Goal: Check status: Check status

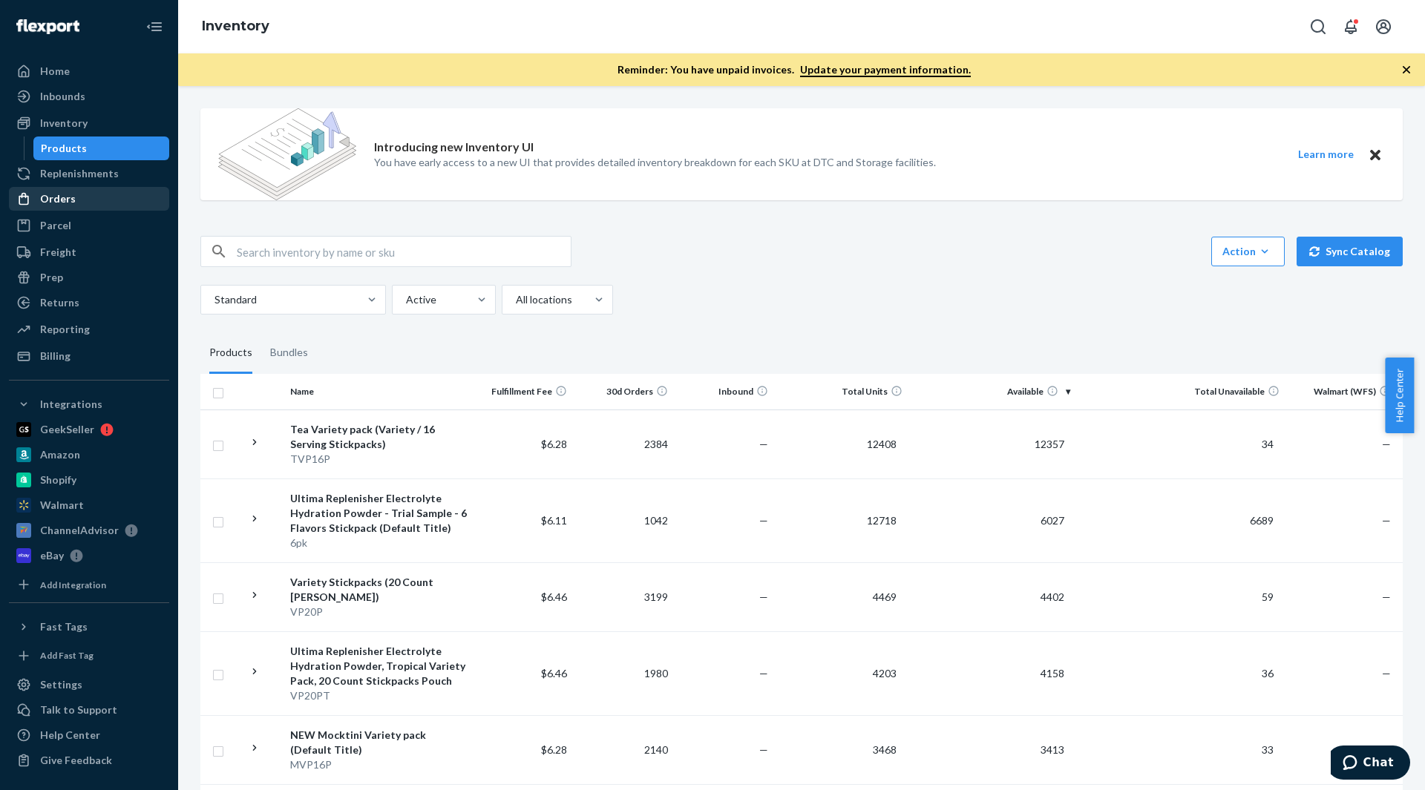
click at [59, 209] on div "Orders" at bounding box center [88, 198] width 157 height 21
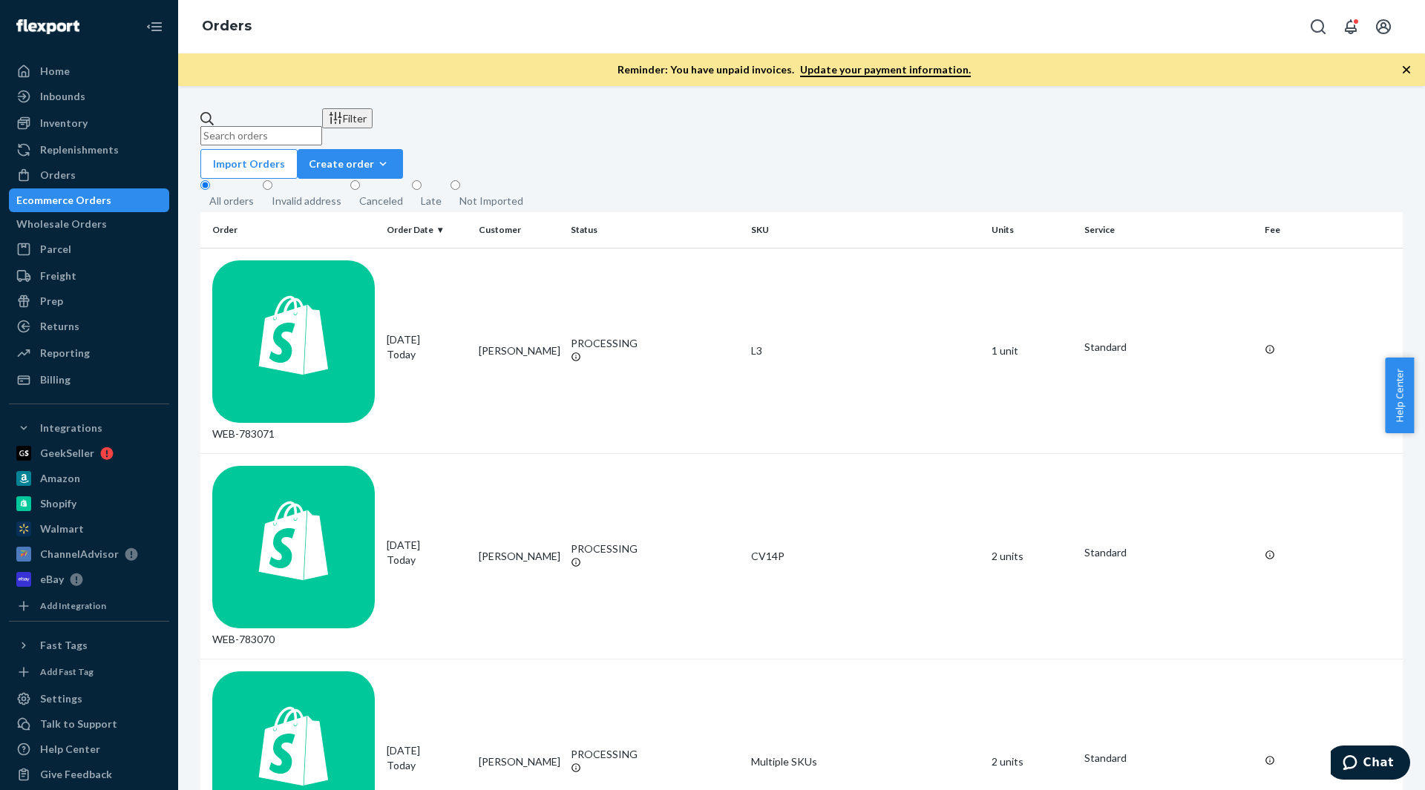
click at [292, 128] on input "text" at bounding box center [261, 135] width 122 height 19
paste input "716796"
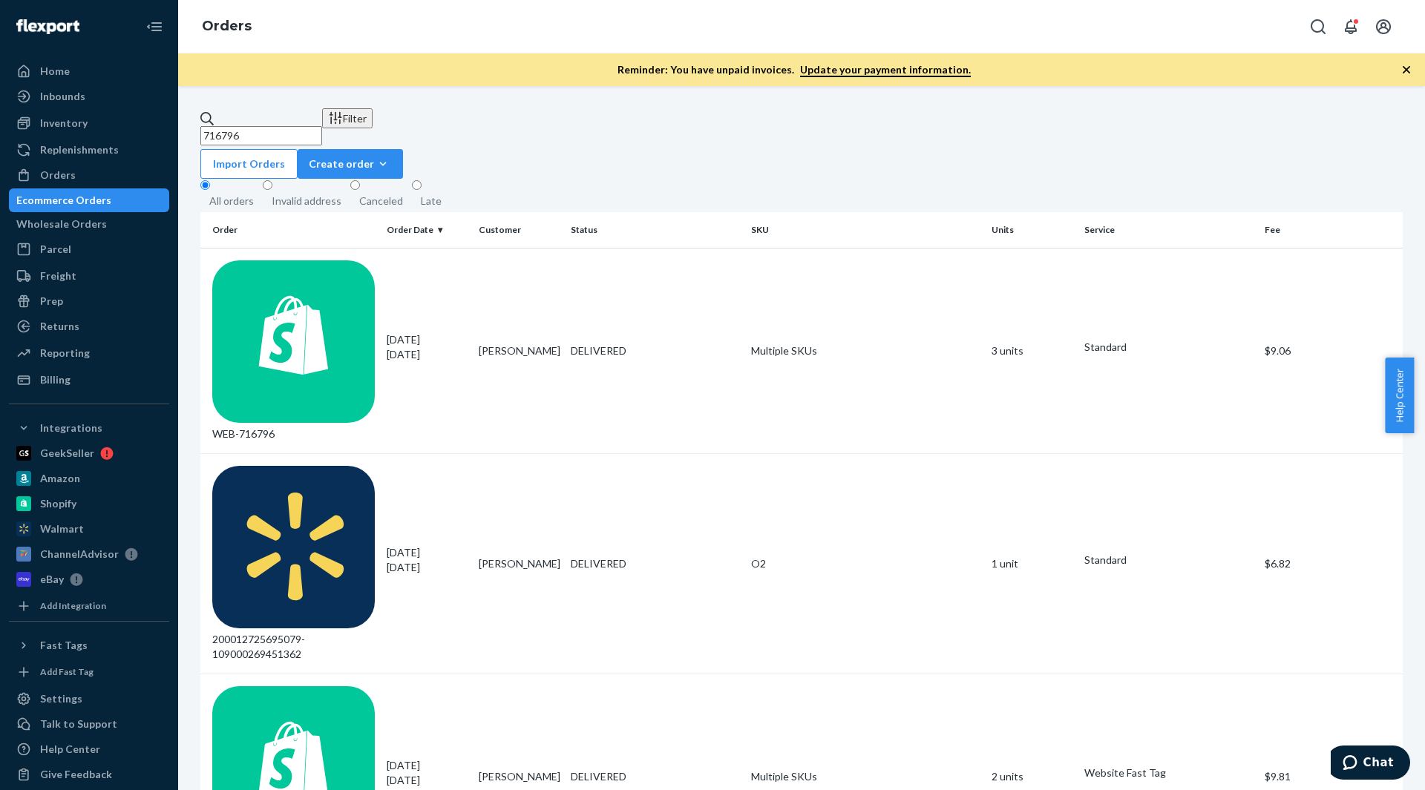
type input "716796"
click at [1000, 266] on td "3 units" at bounding box center [1031, 351] width 92 height 206
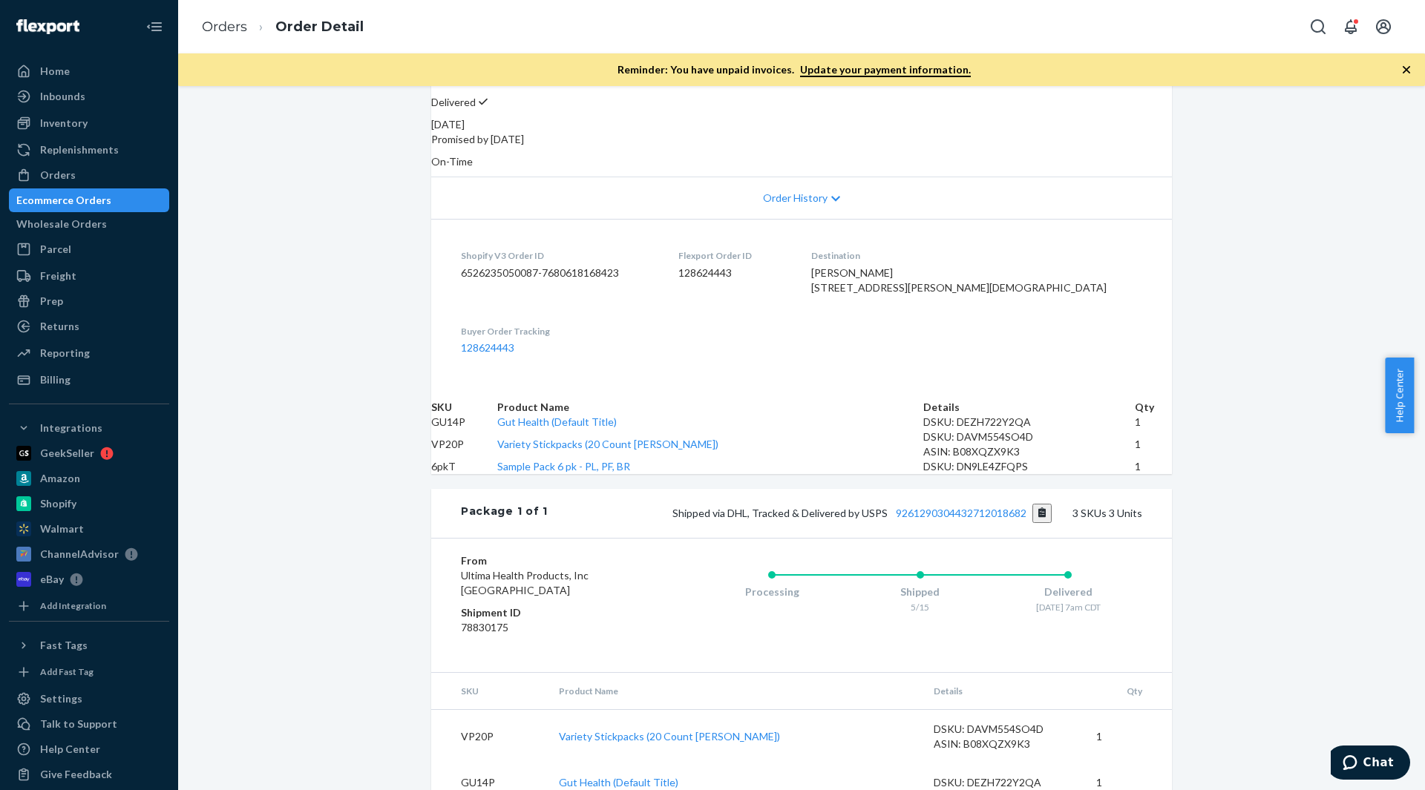
scroll to position [175, 0]
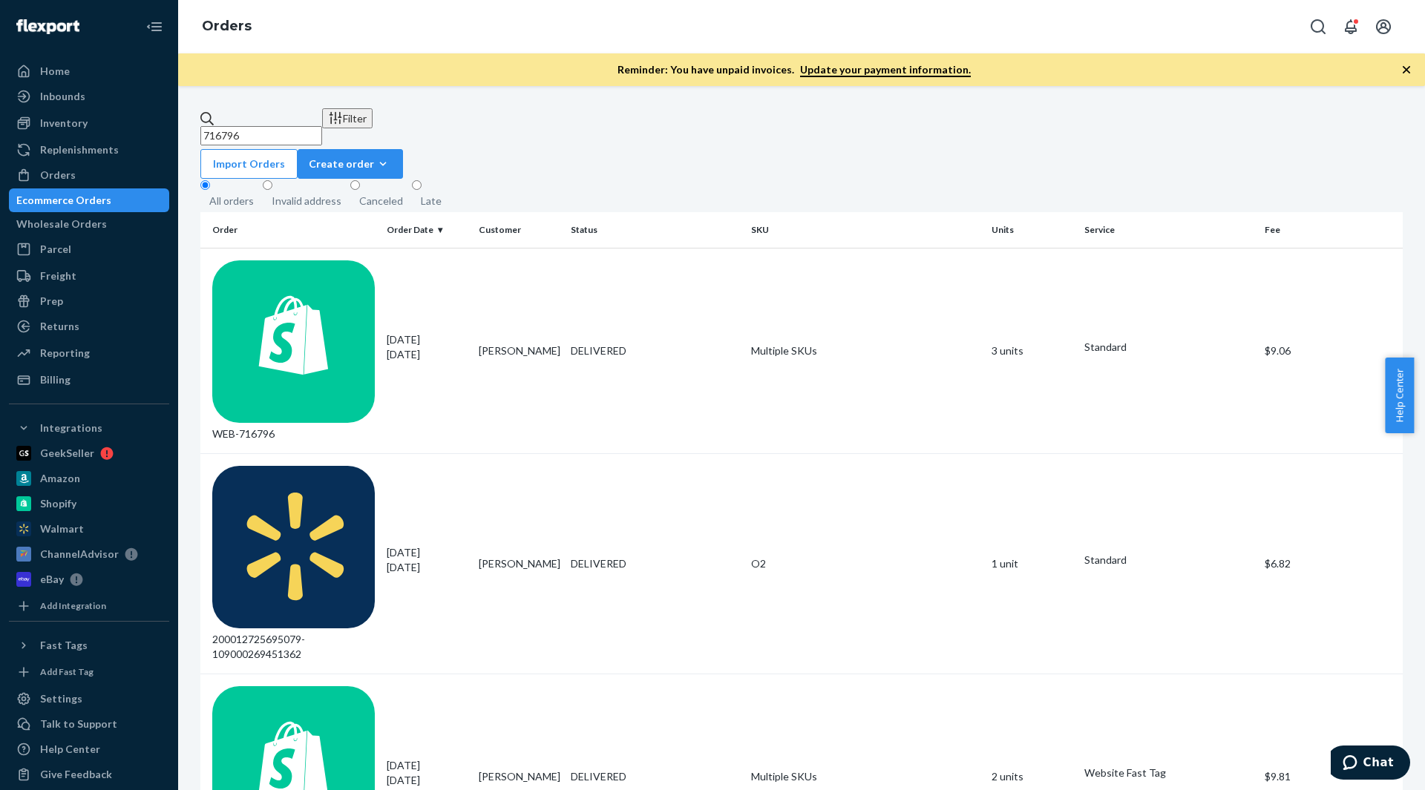
click at [322, 126] on input "716796" at bounding box center [261, 135] width 122 height 19
paste input "47153"
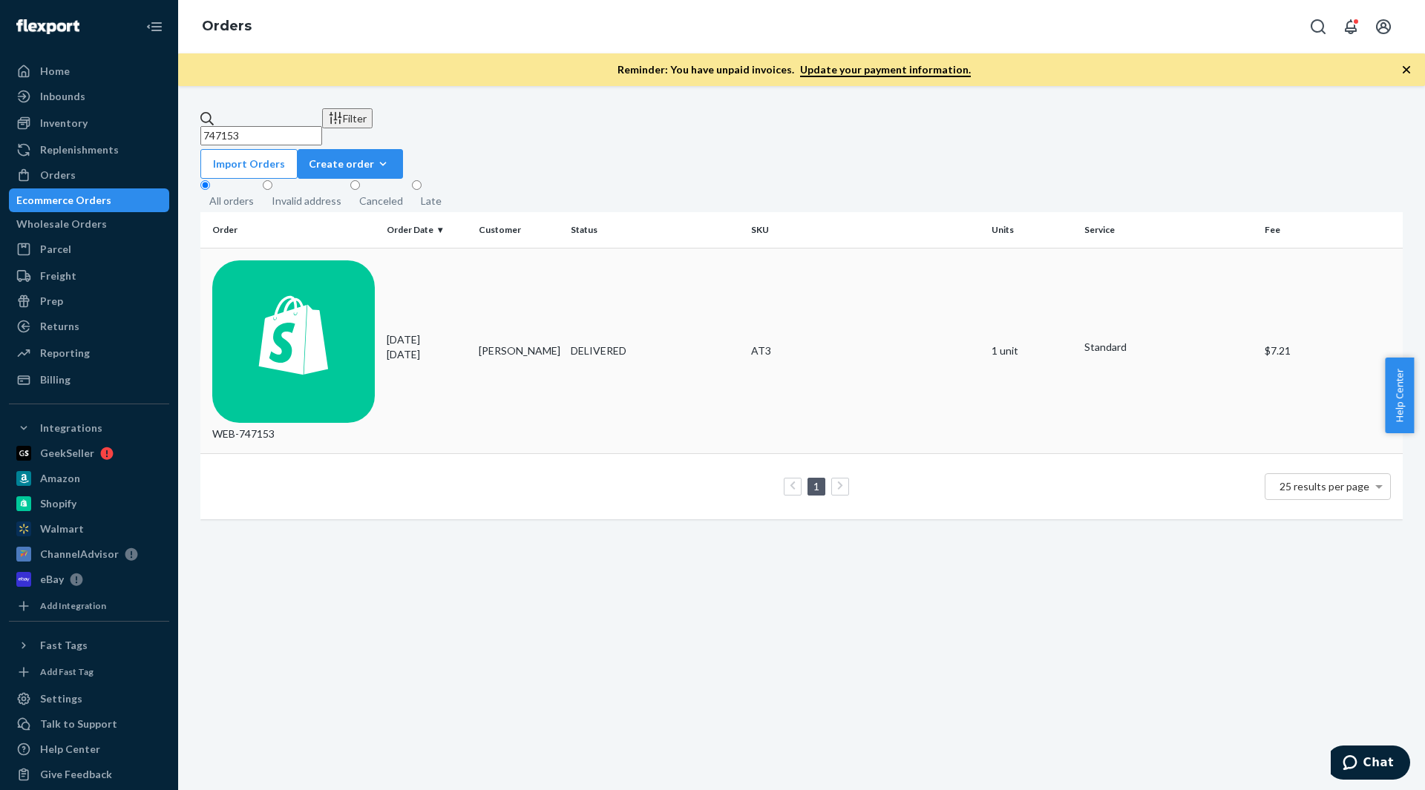
type input "747153"
click at [406, 332] on div "[DATE] [DATE]" at bounding box center [427, 347] width 80 height 30
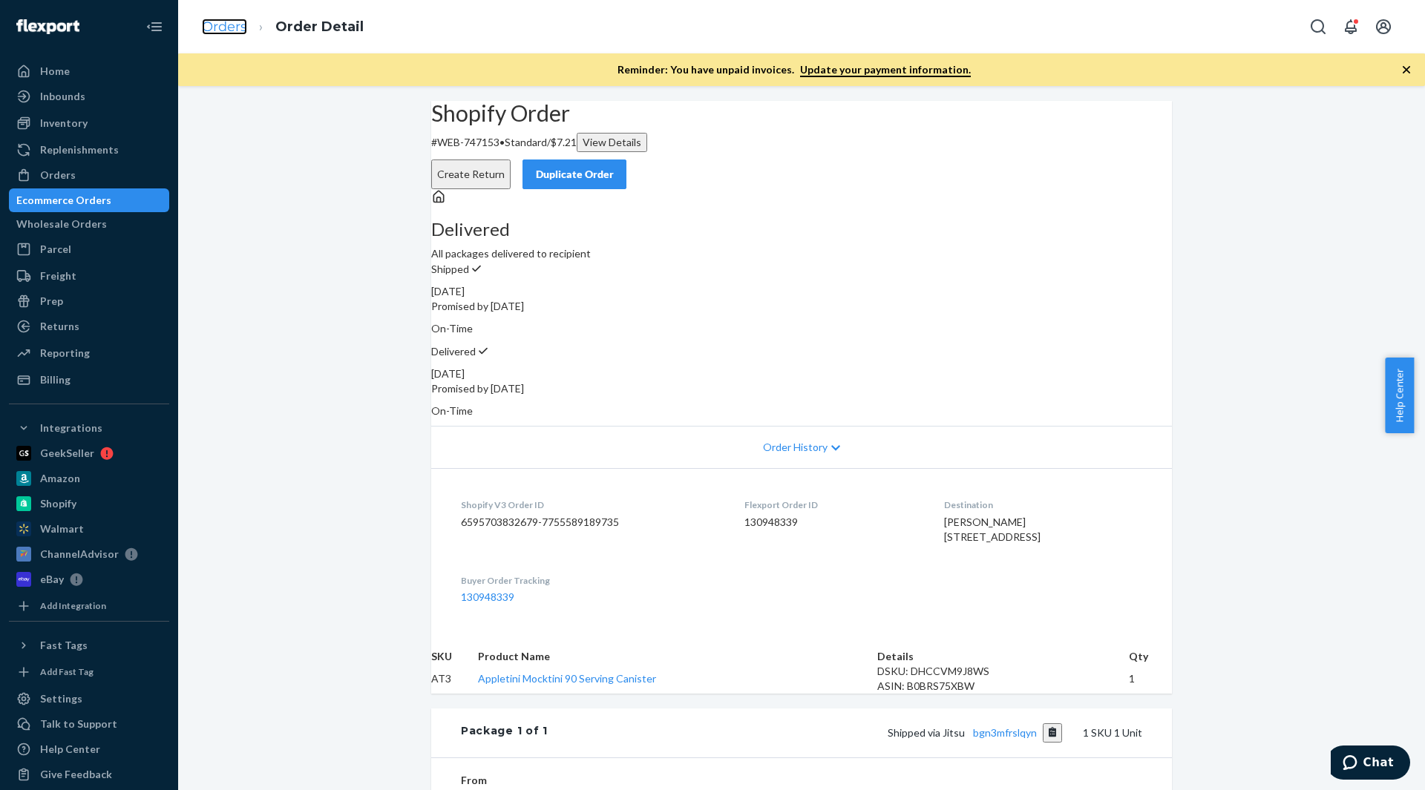
click at [226, 25] on link "Orders" at bounding box center [224, 27] width 45 height 16
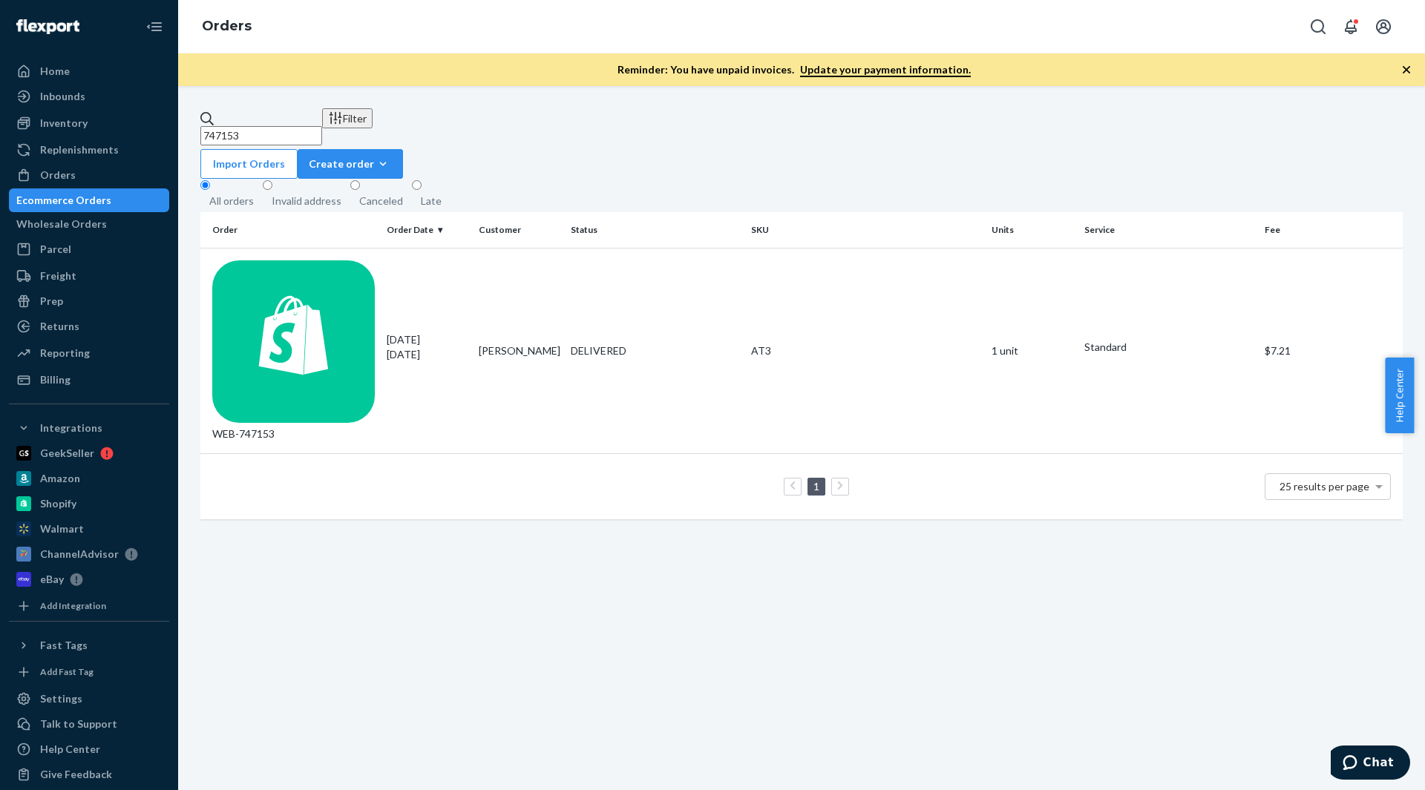
click at [282, 126] on input "747153" at bounding box center [261, 135] width 122 height 19
paste input "5186"
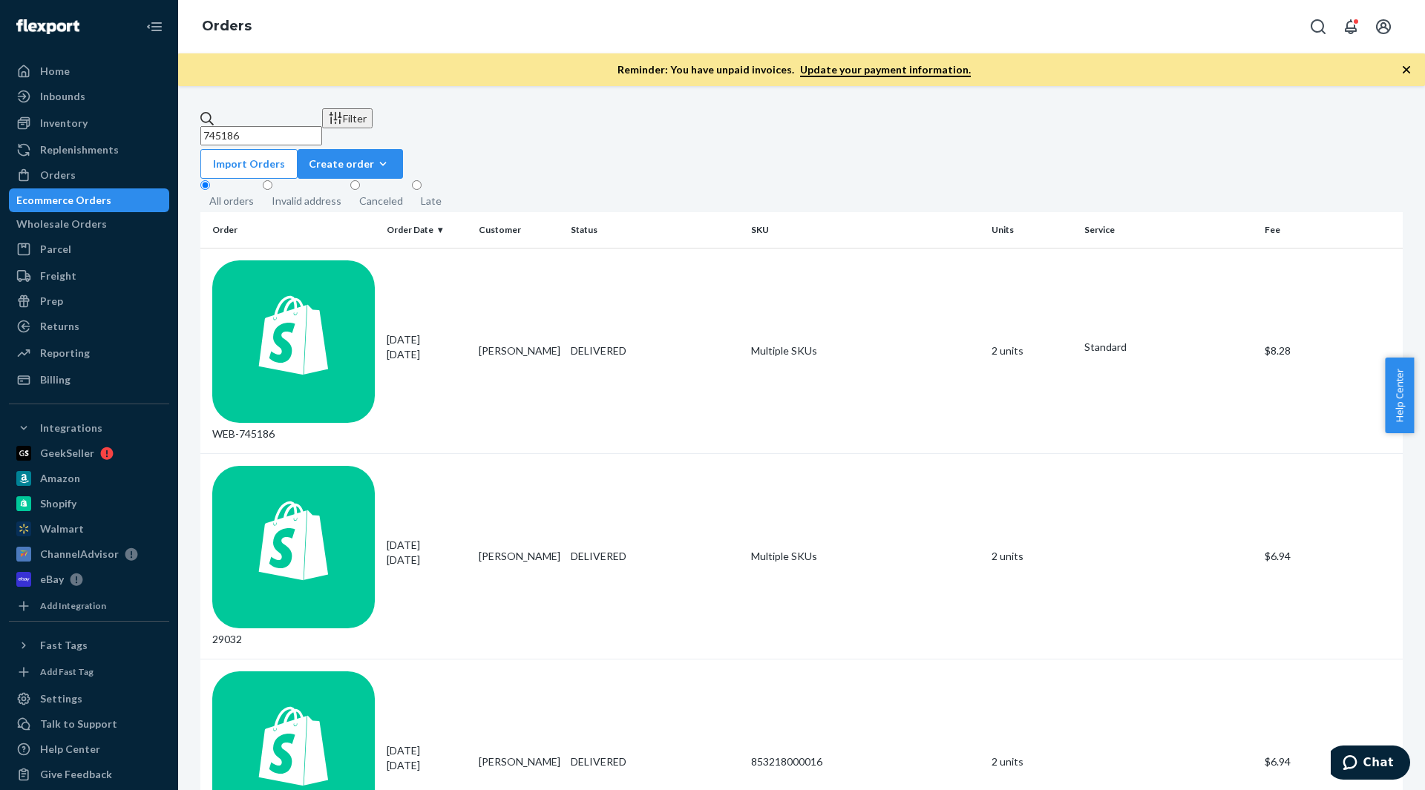
type input "745186"
click at [769, 262] on td "Multiple SKUs" at bounding box center [865, 351] width 240 height 206
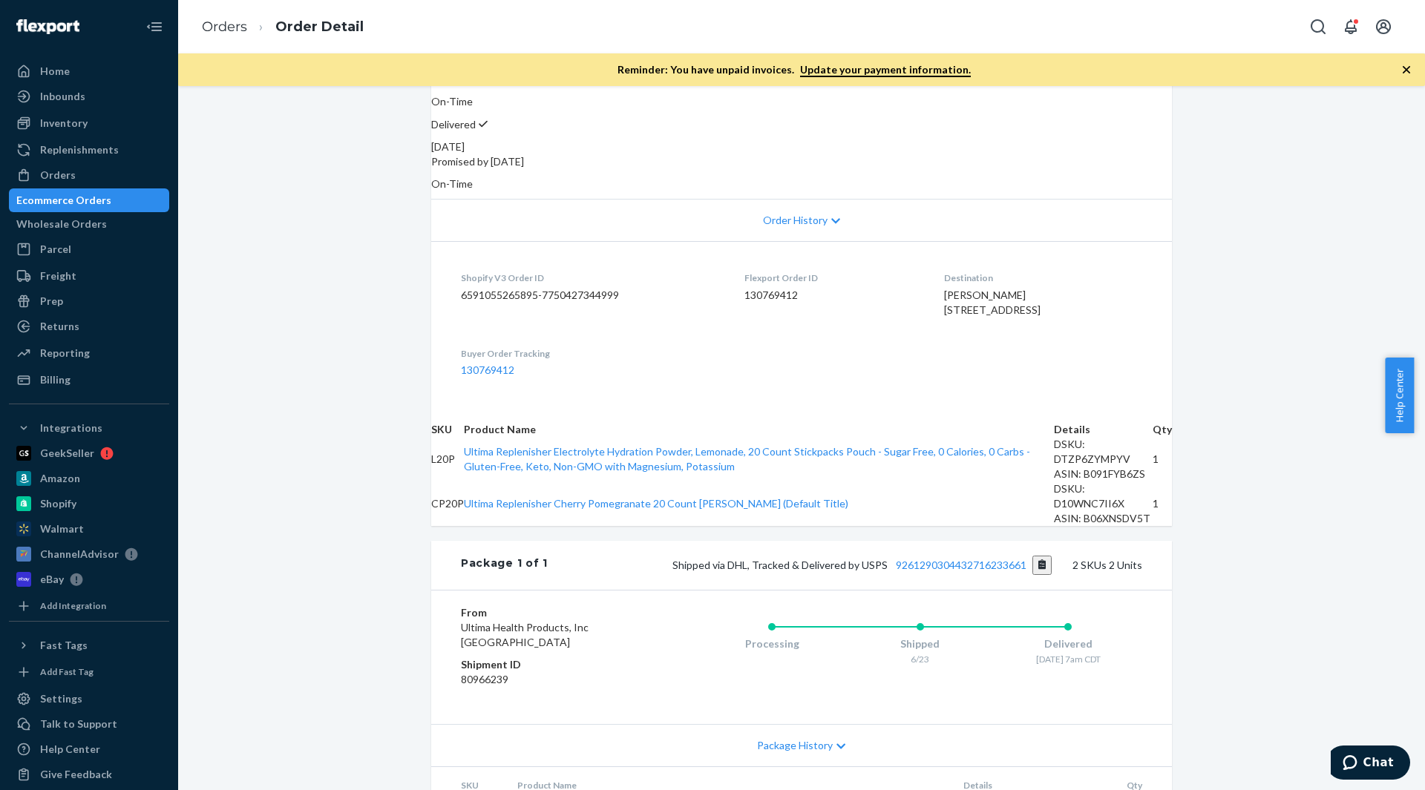
scroll to position [231, 0]
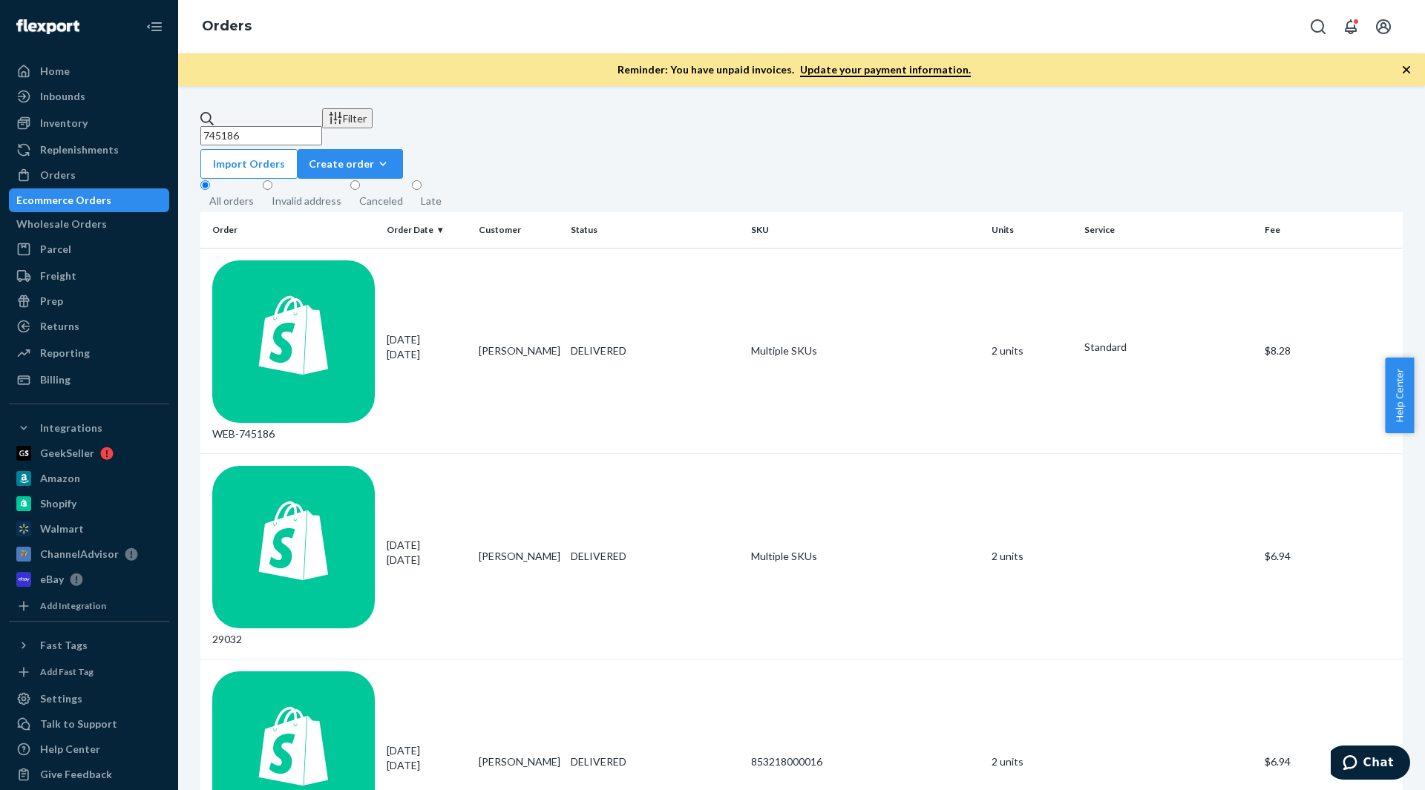
click at [322, 128] on input "745186" at bounding box center [261, 135] width 122 height 19
paste input "2744"
type input "727446"
click at [995, 265] on td "4 units" at bounding box center [1031, 351] width 92 height 206
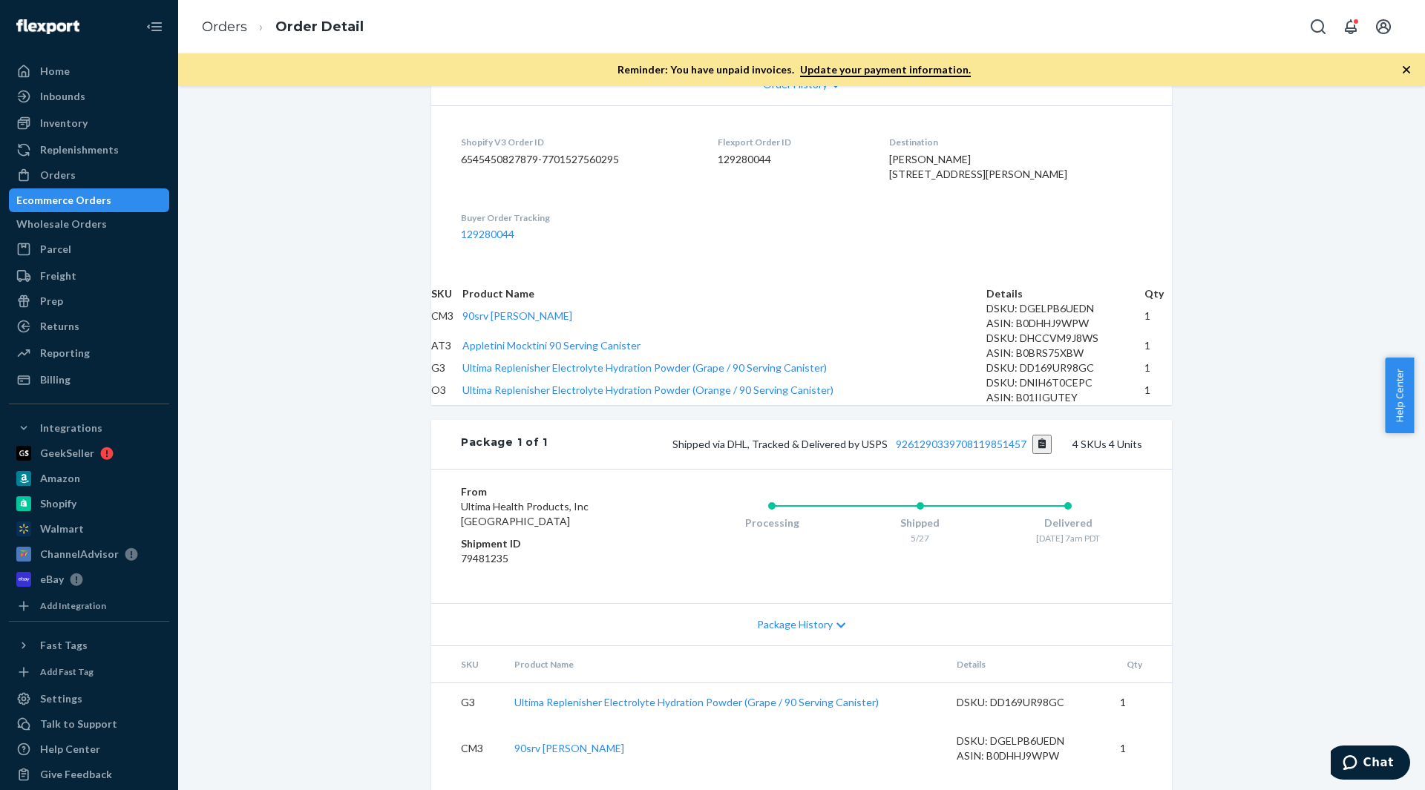
scroll to position [367, 0]
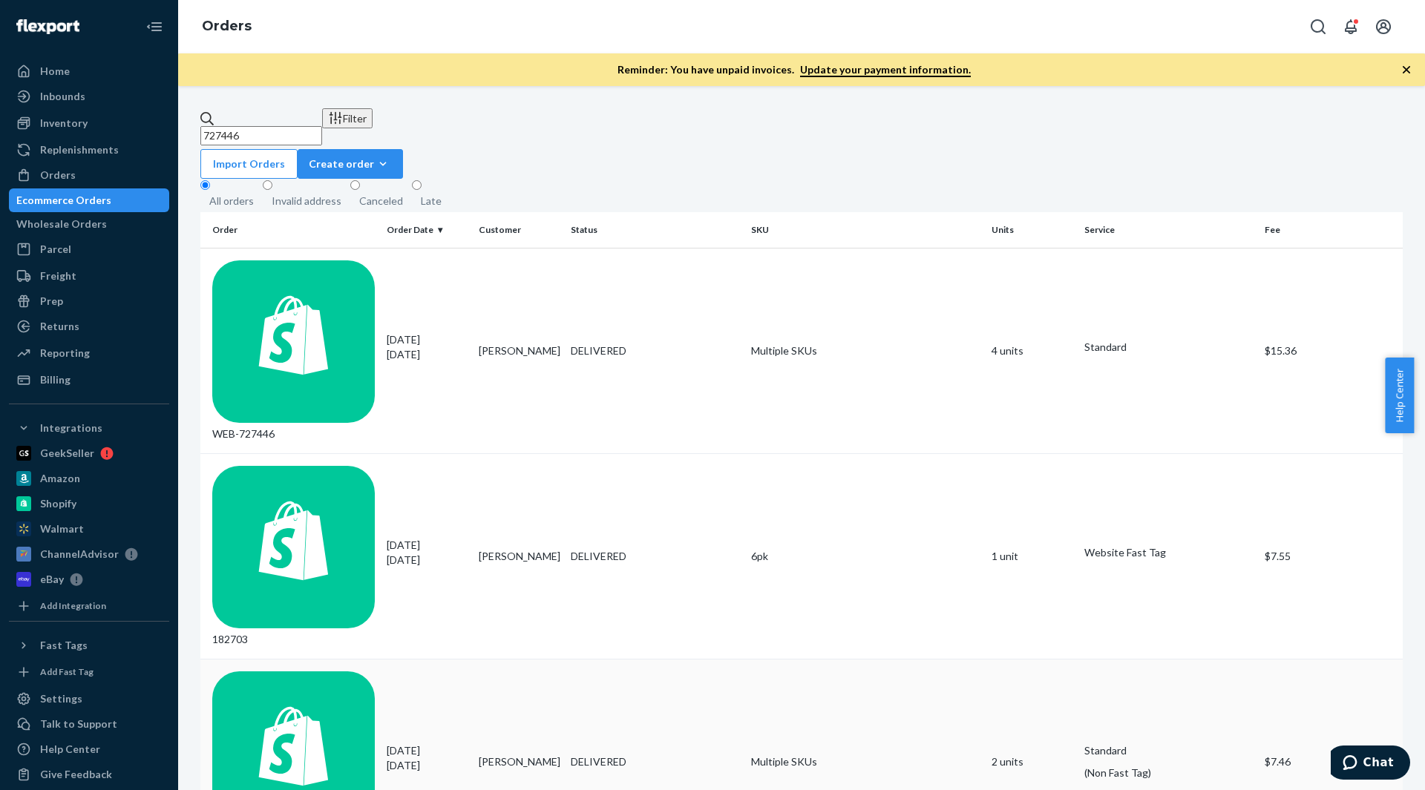
click at [1000, 659] on td "2 units" at bounding box center [1031, 762] width 92 height 206
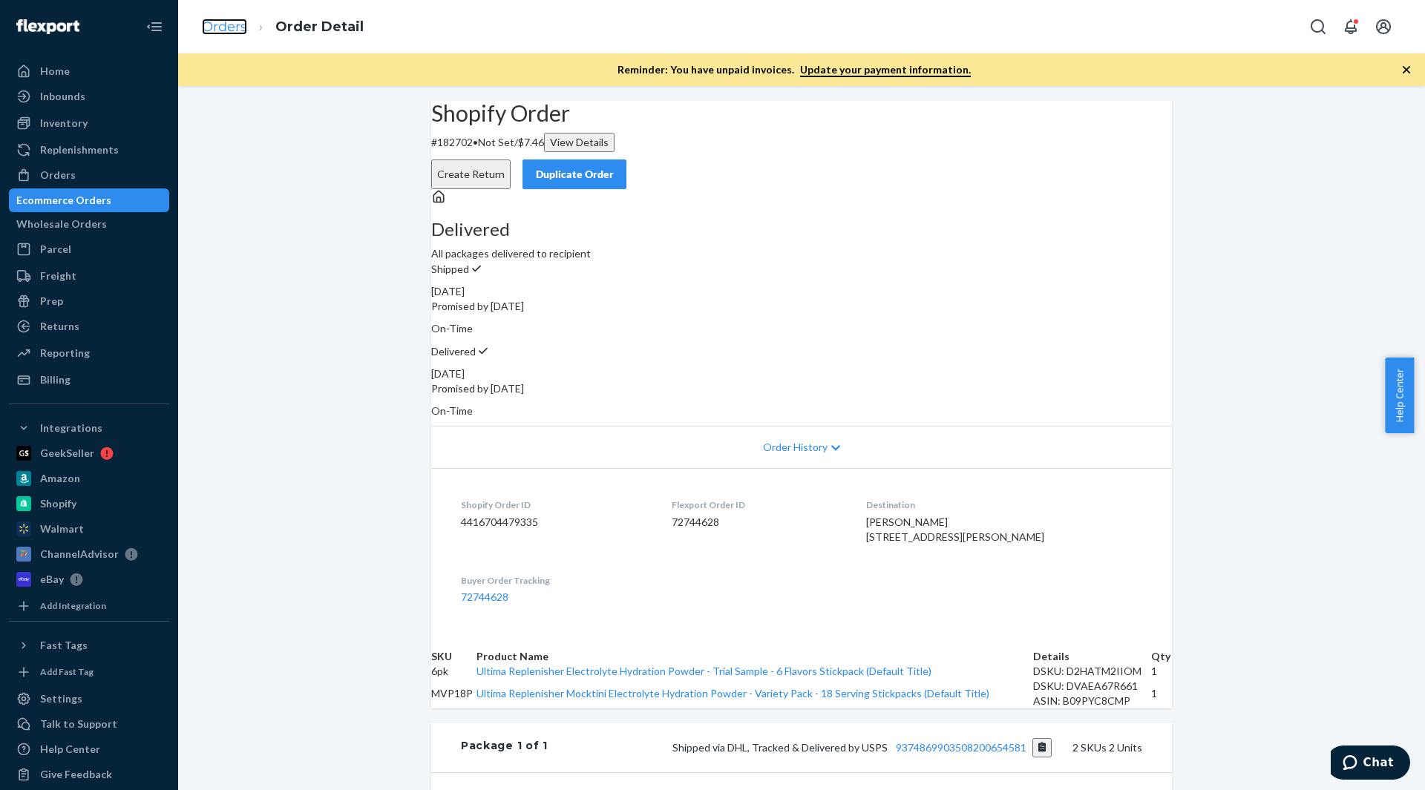
click at [233, 24] on link "Orders" at bounding box center [224, 27] width 45 height 16
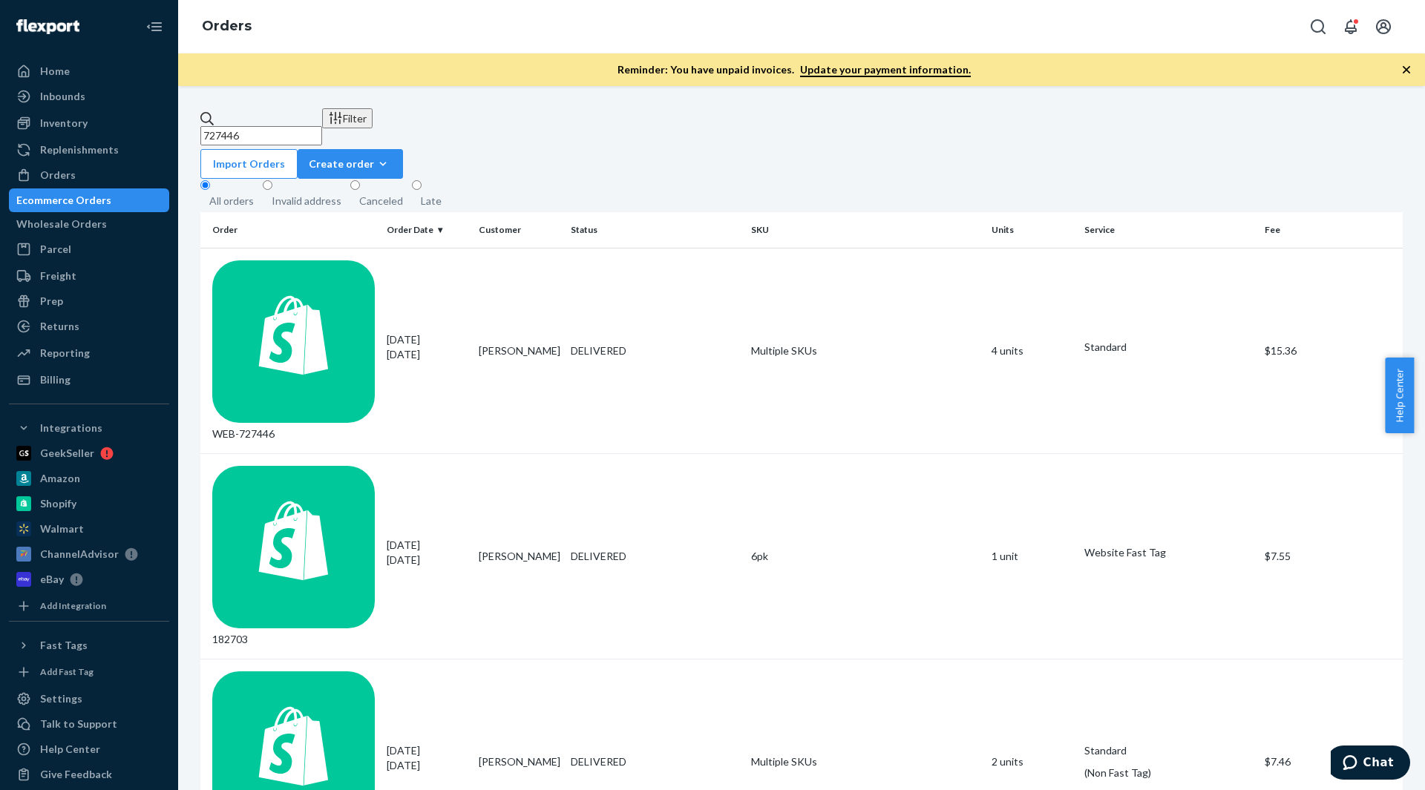
click at [322, 126] on input "727446" at bounding box center [261, 135] width 122 height 19
paste input "65243"
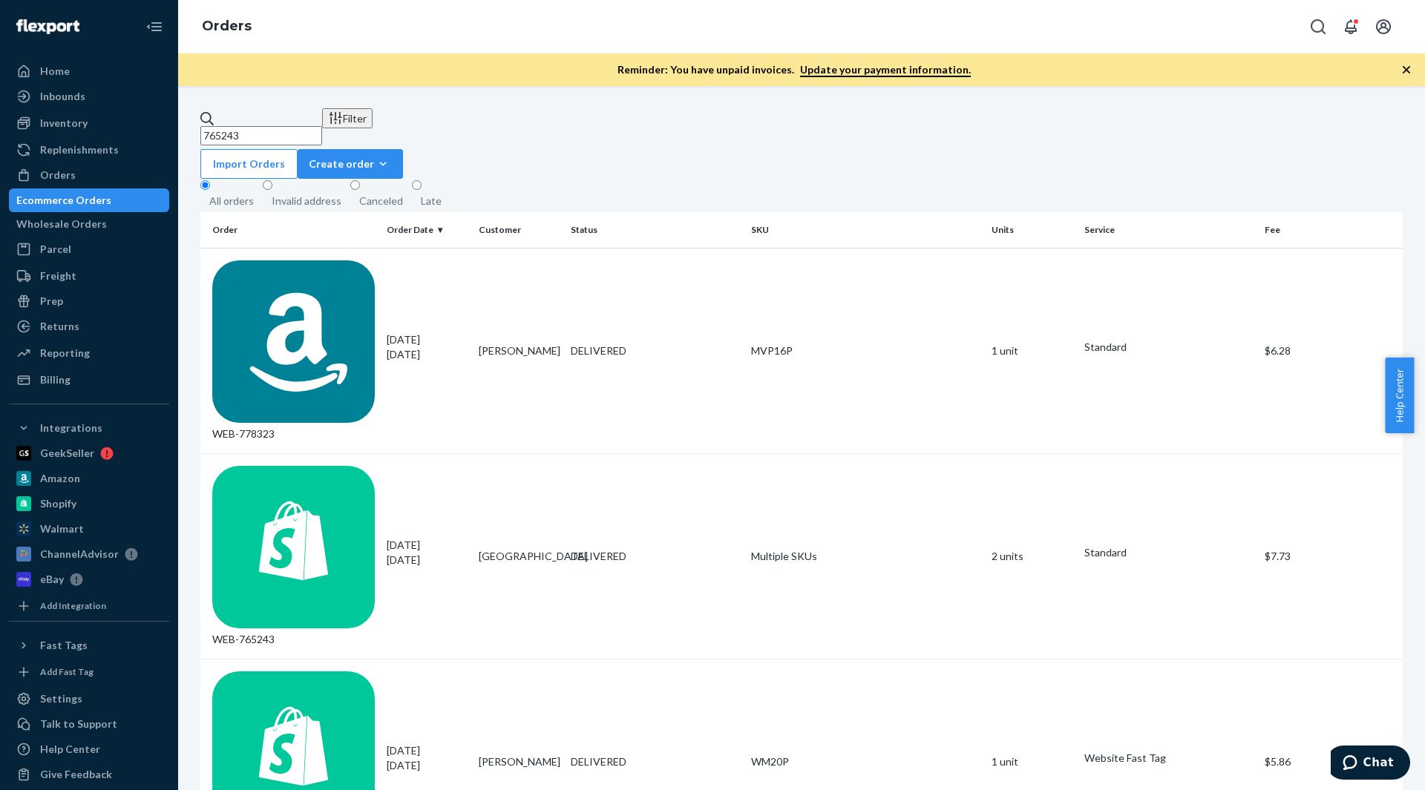
type input "765243"
click at [995, 453] on td "2 units" at bounding box center [1031, 556] width 92 height 206
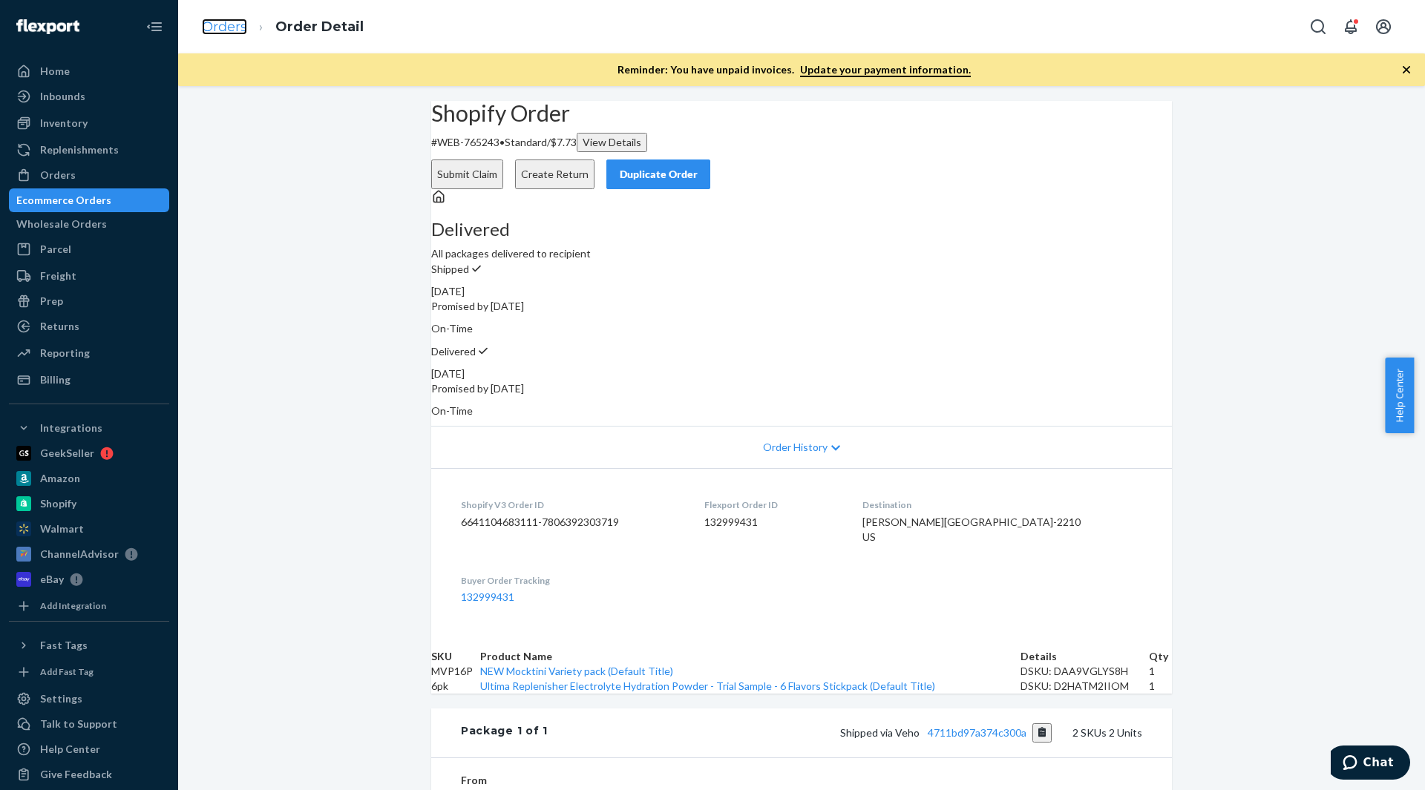
click at [241, 29] on link "Orders" at bounding box center [224, 27] width 45 height 16
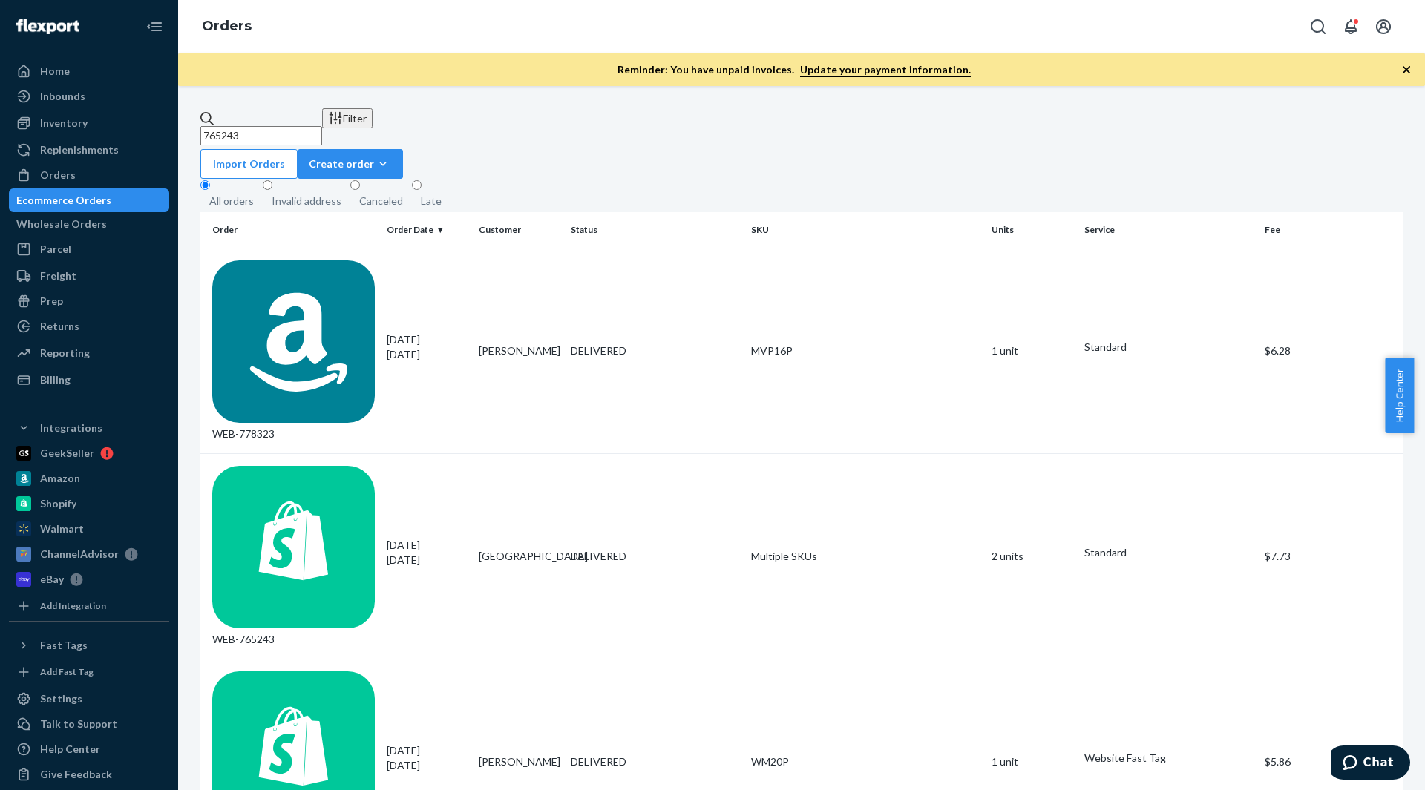
click at [295, 129] on input "765243" at bounding box center [261, 135] width 122 height 19
paste input "text"
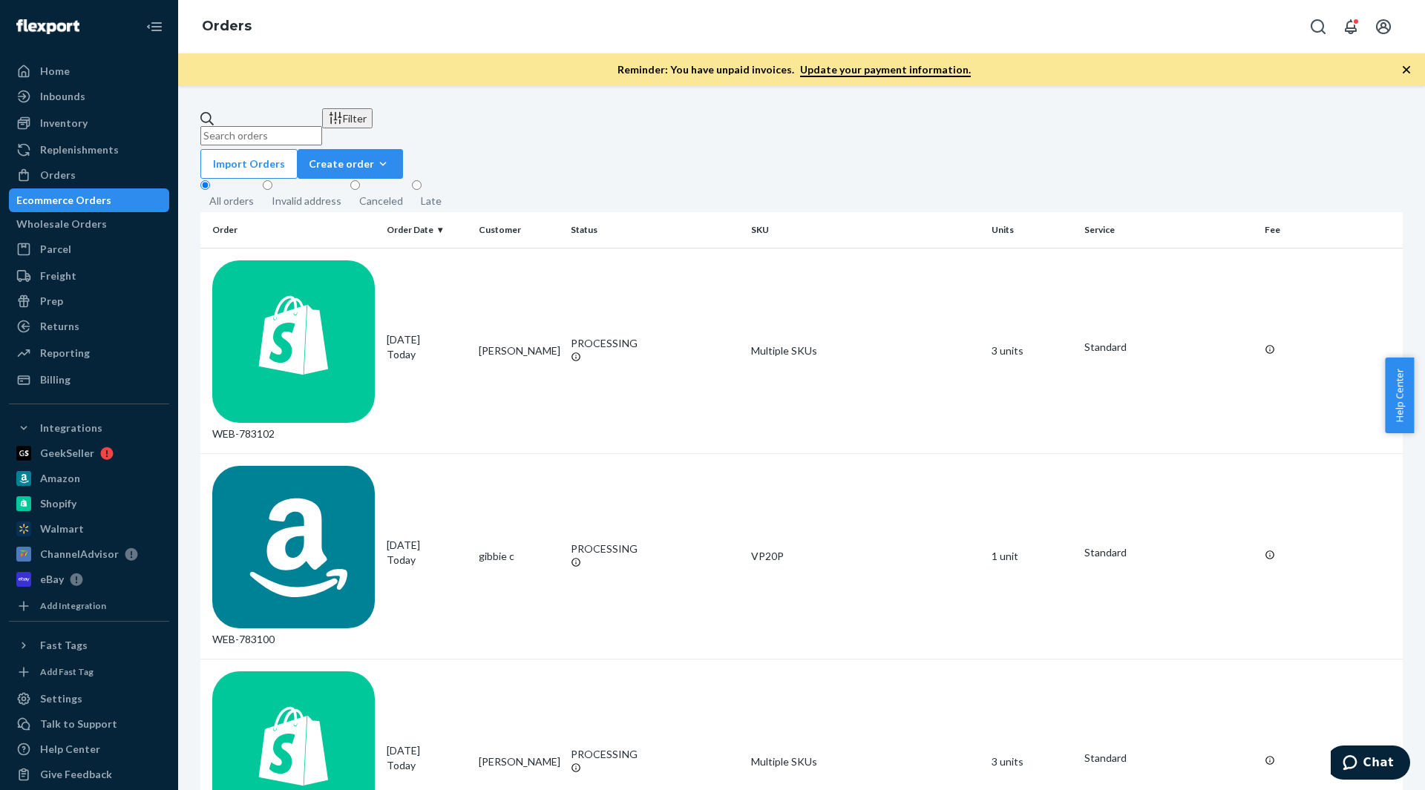
click at [309, 126] on input "text" at bounding box center [261, 135] width 122 height 19
click at [306, 126] on input "text" at bounding box center [261, 135] width 122 height 19
click at [322, 128] on input "text" at bounding box center [261, 135] width 122 height 19
paste input "775075"
click at [322, 128] on input "775075" at bounding box center [261, 135] width 122 height 19
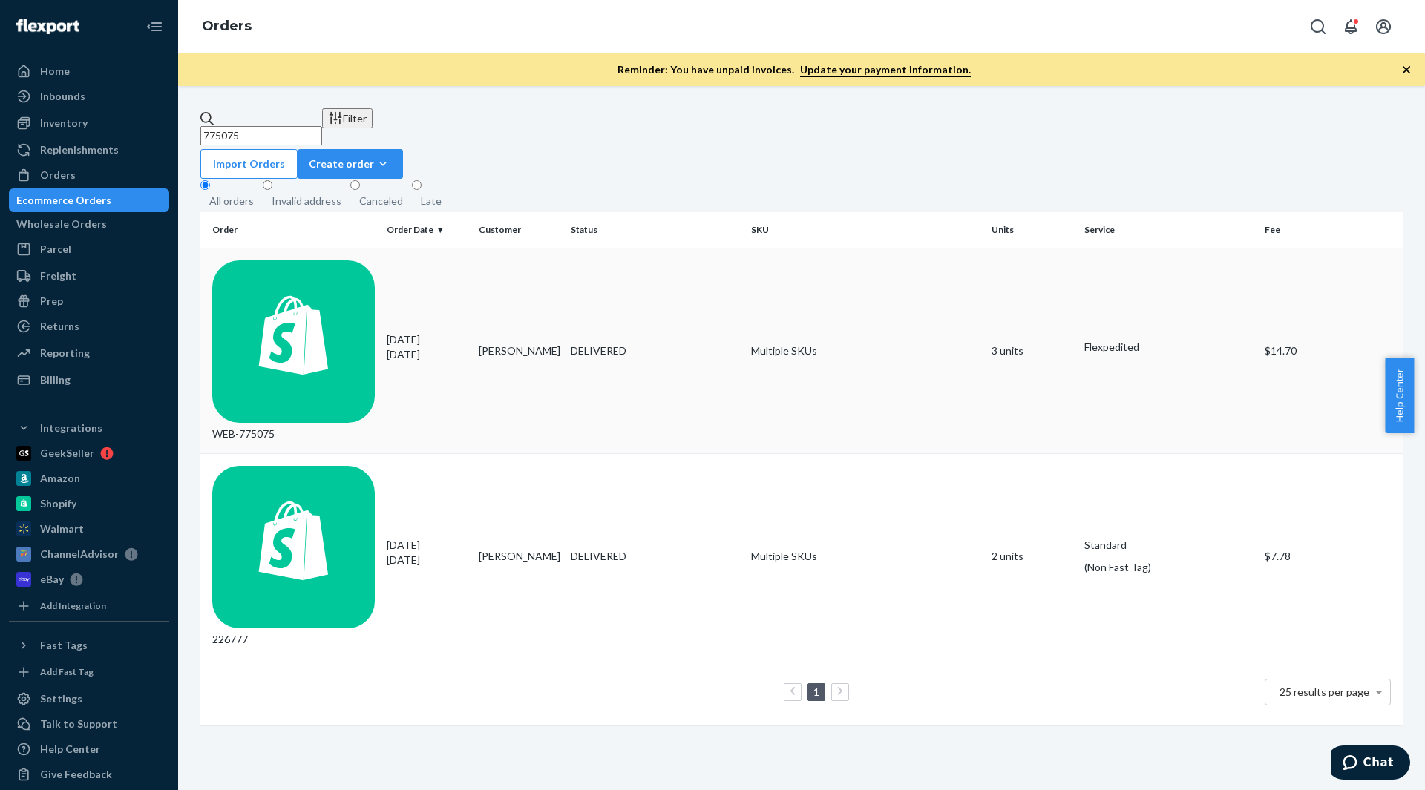
type input "775075"
click at [994, 262] on td "3 units" at bounding box center [1031, 351] width 92 height 206
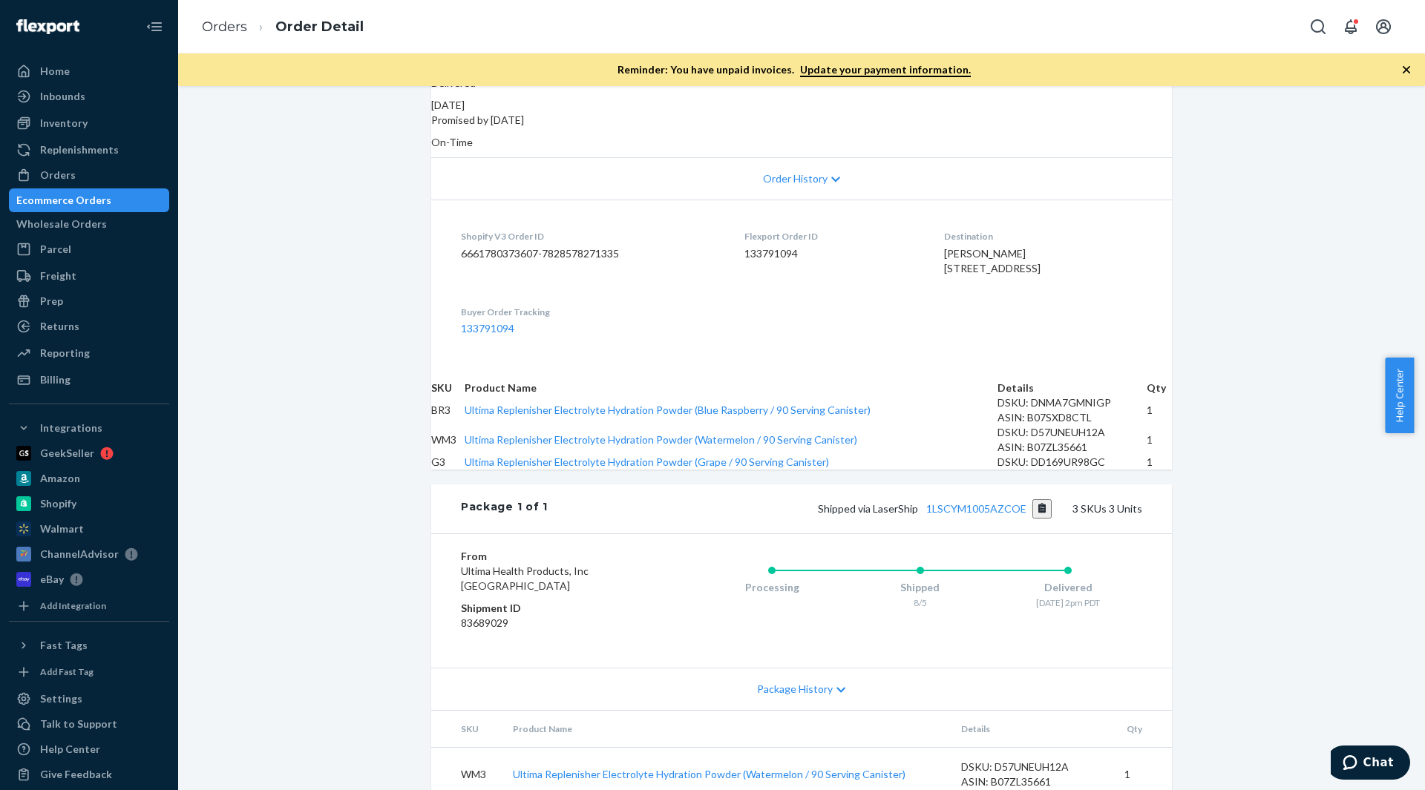
scroll to position [269, 0]
click at [223, 27] on link "Orders" at bounding box center [224, 27] width 45 height 16
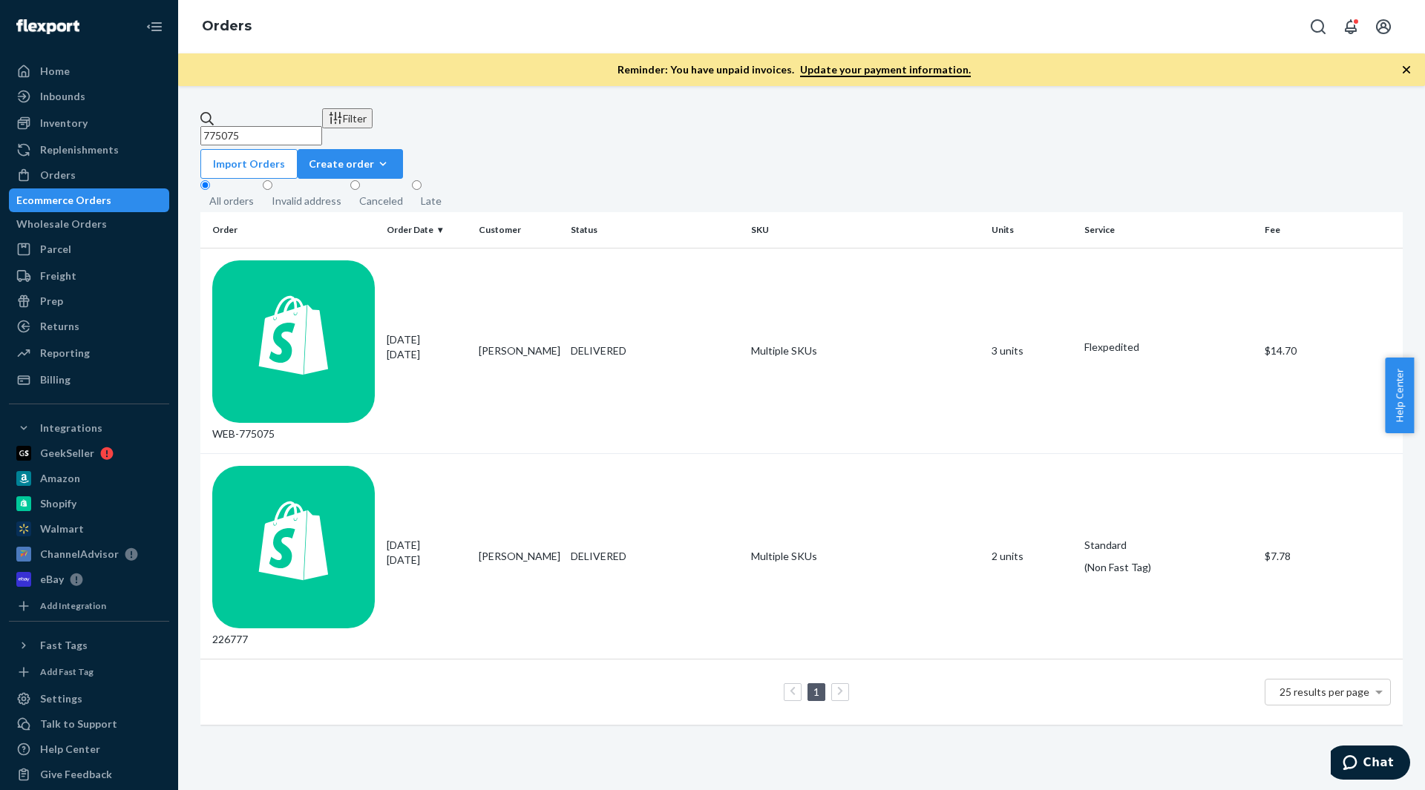
click at [264, 131] on input "775075" at bounding box center [261, 135] width 122 height 19
paste input "6623"
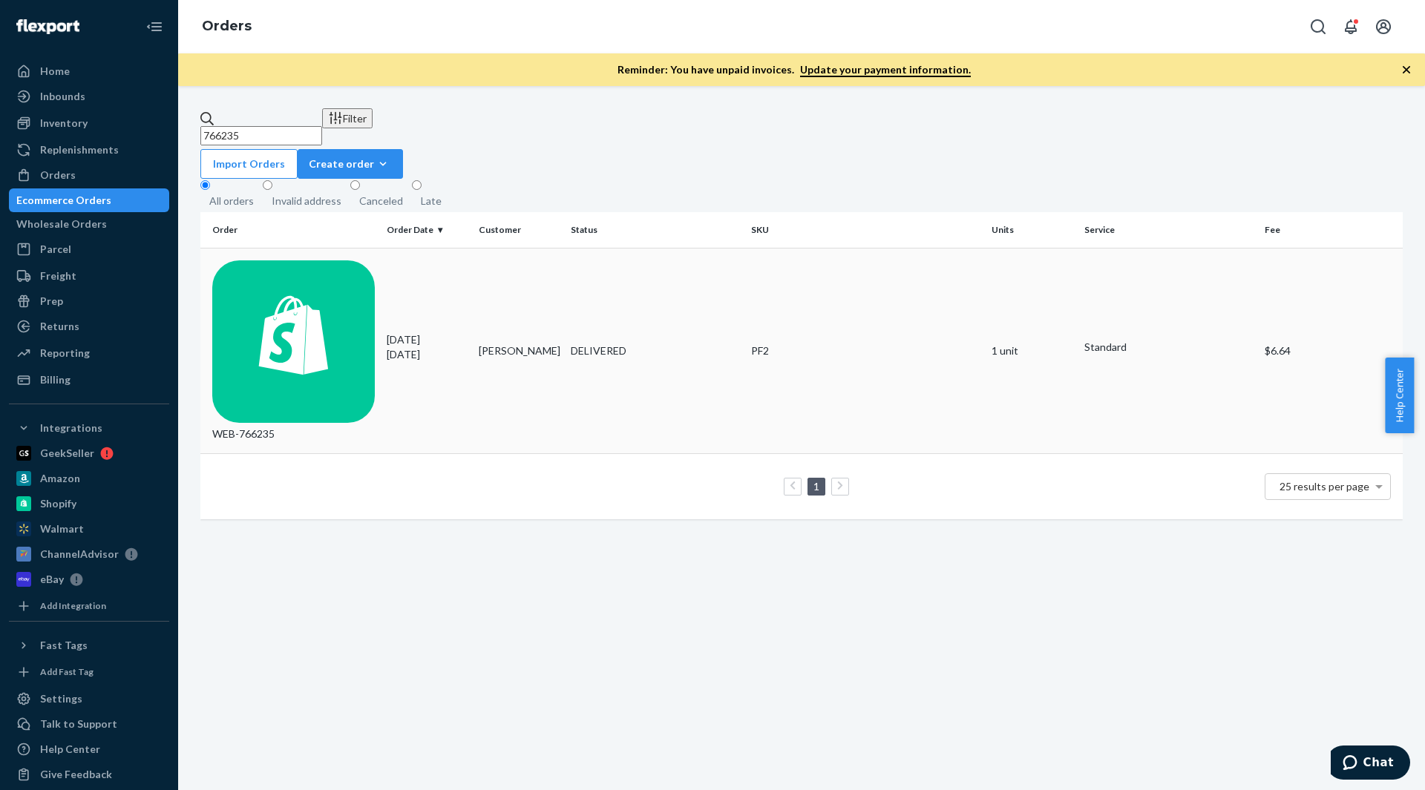
type input "766235"
click at [293, 260] on div "WEB-766235" at bounding box center [293, 350] width 163 height 181
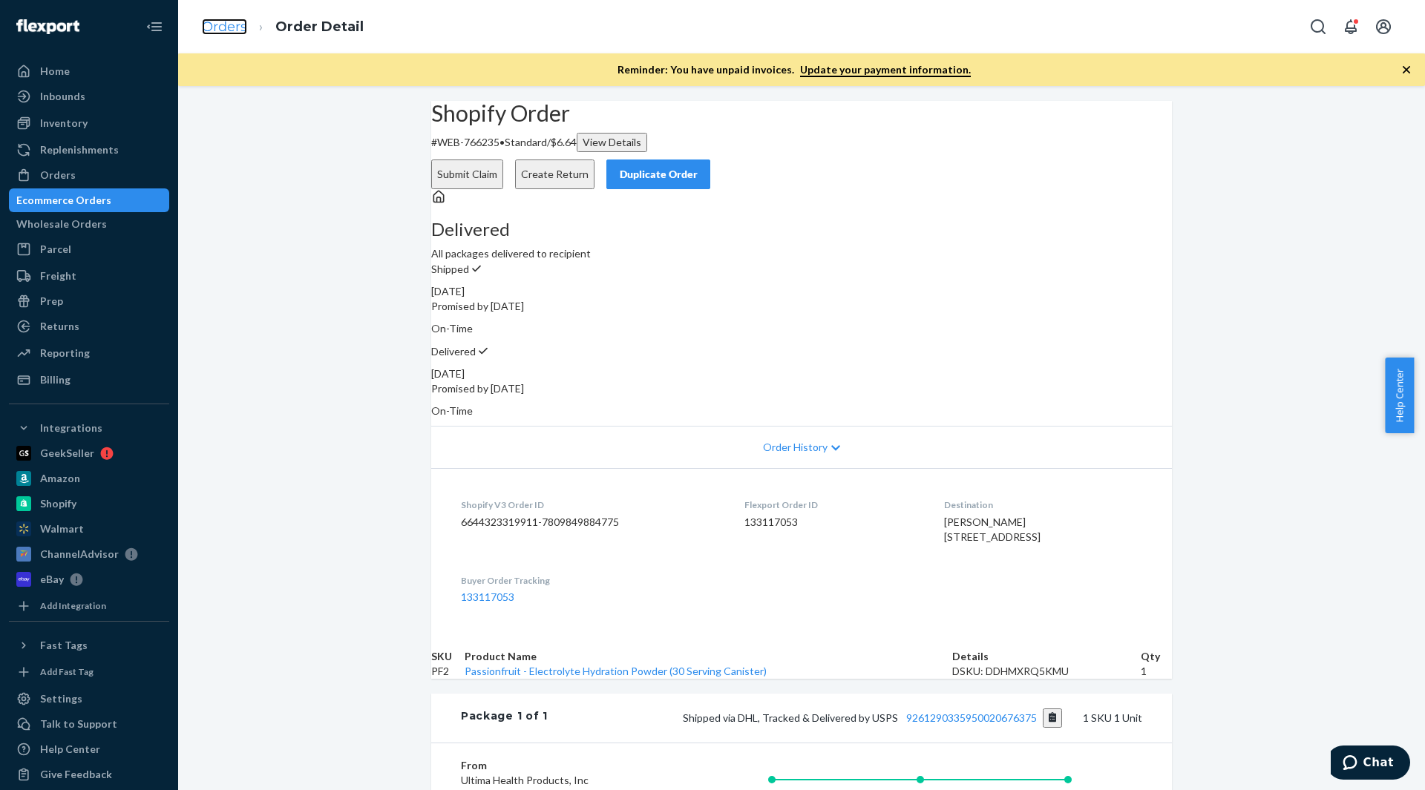
click at [225, 31] on link "Orders" at bounding box center [224, 27] width 45 height 16
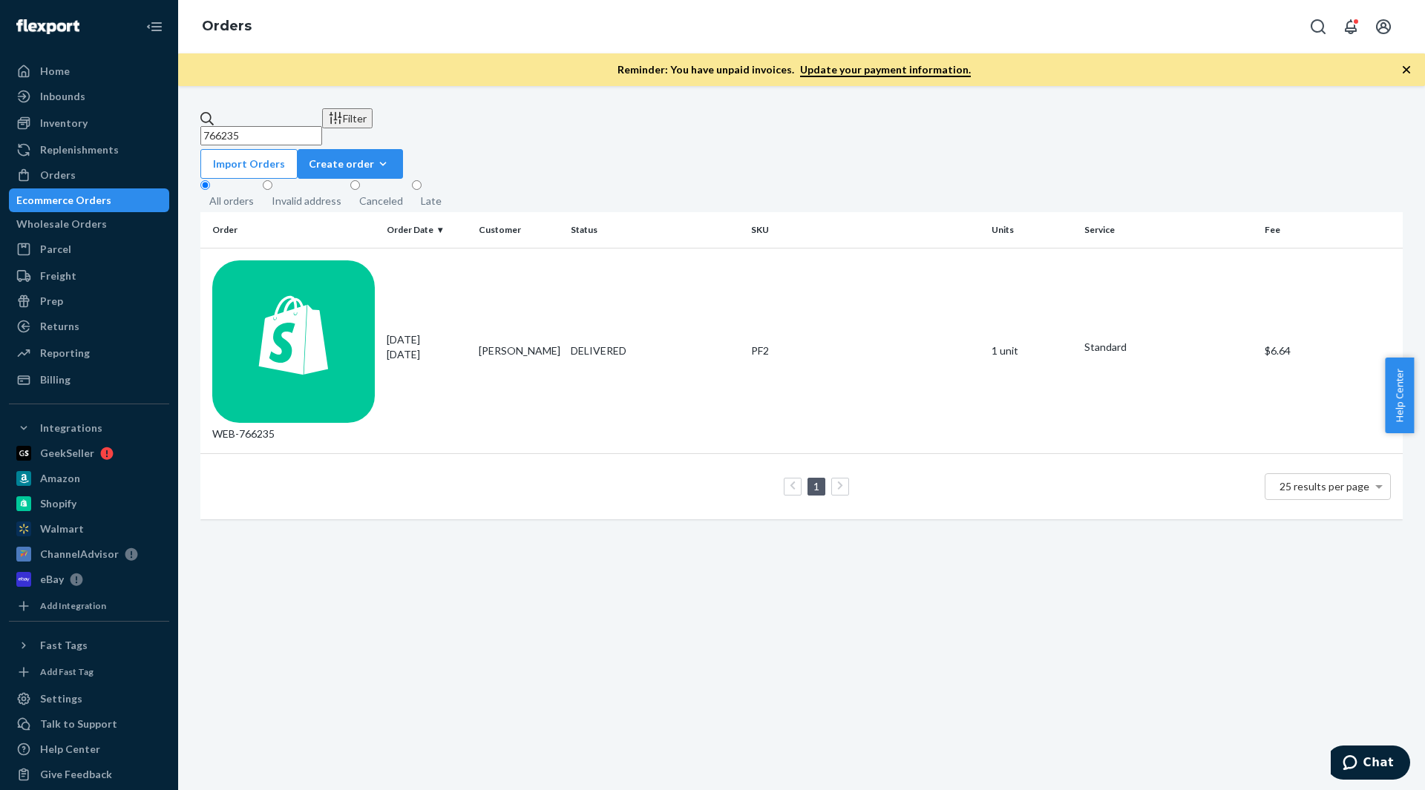
click at [283, 126] on input "766235" at bounding box center [261, 135] width 122 height 19
paste input "75182"
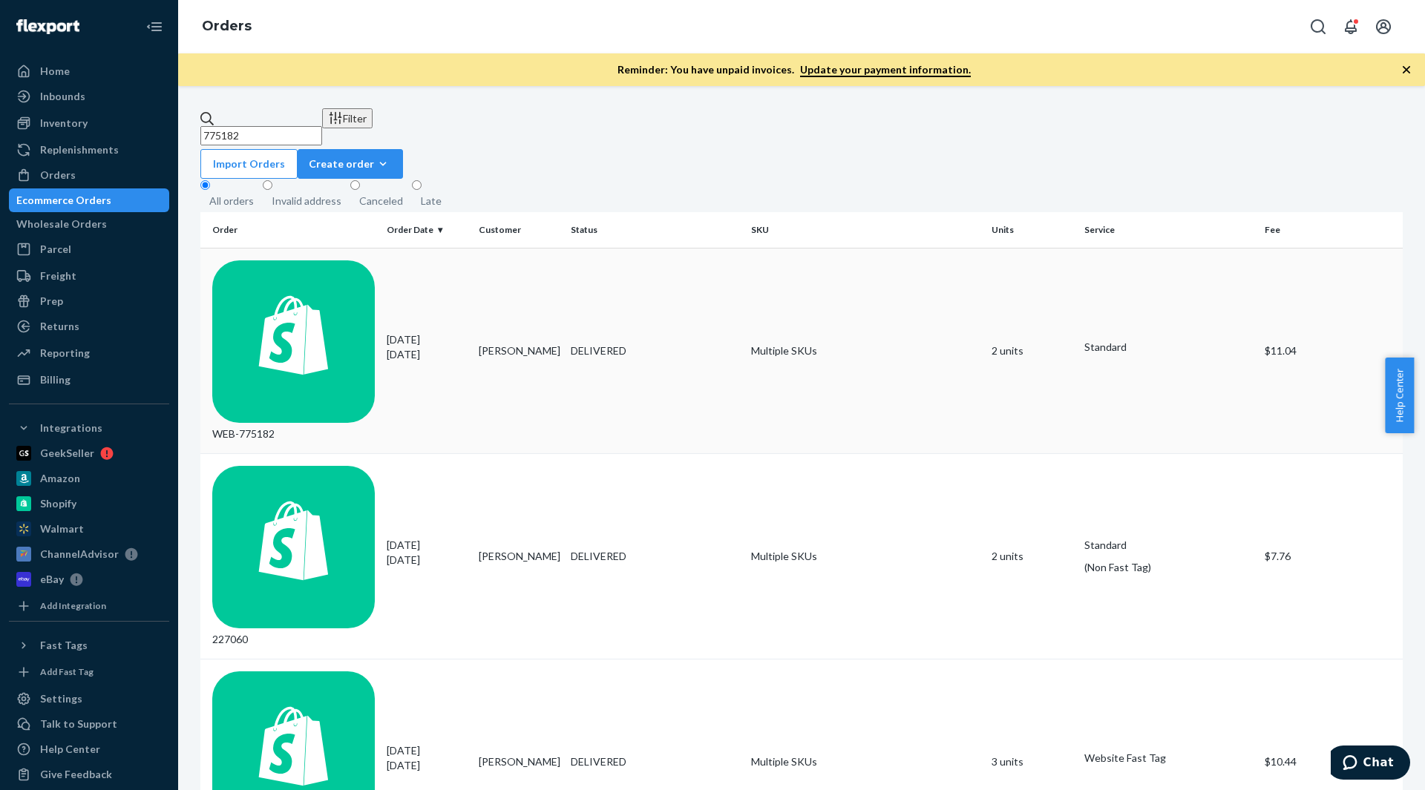
type input "775182"
click at [775, 257] on td "Multiple SKUs" at bounding box center [865, 351] width 240 height 206
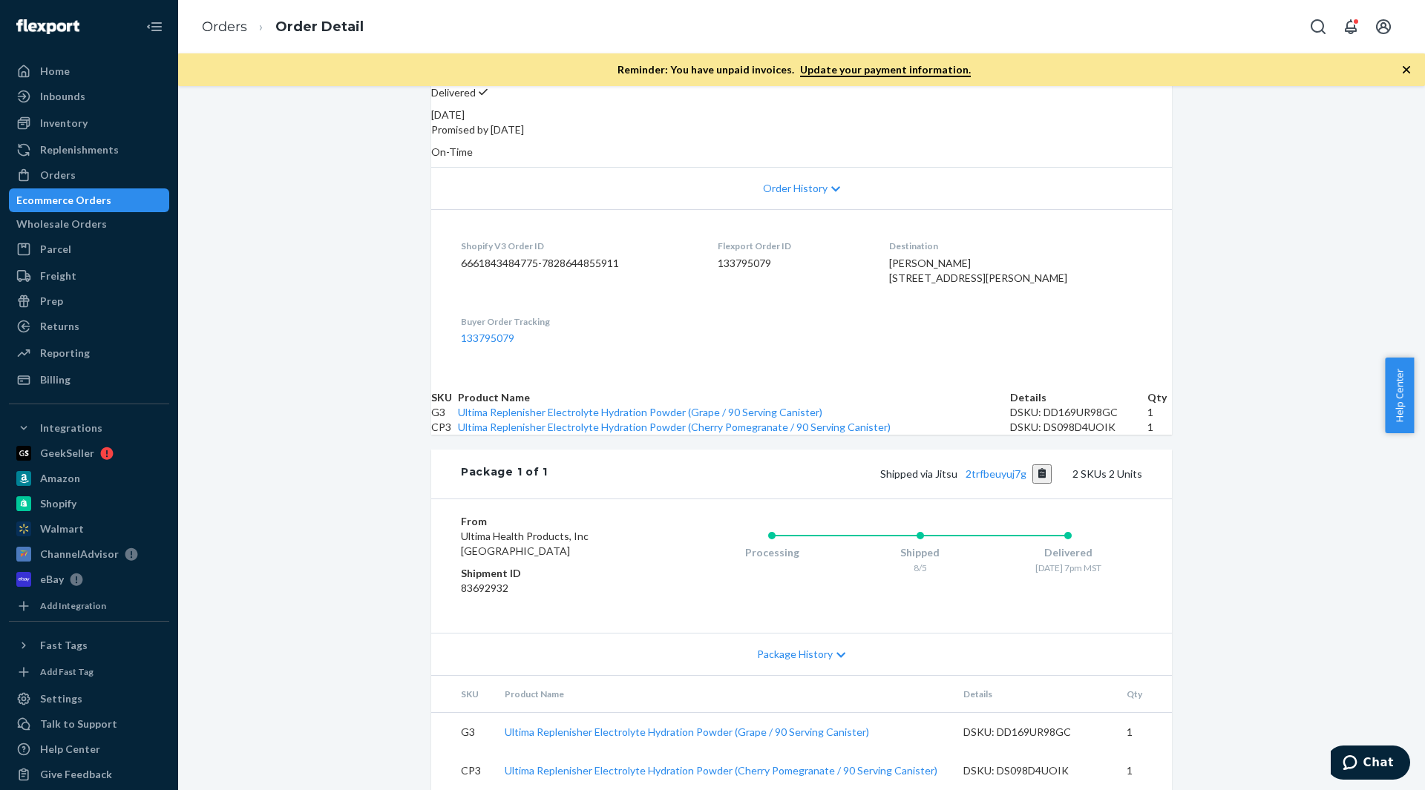
scroll to position [373, 0]
click at [225, 22] on link "Orders" at bounding box center [224, 27] width 45 height 16
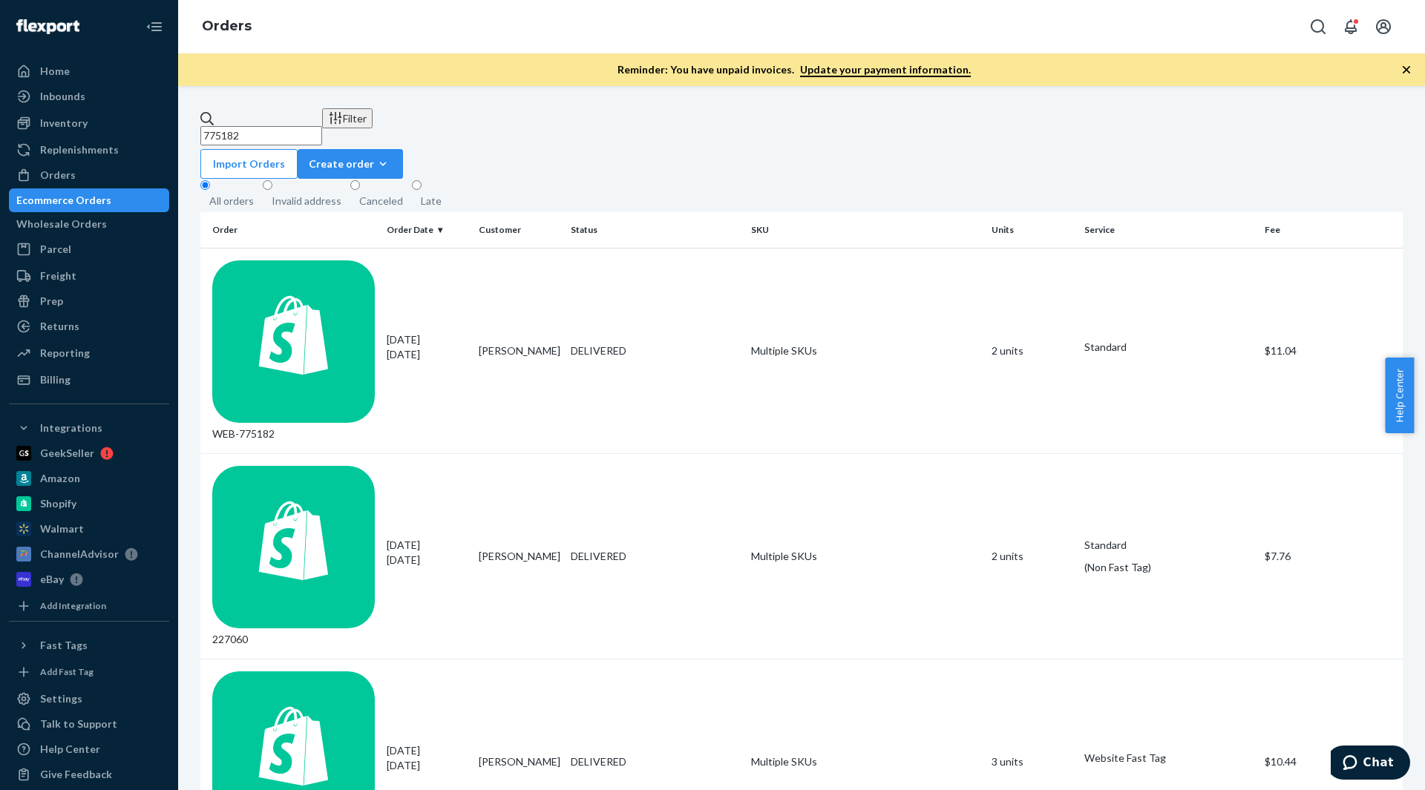
click at [308, 126] on input "775182" at bounding box center [261, 135] width 122 height 19
paste input "67976"
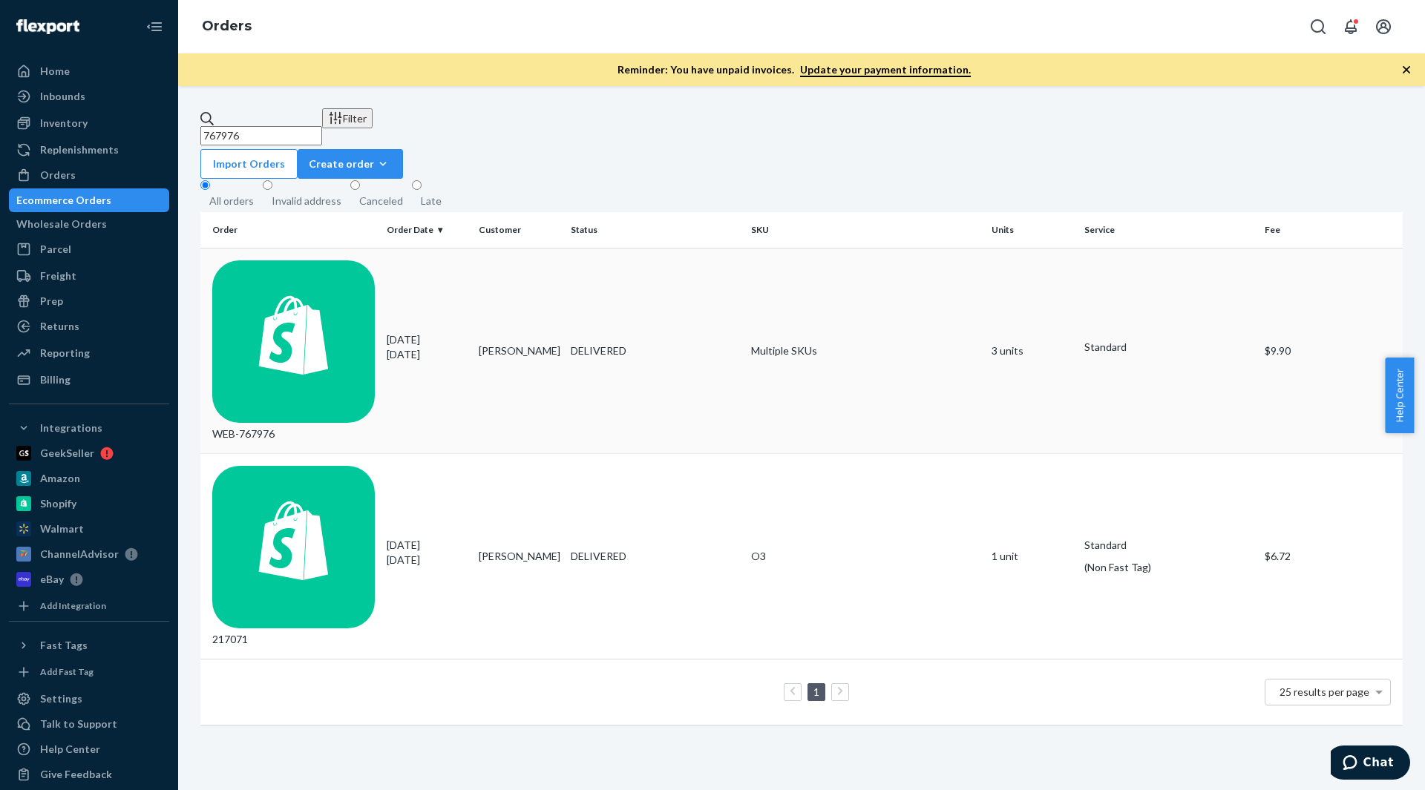
type input "767976"
click at [778, 258] on td "Multiple SKUs" at bounding box center [865, 351] width 240 height 206
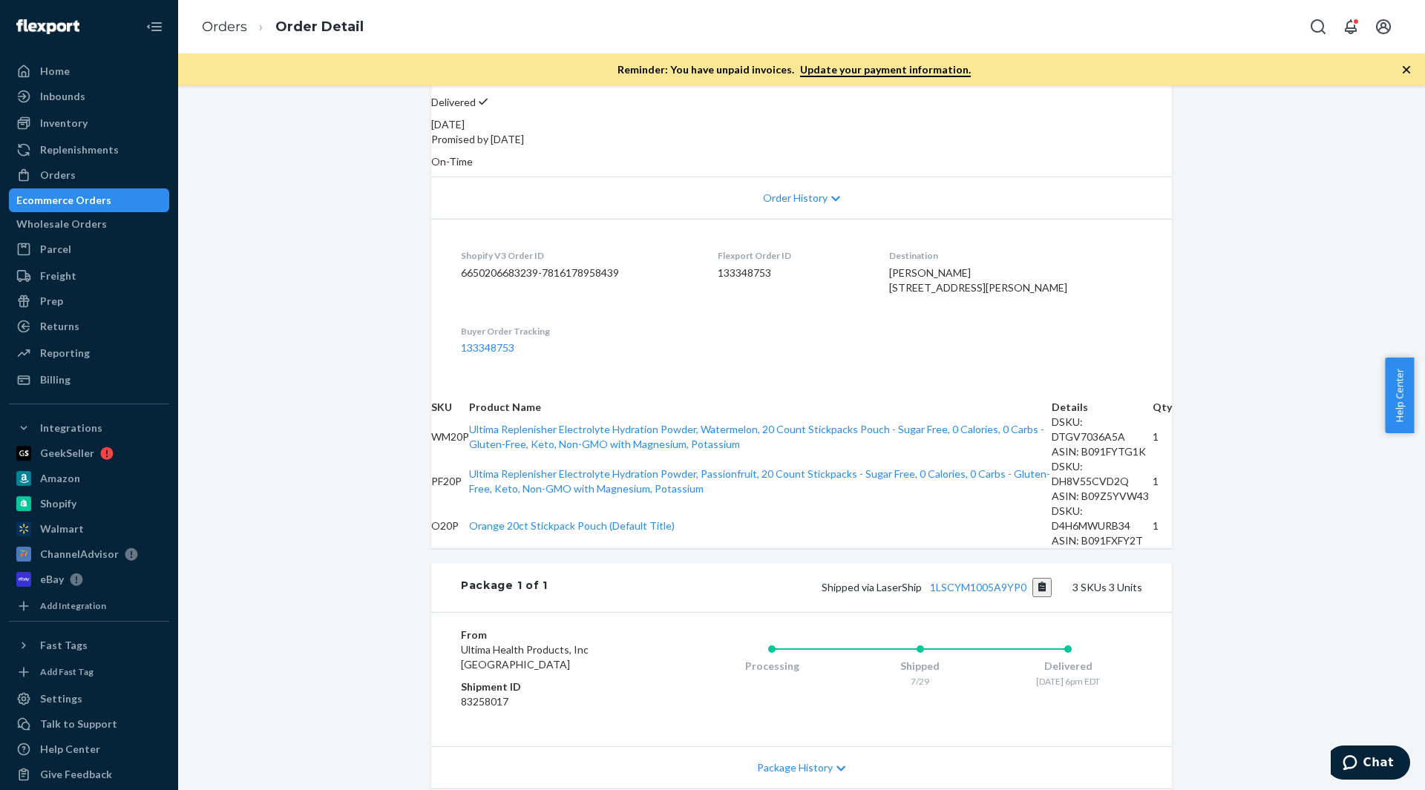
scroll to position [250, 0]
click at [225, 22] on link "Orders" at bounding box center [224, 27] width 45 height 16
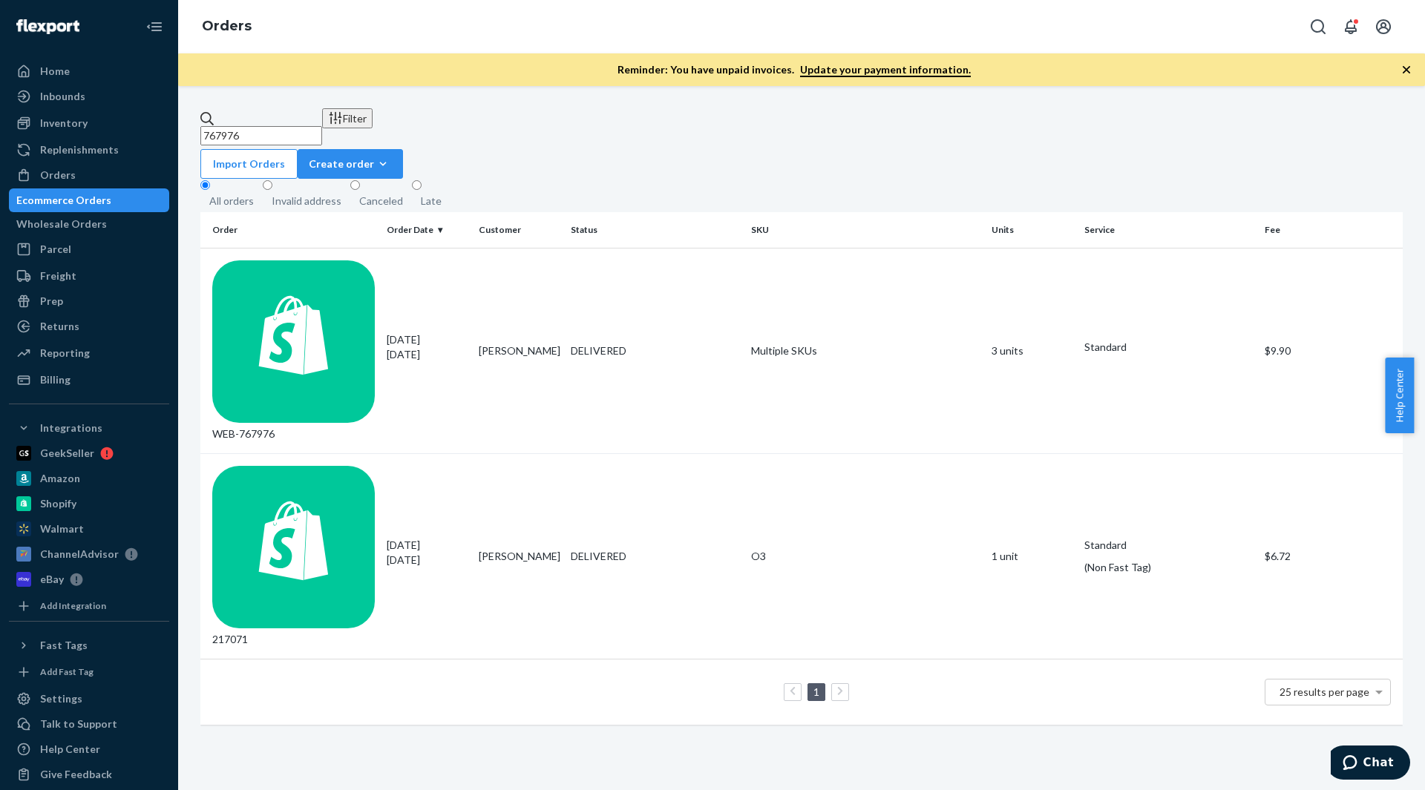
click at [283, 126] on input "767976" at bounding box center [261, 135] width 122 height 19
paste input "53825"
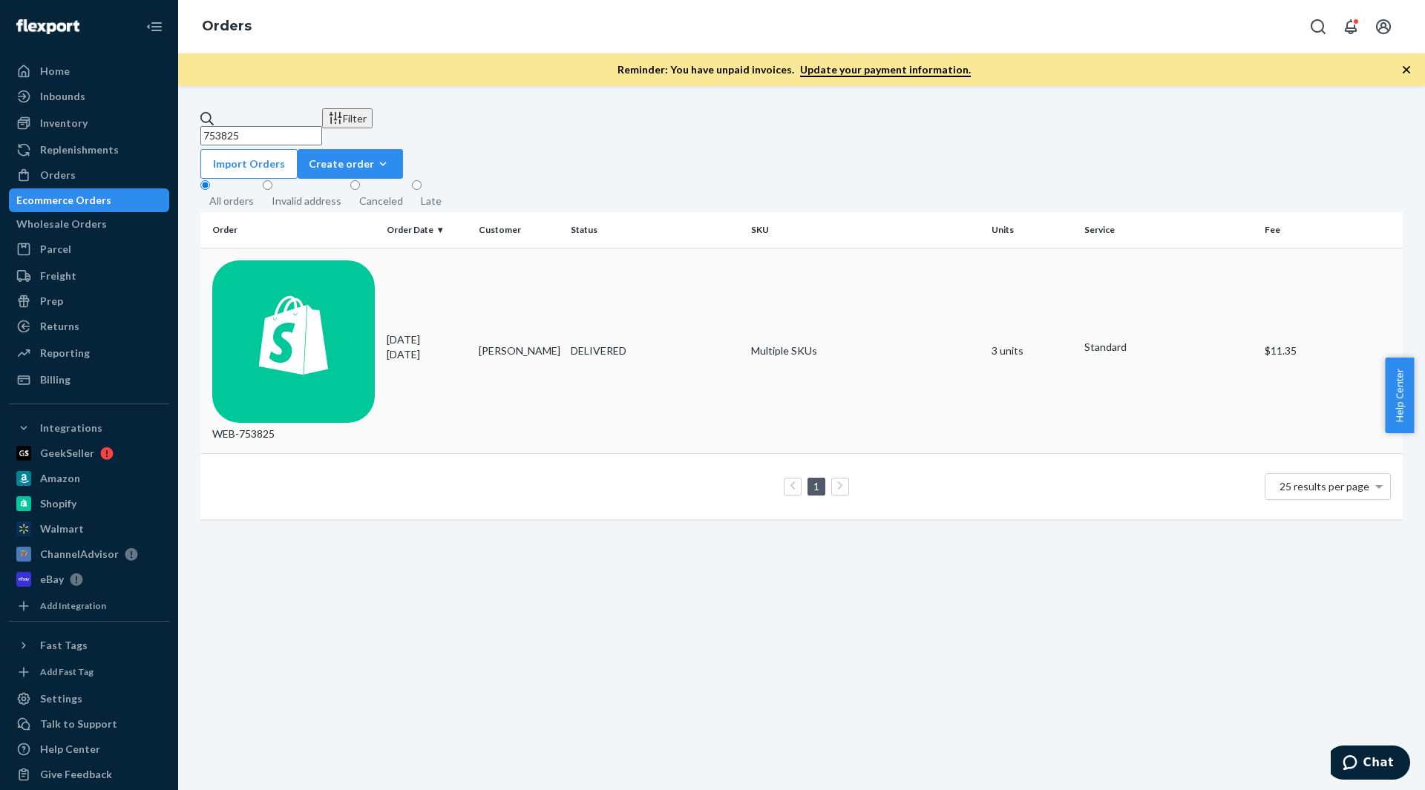
type input "753825"
click at [758, 263] on td "Multiple SKUs" at bounding box center [865, 351] width 240 height 206
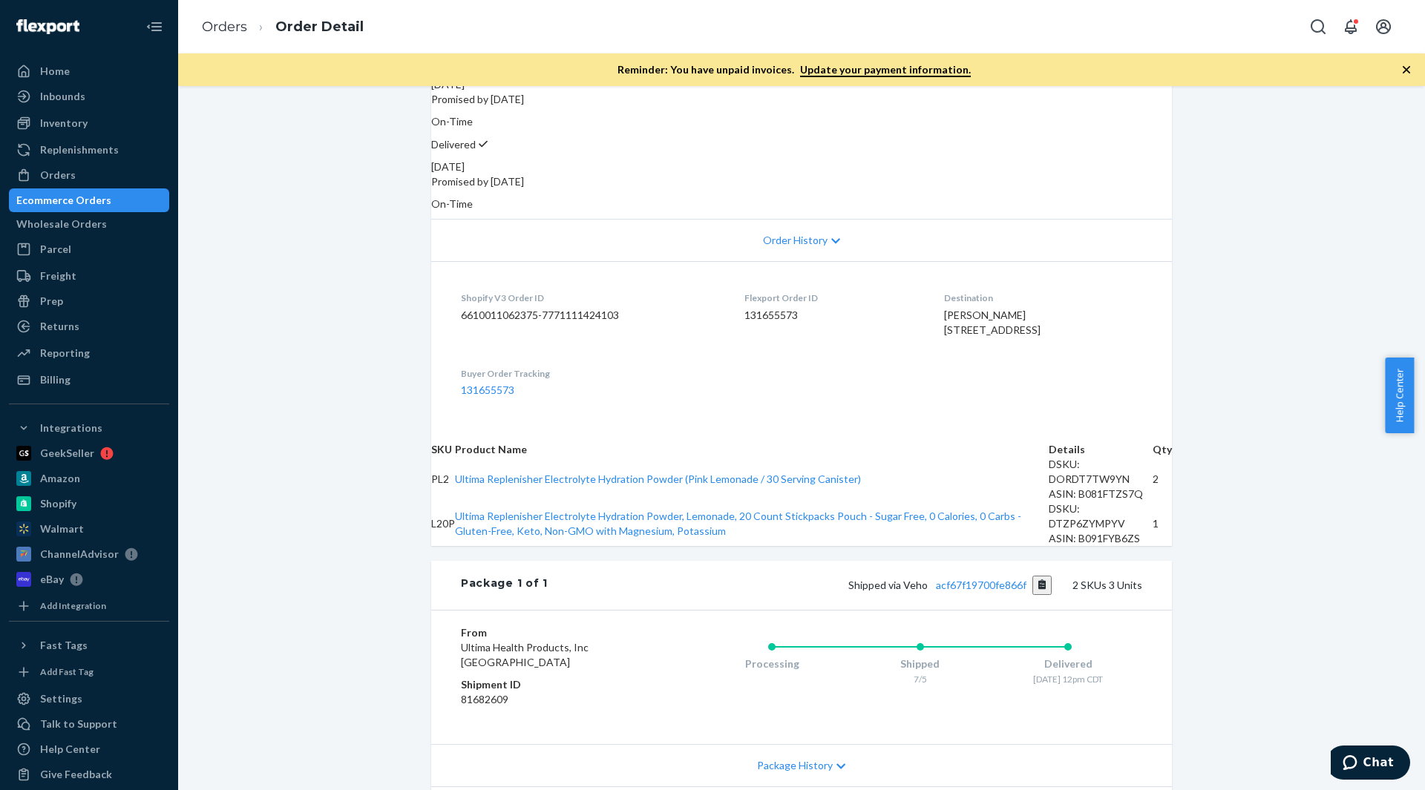
scroll to position [208, 0]
click at [229, 33] on link "Orders" at bounding box center [224, 27] width 45 height 16
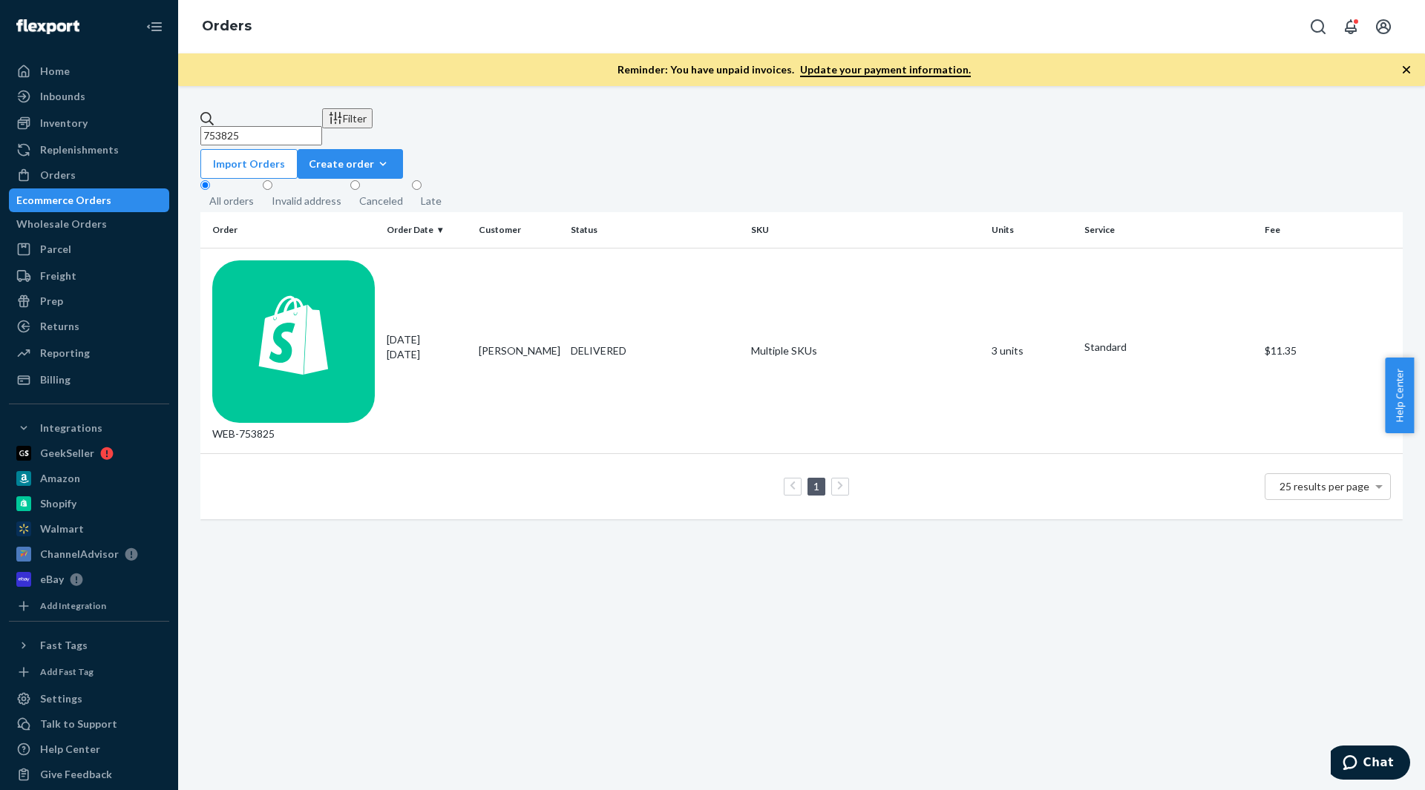
click at [279, 126] on input "753825" at bounding box center [261, 135] width 122 height 19
paste input "70451"
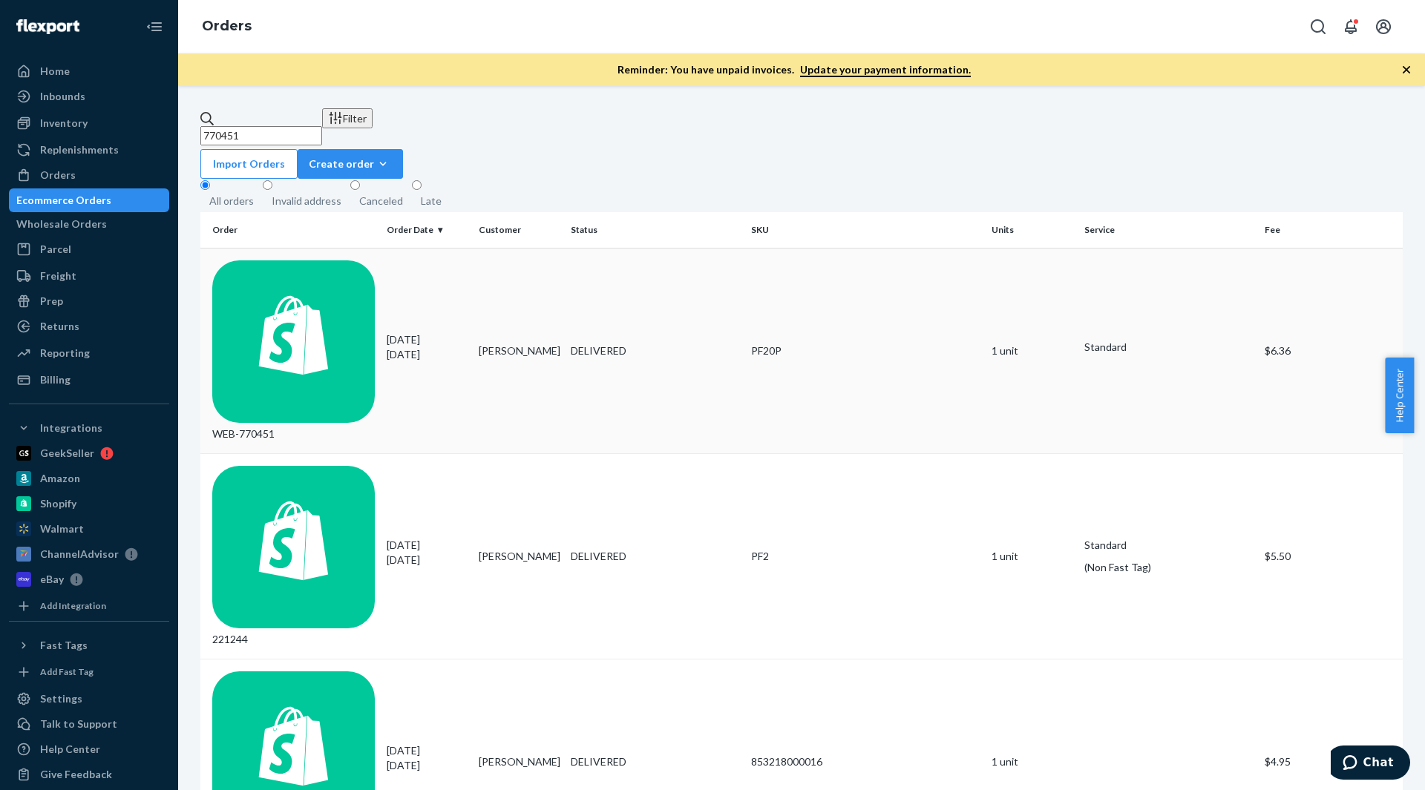
type input "770451"
click at [761, 344] on div "PF20P" at bounding box center [865, 351] width 229 height 15
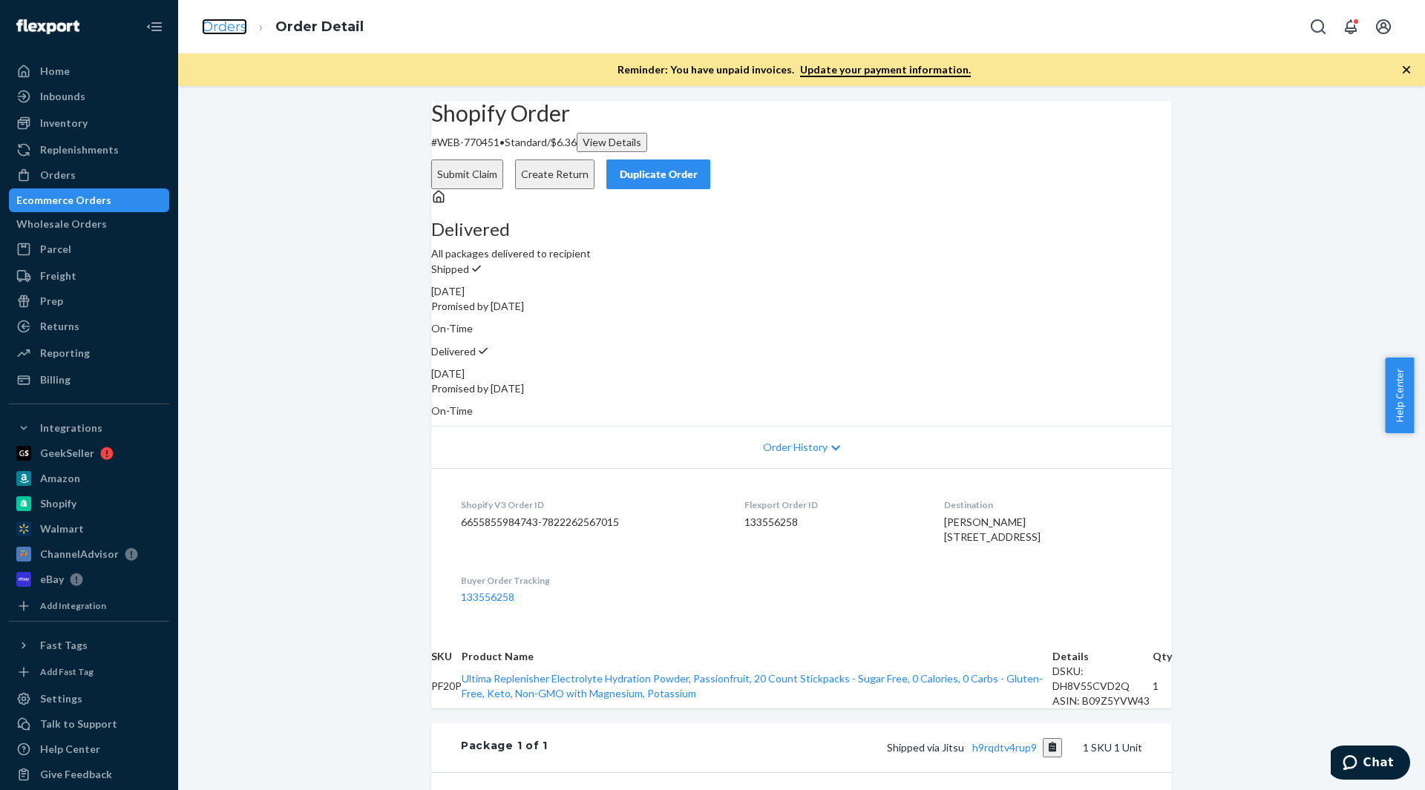
click at [219, 31] on link "Orders" at bounding box center [224, 27] width 45 height 16
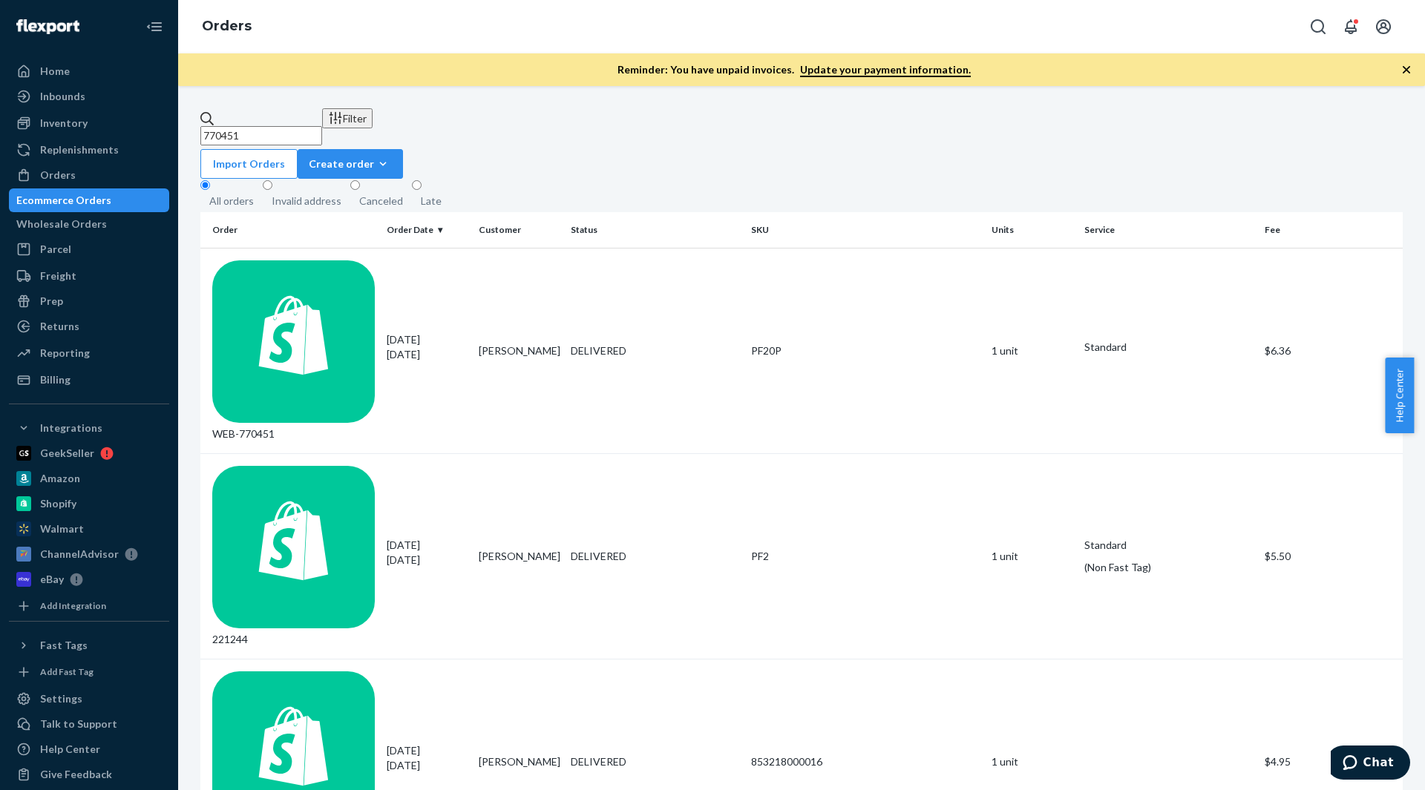
click at [286, 129] on input "770451" at bounding box center [261, 135] width 122 height 19
paste input "57176"
type input "757176"
click at [788, 264] on td "Multiple SKUs" at bounding box center [865, 351] width 240 height 206
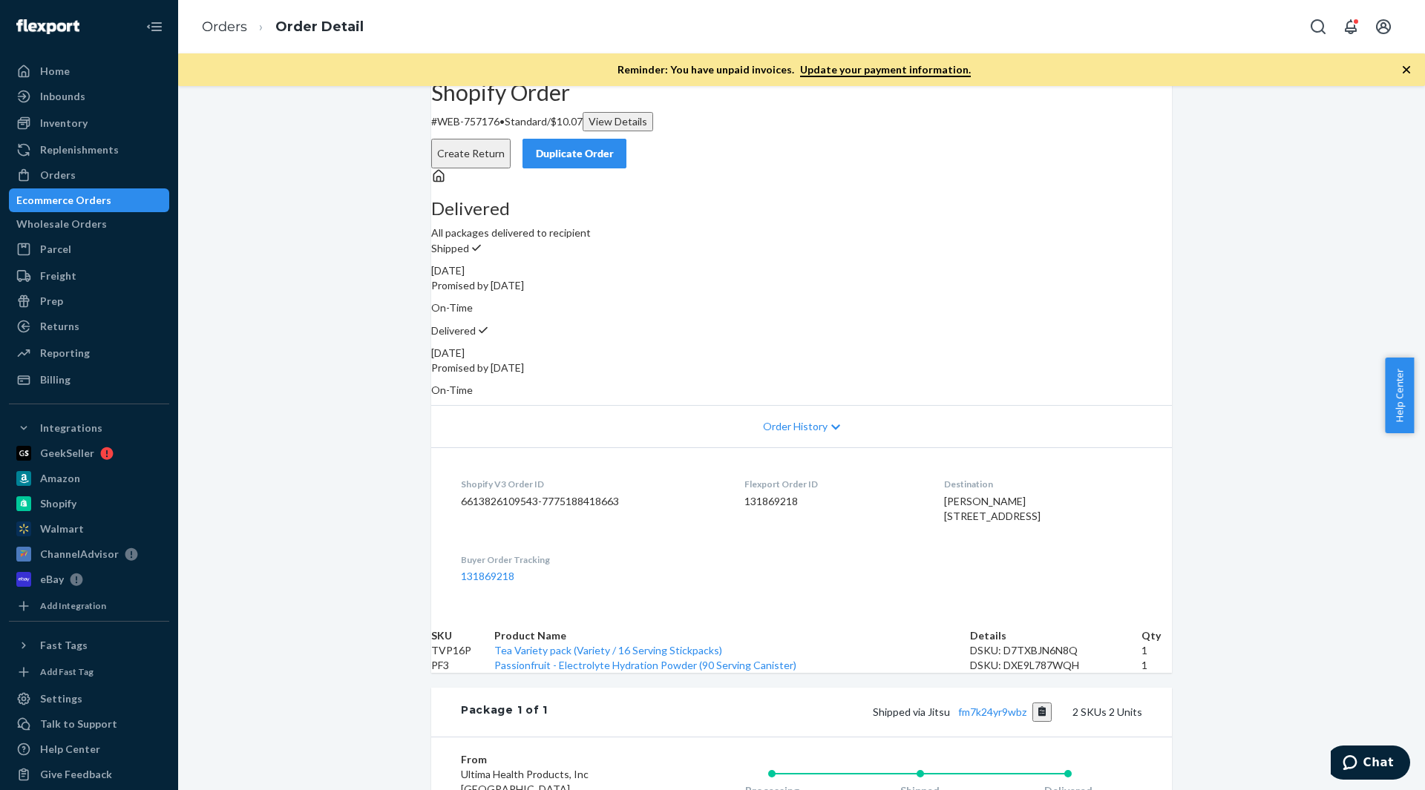
scroll to position [16, 0]
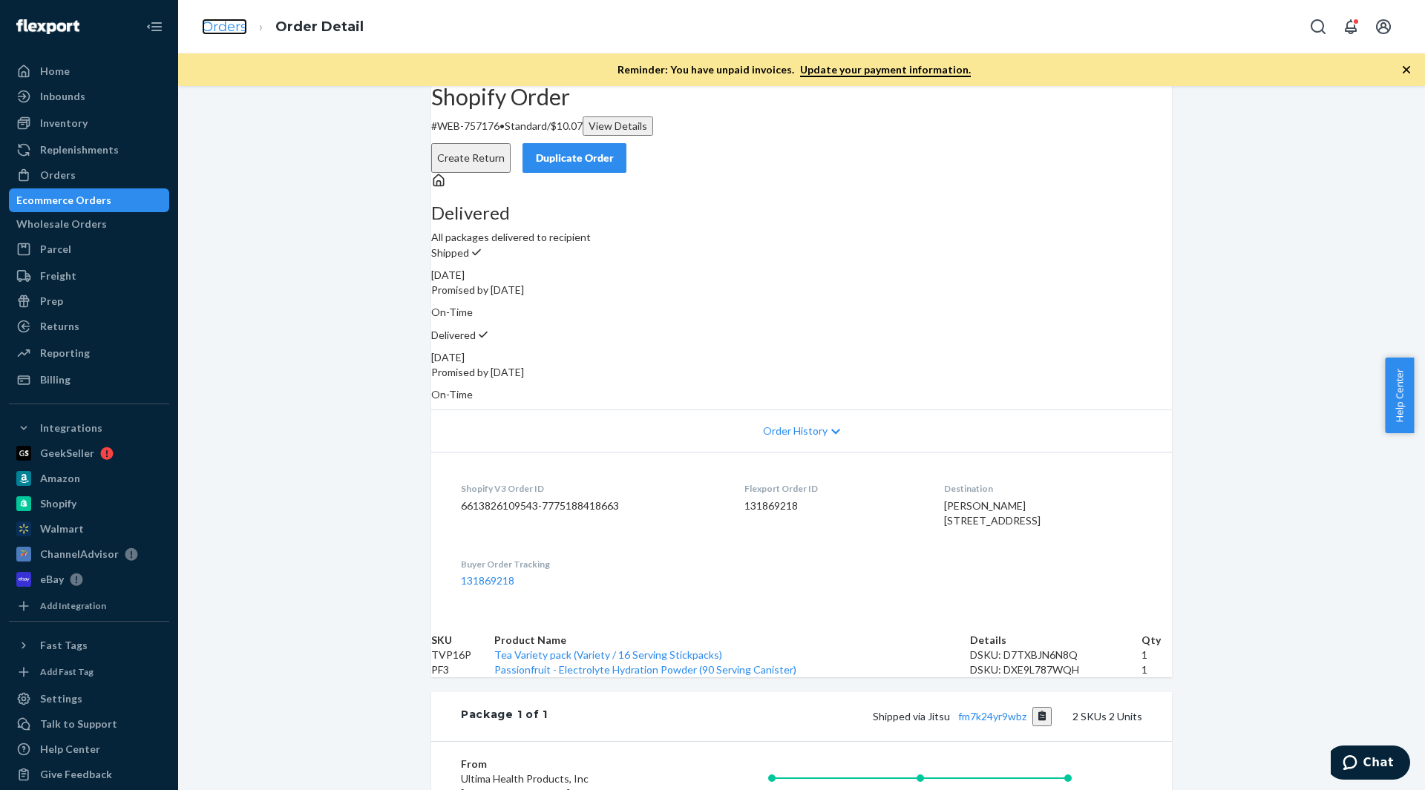
click at [229, 32] on link "Orders" at bounding box center [224, 27] width 45 height 16
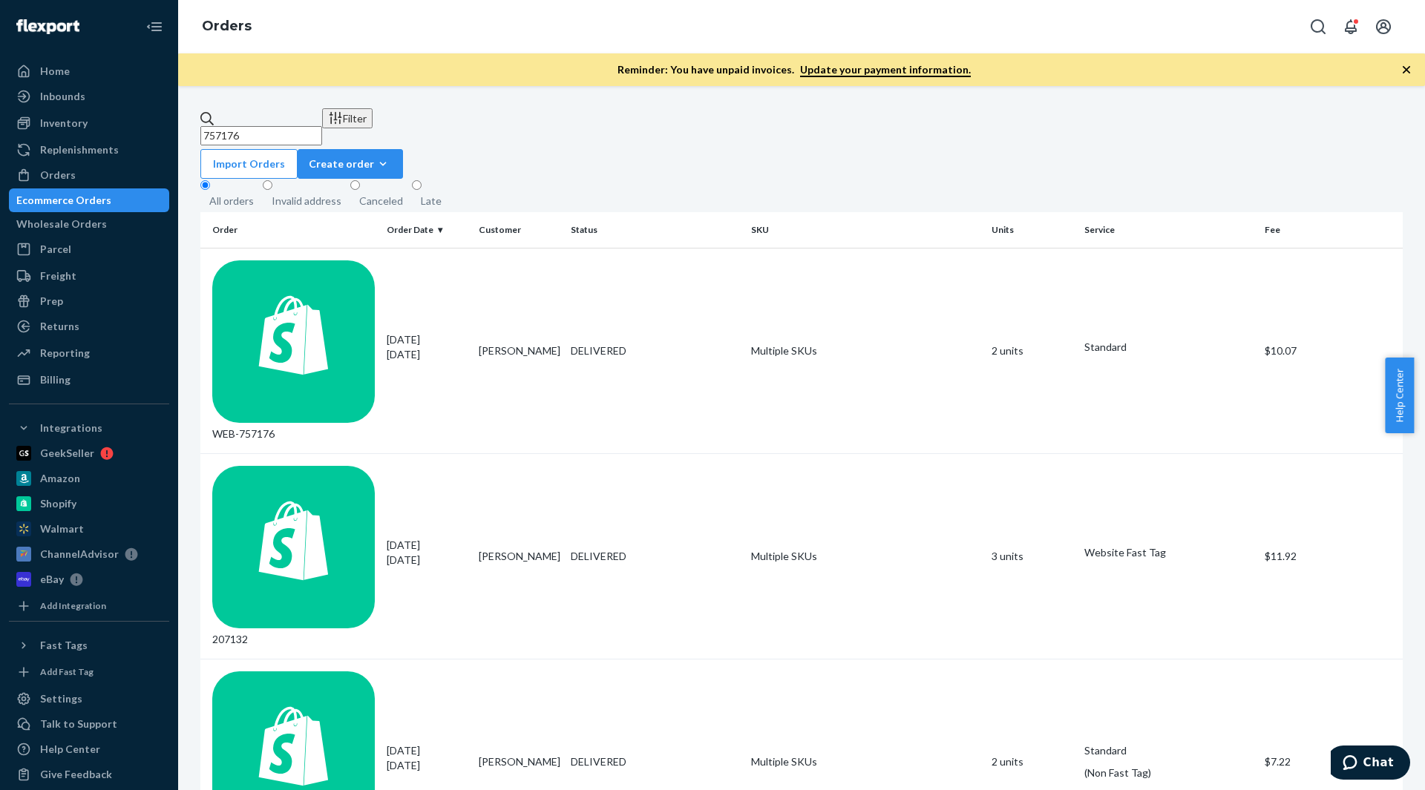
click at [287, 129] on input "757176" at bounding box center [261, 135] width 122 height 19
paste input "73314"
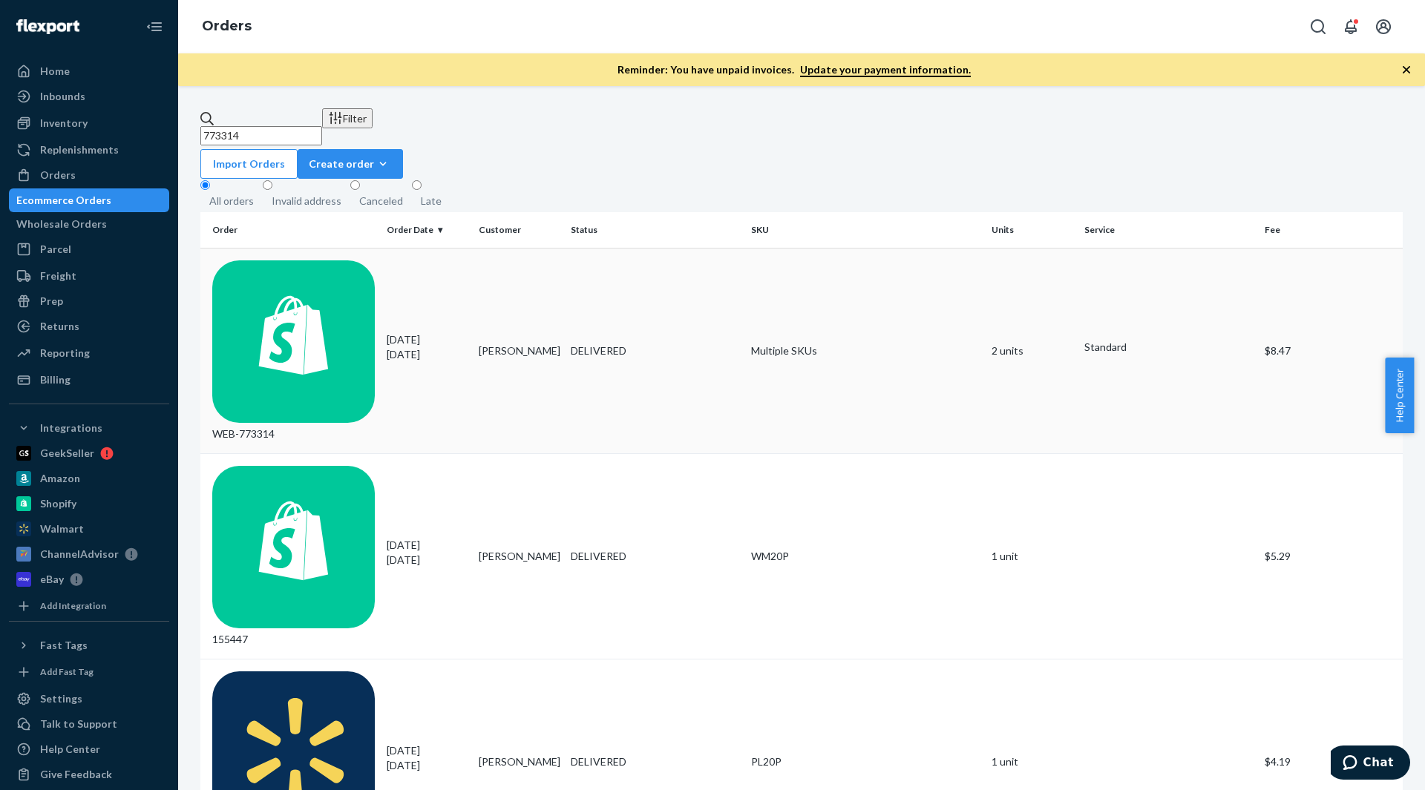
type input "773314"
click at [736, 344] on div "DELIVERED" at bounding box center [655, 351] width 168 height 15
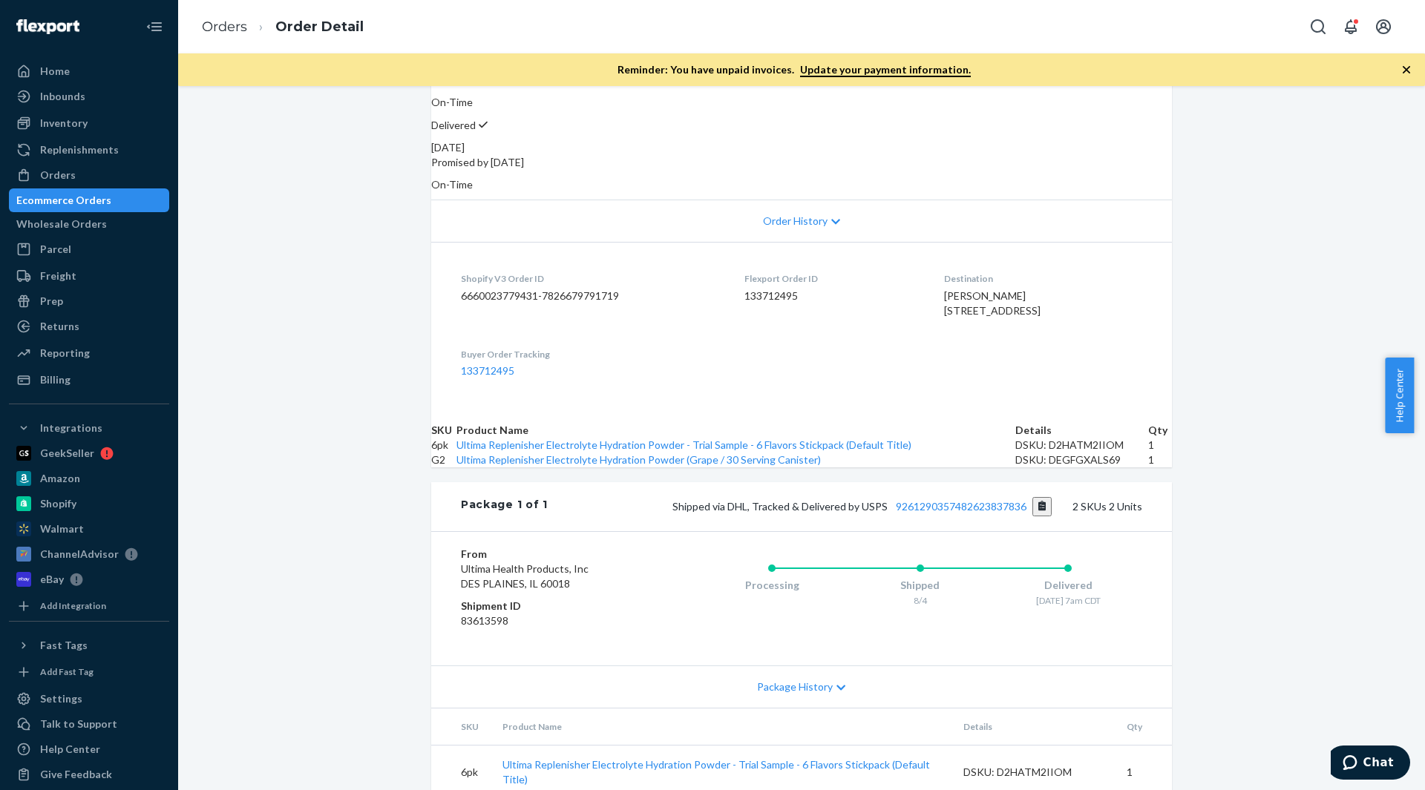
scroll to position [228, 0]
click at [220, 25] on link "Orders" at bounding box center [224, 27] width 45 height 16
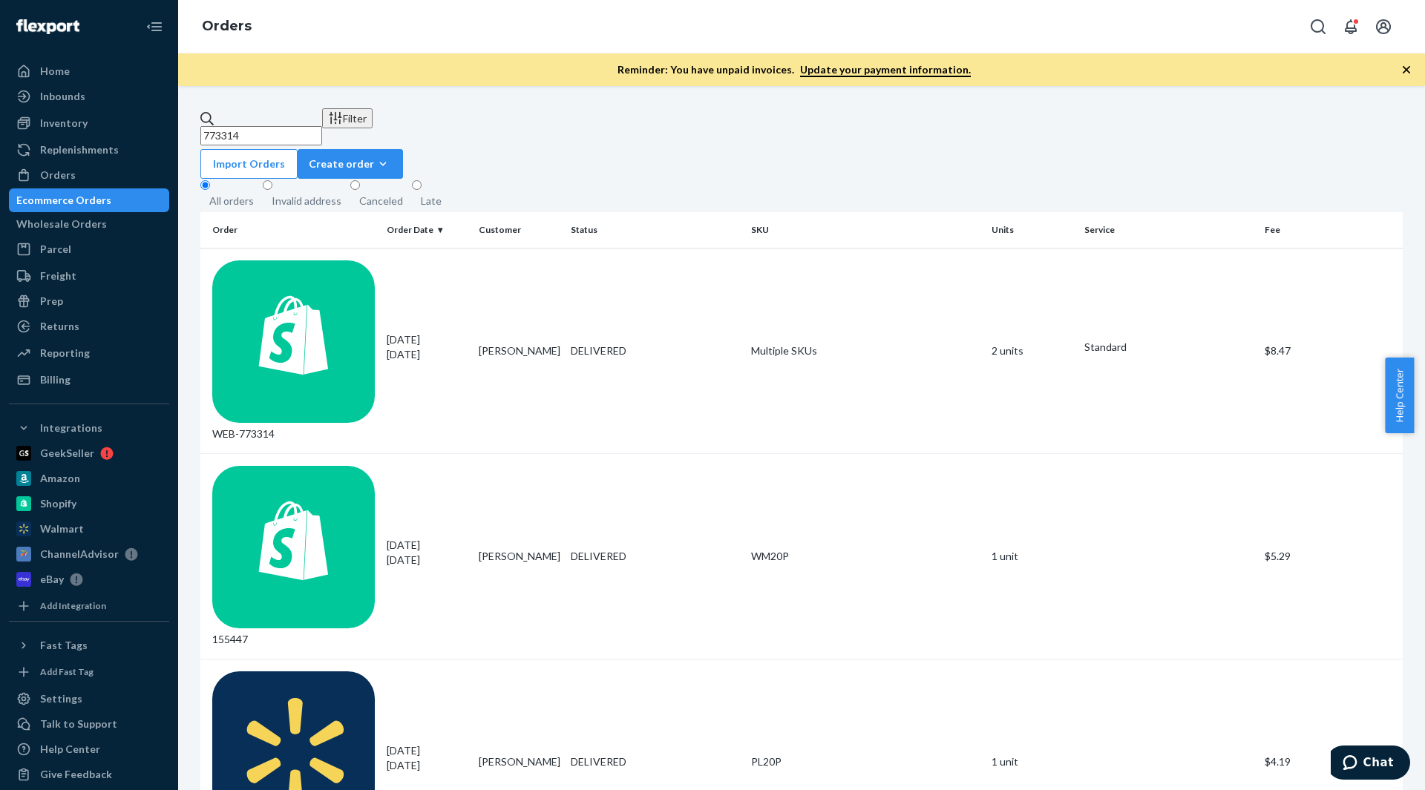
click at [282, 131] on input "773314" at bounding box center [261, 135] width 122 height 19
paste input "694099"
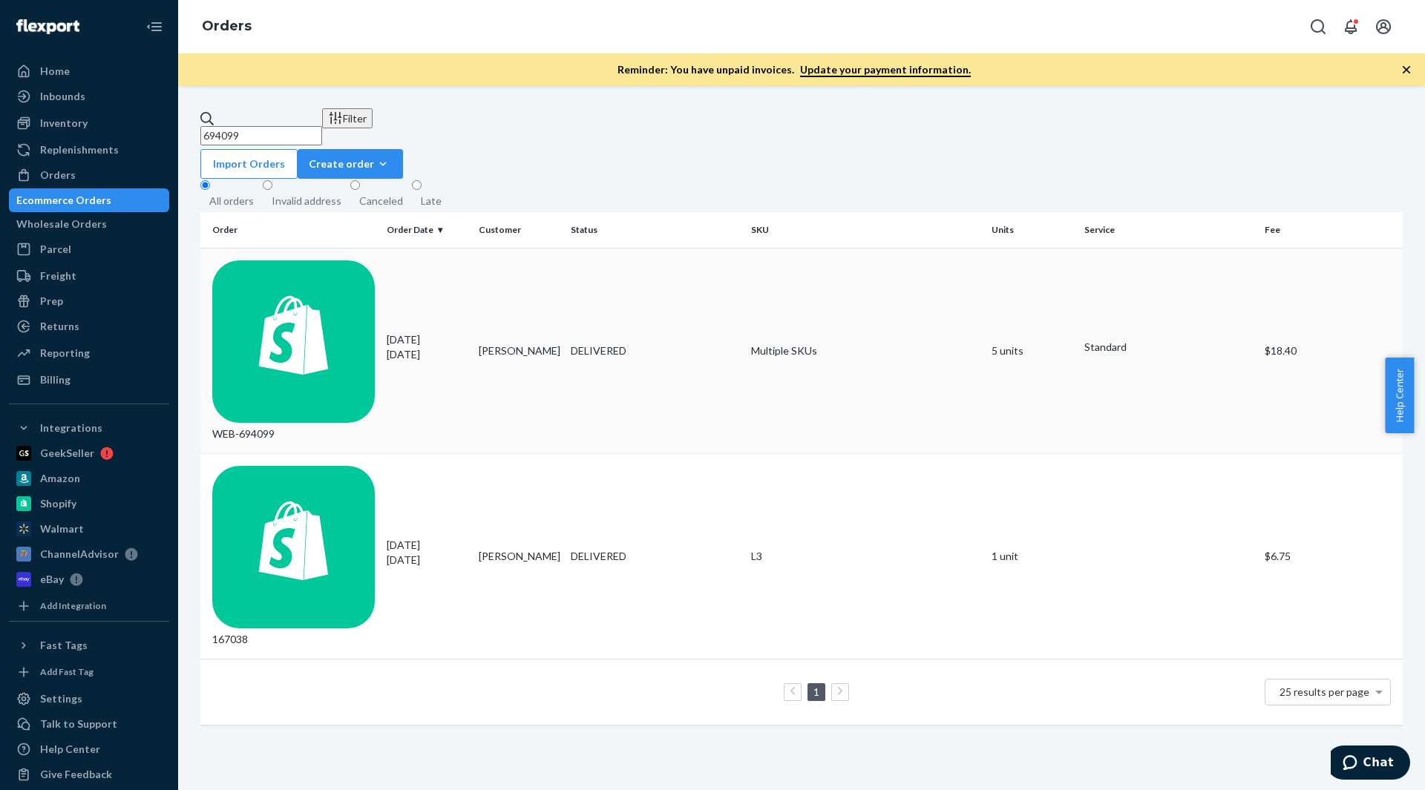
type input "694099"
click at [775, 258] on td "Multiple SKUs" at bounding box center [865, 351] width 240 height 206
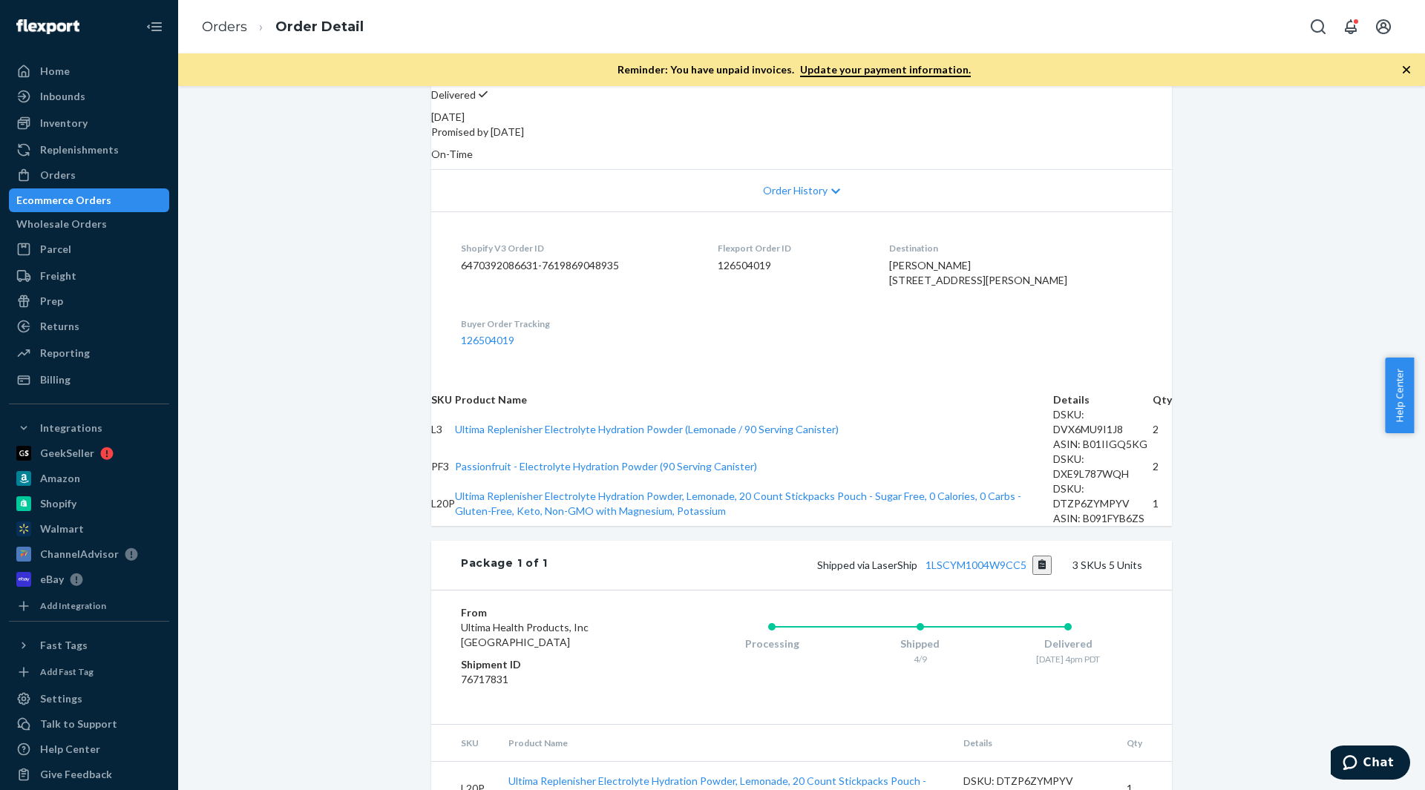
scroll to position [259, 0]
click at [223, 28] on link "Orders" at bounding box center [224, 27] width 45 height 16
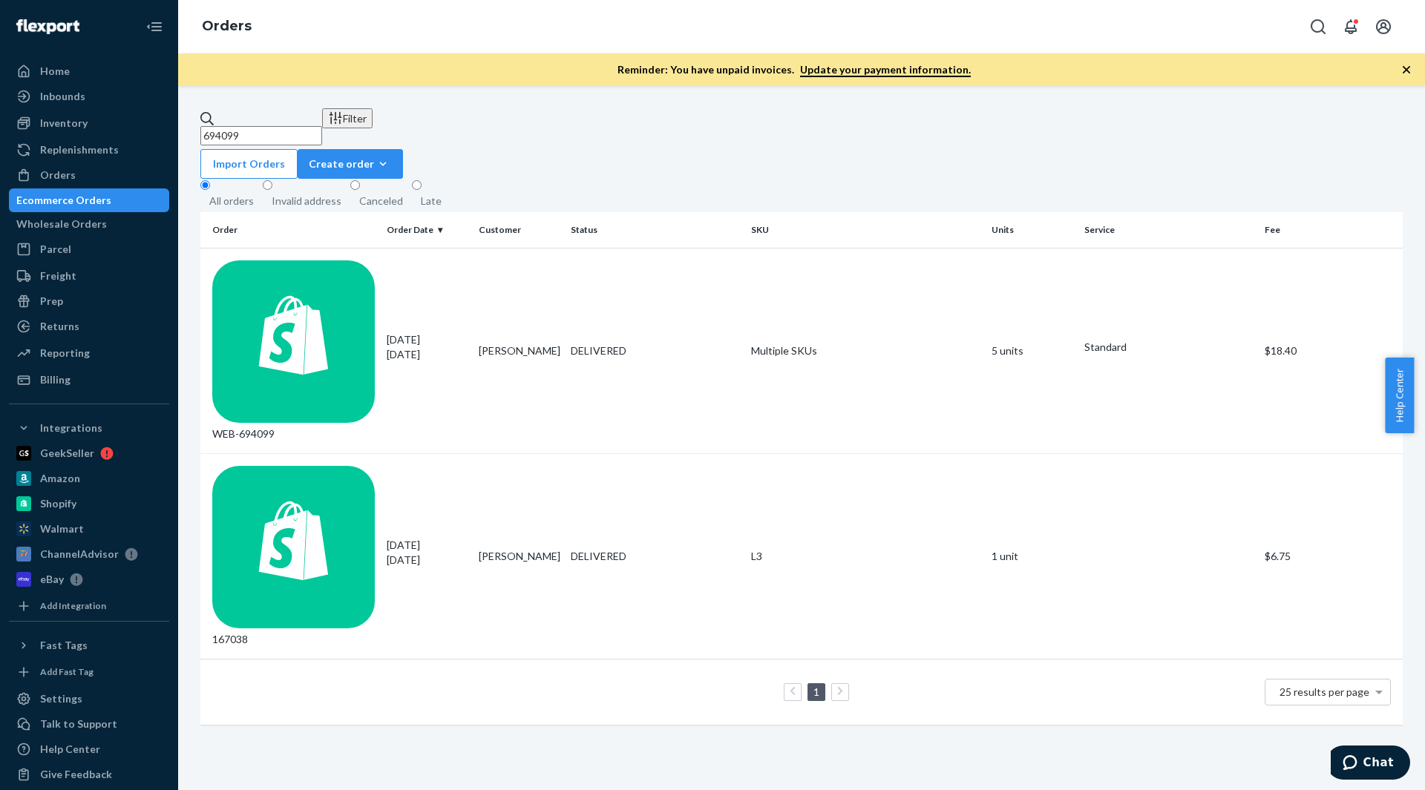
click at [270, 126] on input "694099" at bounding box center [261, 135] width 122 height 19
paste input "775114"
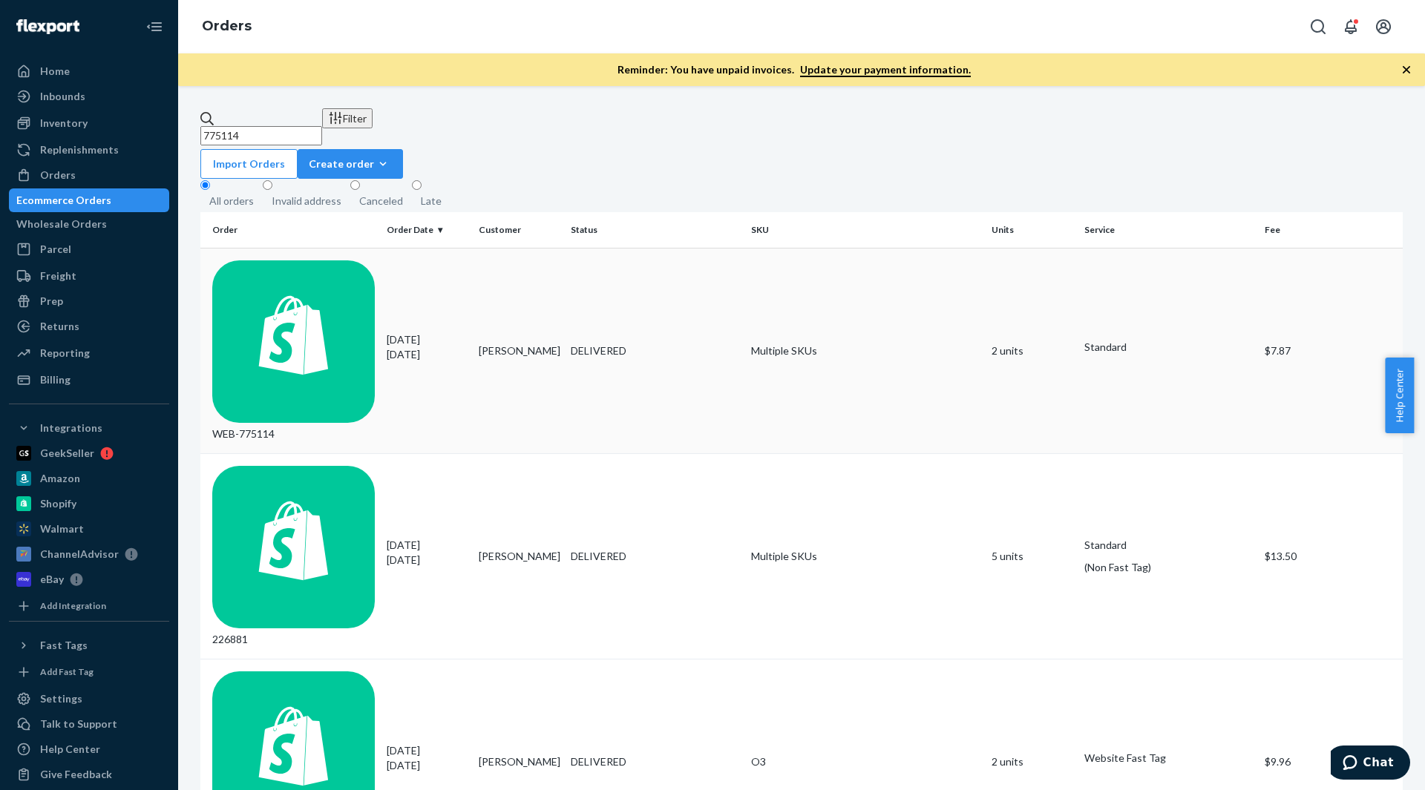
type input "775114"
click at [762, 259] on td "Multiple SKUs" at bounding box center [865, 351] width 240 height 206
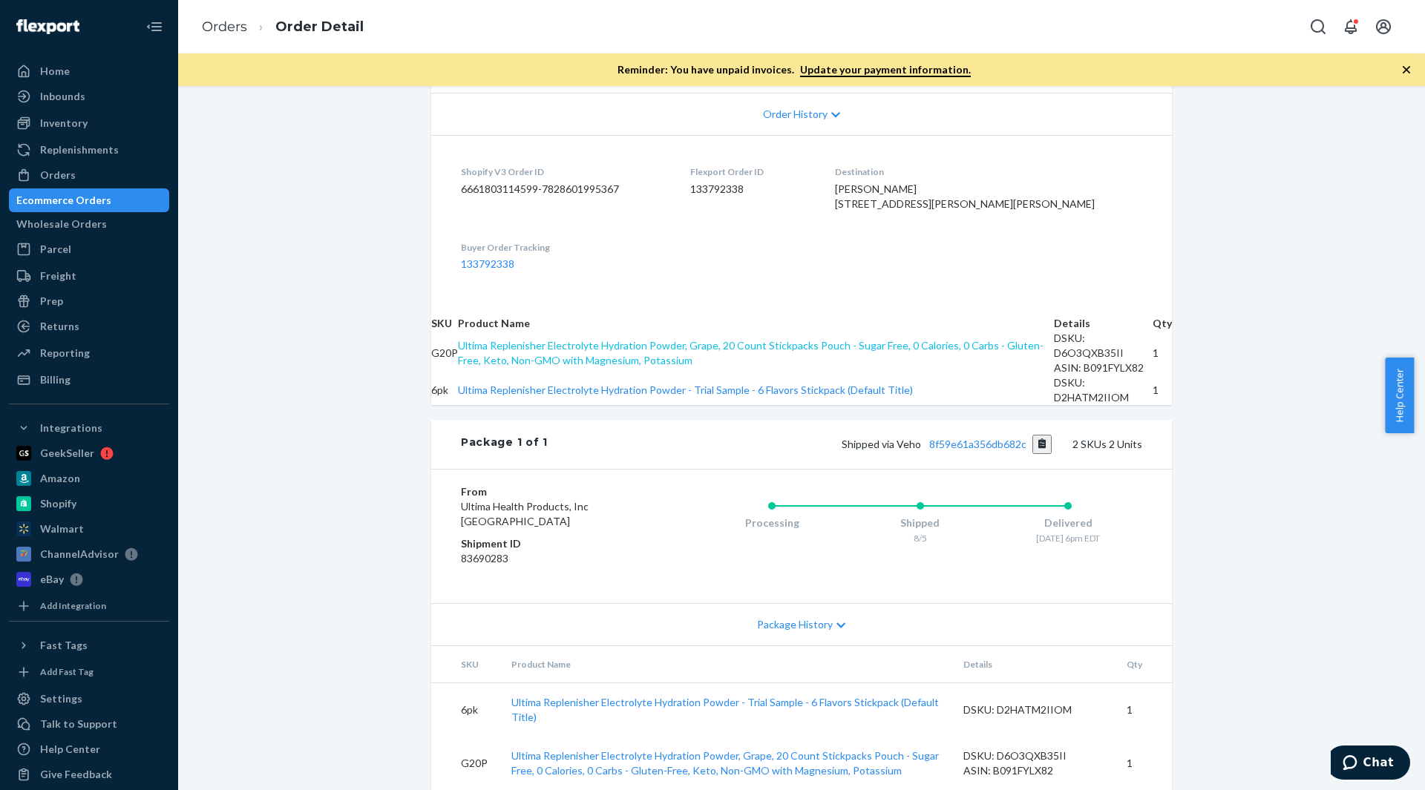
scroll to position [417, 0]
click at [227, 25] on link "Orders" at bounding box center [224, 27] width 45 height 16
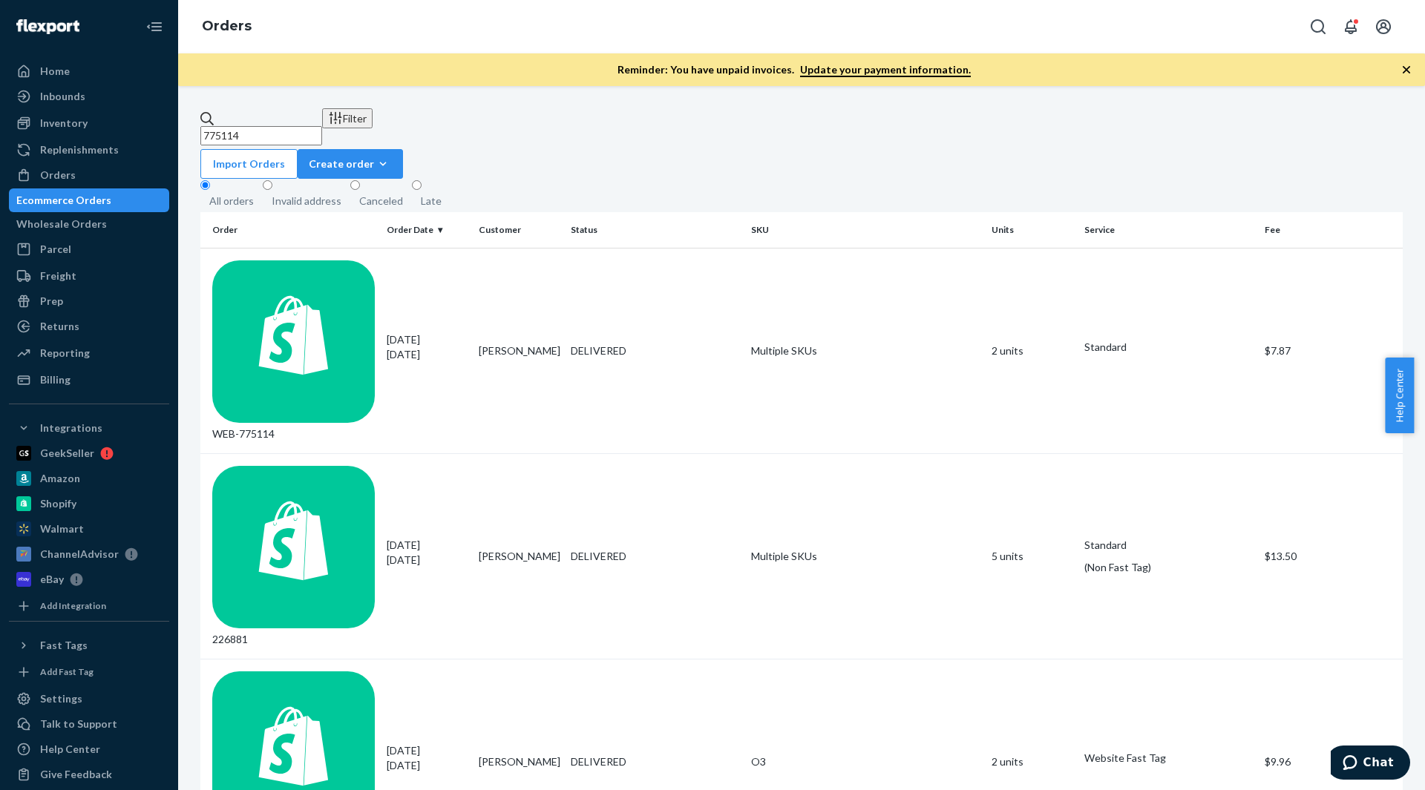
click at [276, 126] on input "775114" at bounding box center [261, 135] width 122 height 19
paste input "67982"
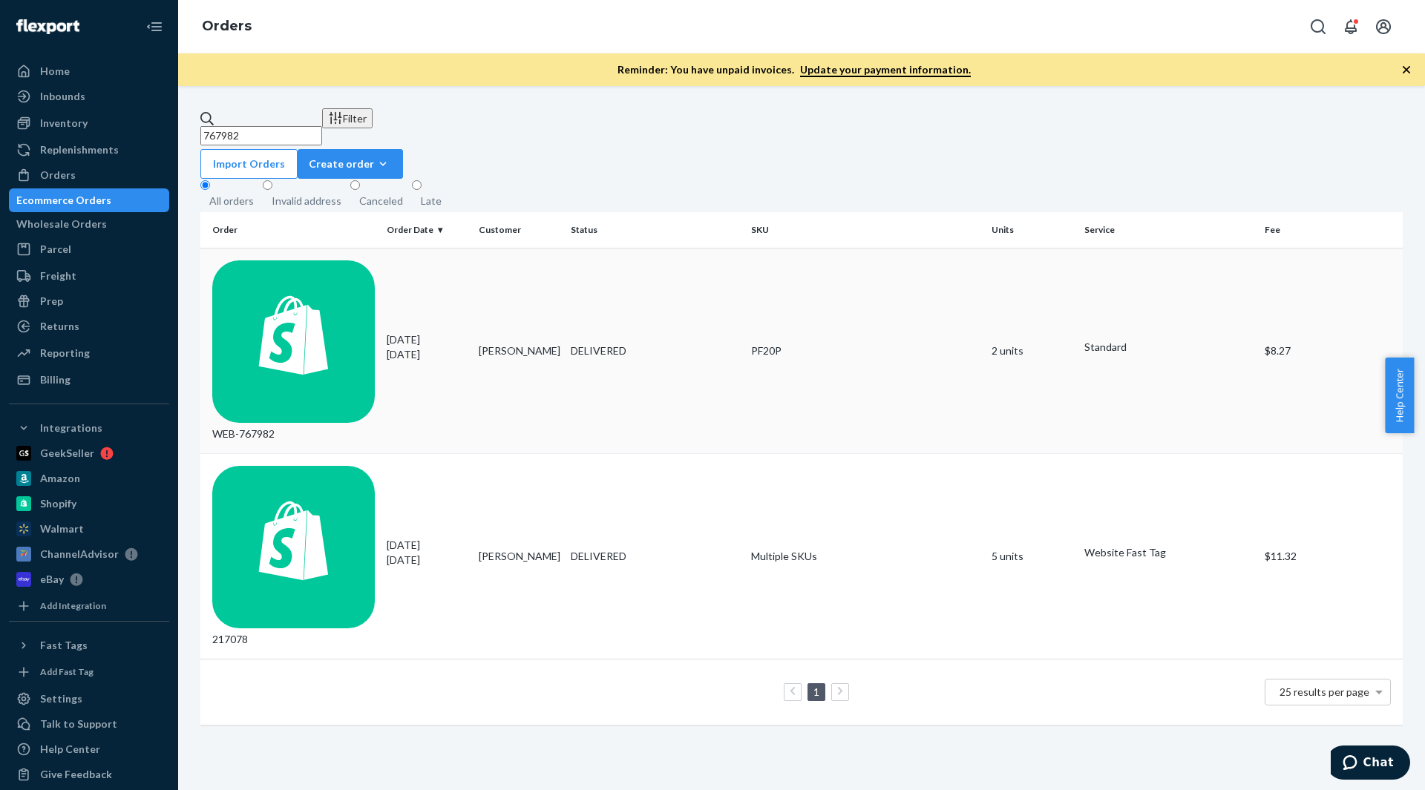
type input "767982"
click at [756, 344] on div "PF20P" at bounding box center [865, 351] width 229 height 15
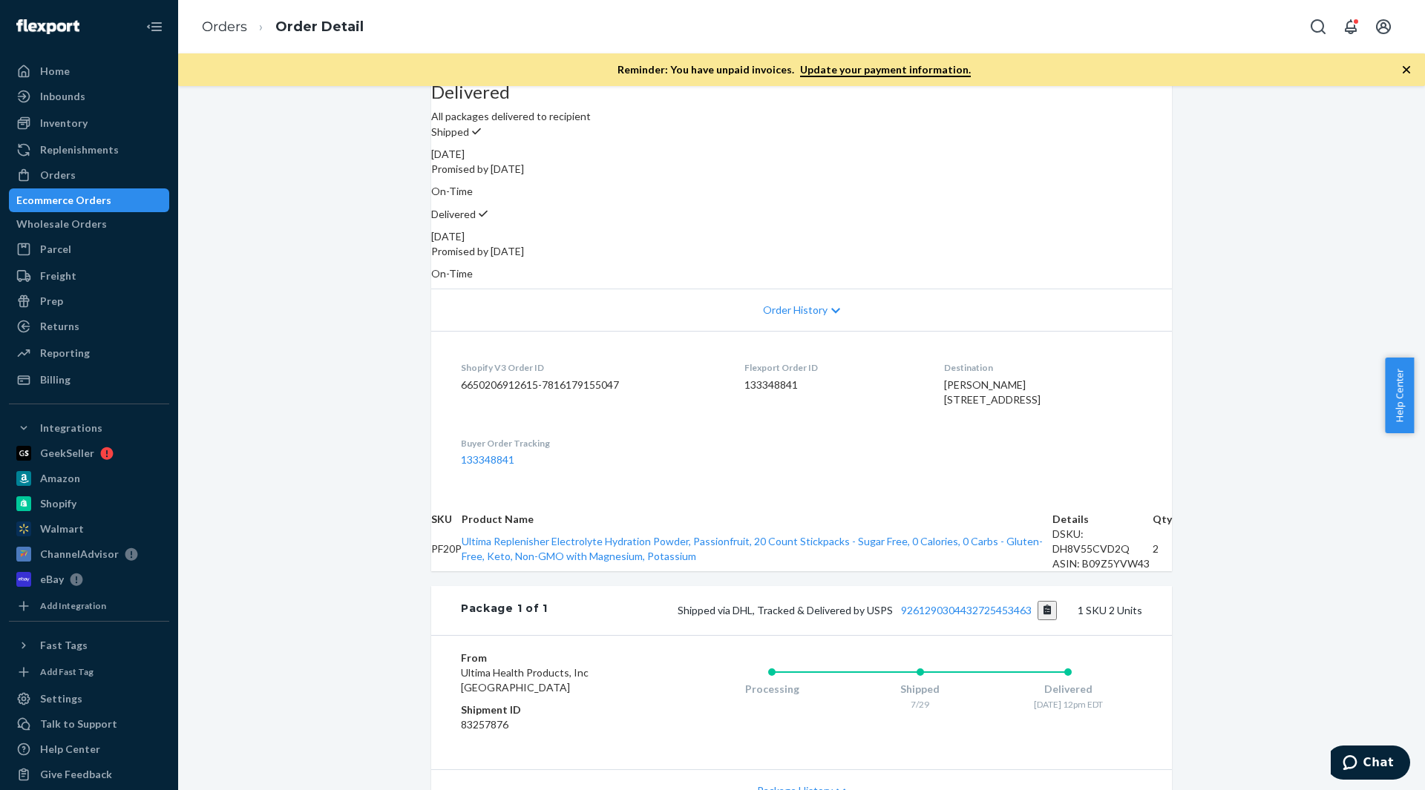
scroll to position [138, 0]
click at [222, 20] on link "Orders" at bounding box center [224, 27] width 45 height 16
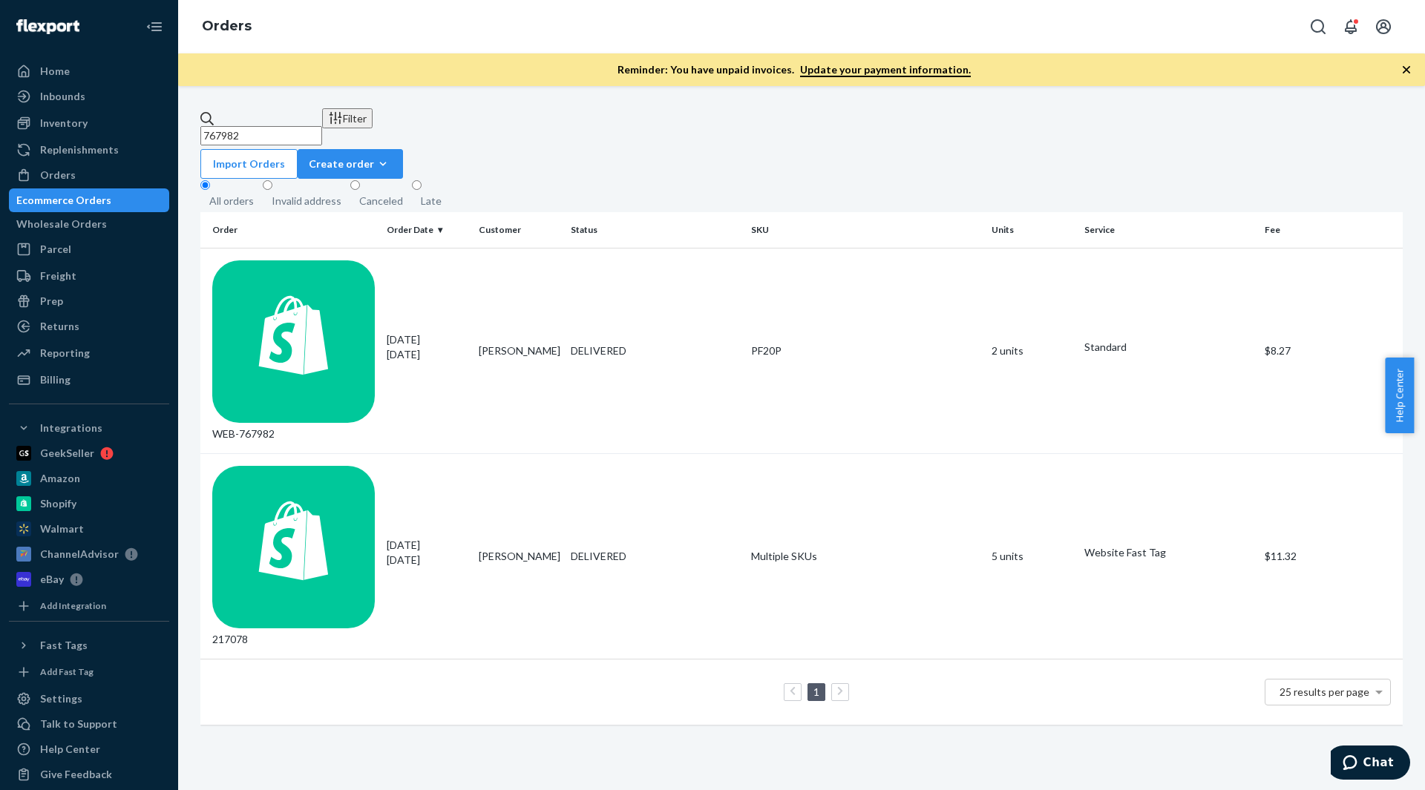
click at [284, 126] on input "767982" at bounding box center [261, 135] width 122 height 19
paste input "74559"
click at [284, 126] on input "774559" at bounding box center [261, 135] width 122 height 19
type input "774559"
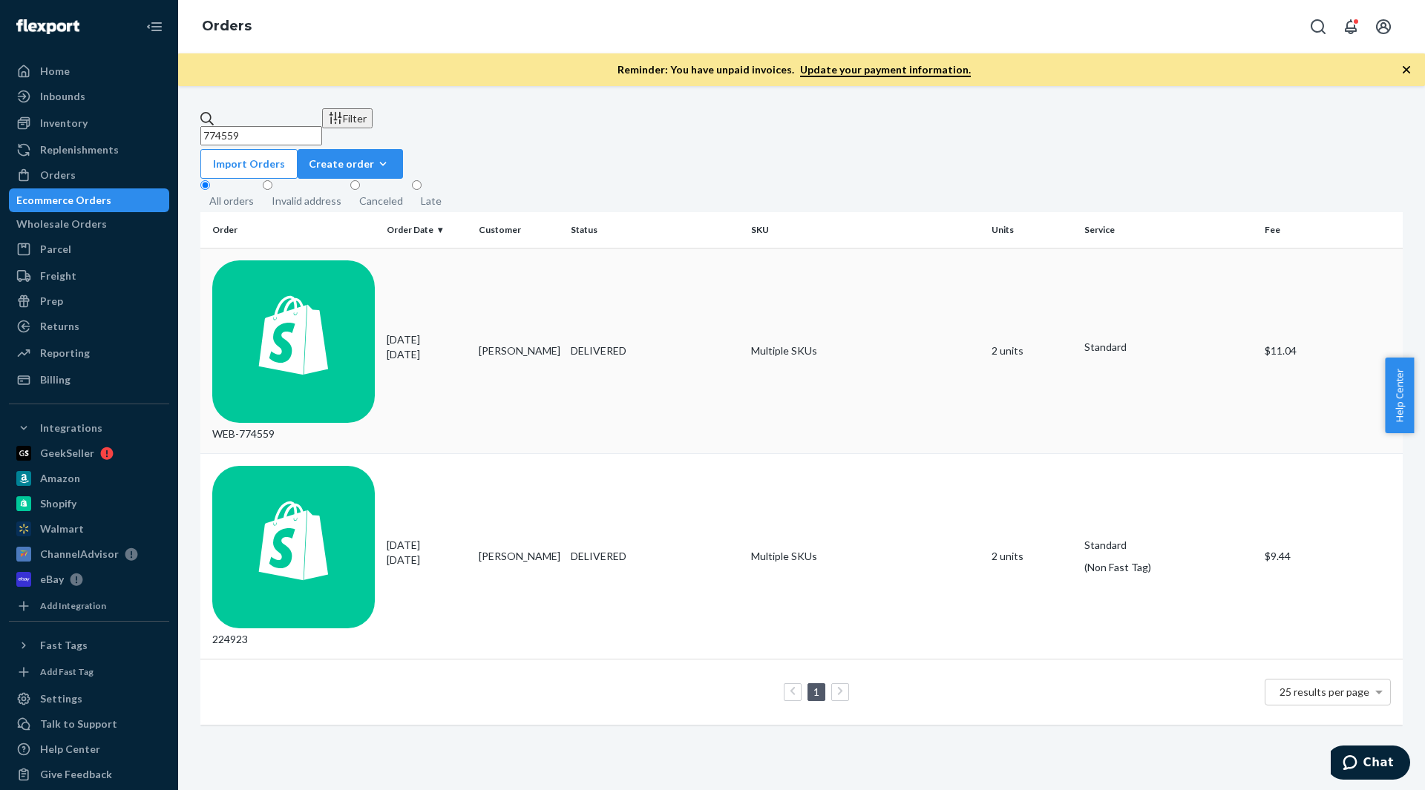
click at [732, 344] on div "DELIVERED" at bounding box center [655, 351] width 168 height 15
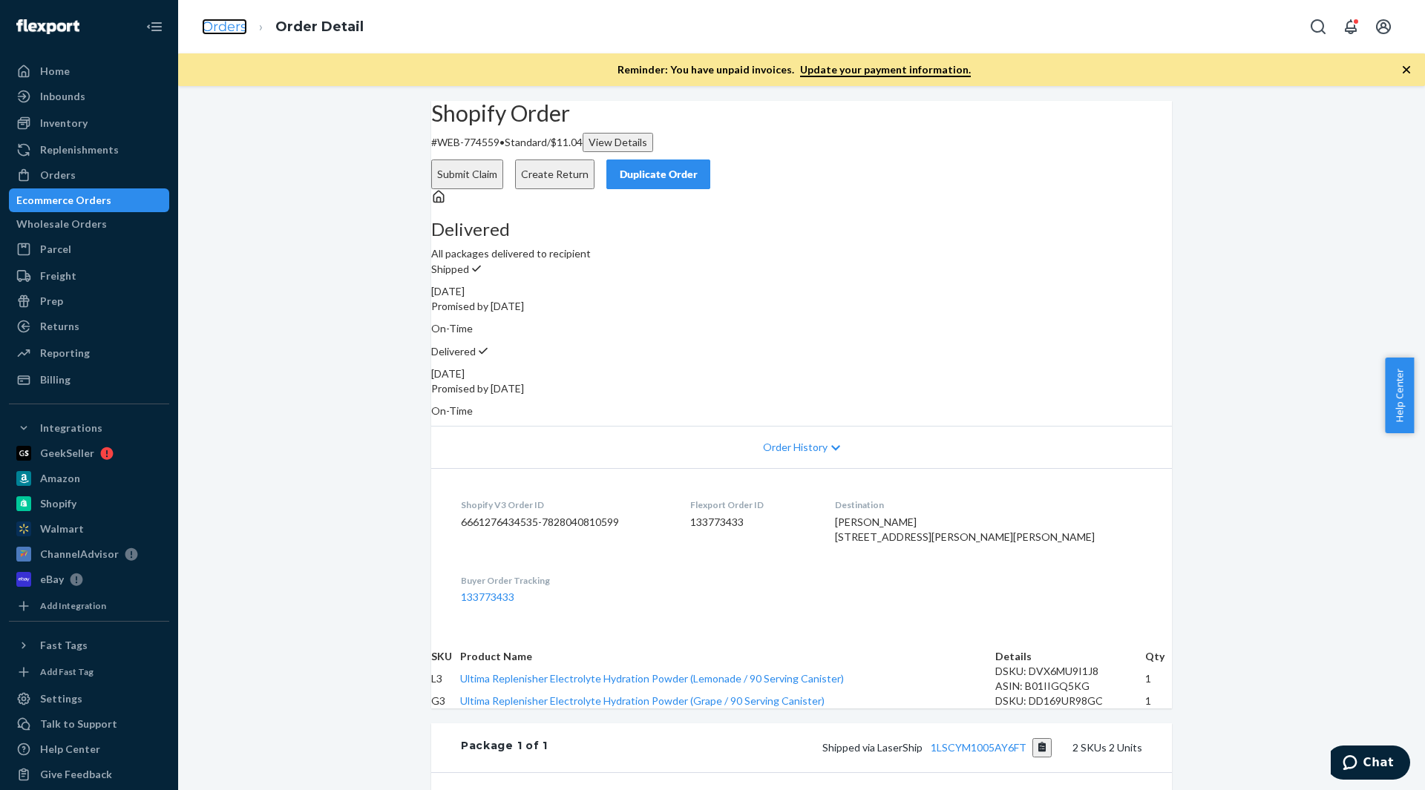
click at [223, 33] on link "Orders" at bounding box center [224, 27] width 45 height 16
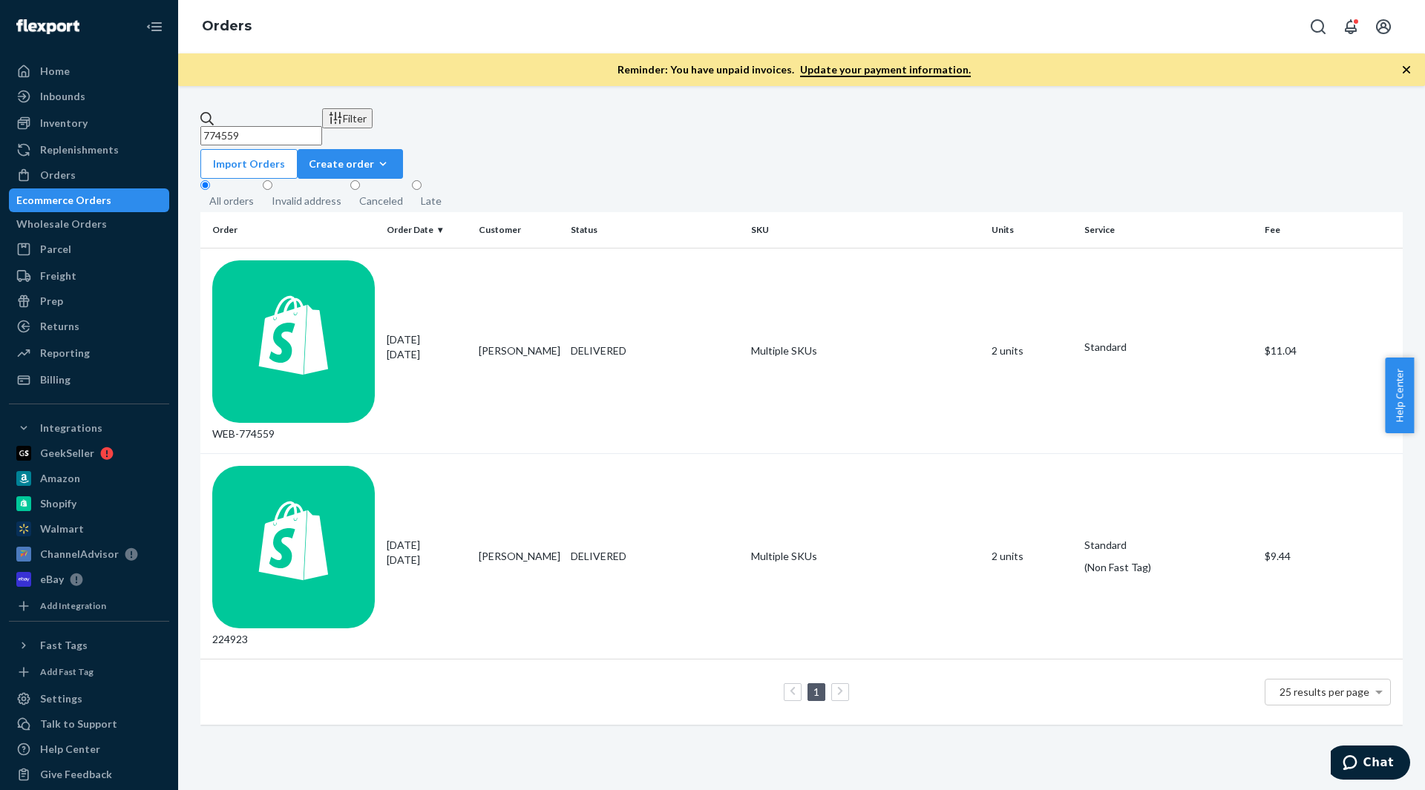
click at [355, 139] on div "774559 Filter Import Orders Create order Ecommerce order Removal order" at bounding box center [801, 143] width 1202 height 70
click at [275, 126] on input "774559" at bounding box center [261, 135] width 122 height 19
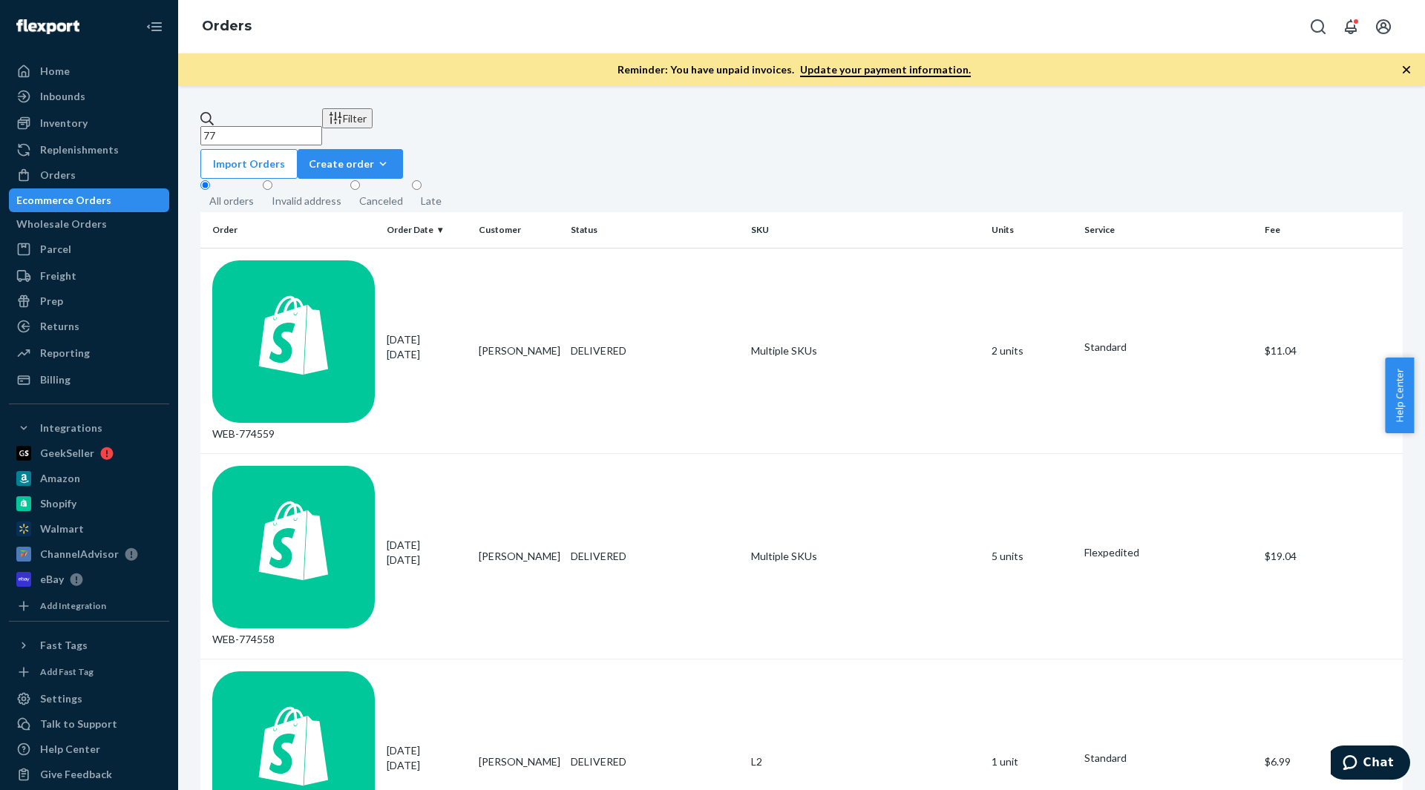
type input "7"
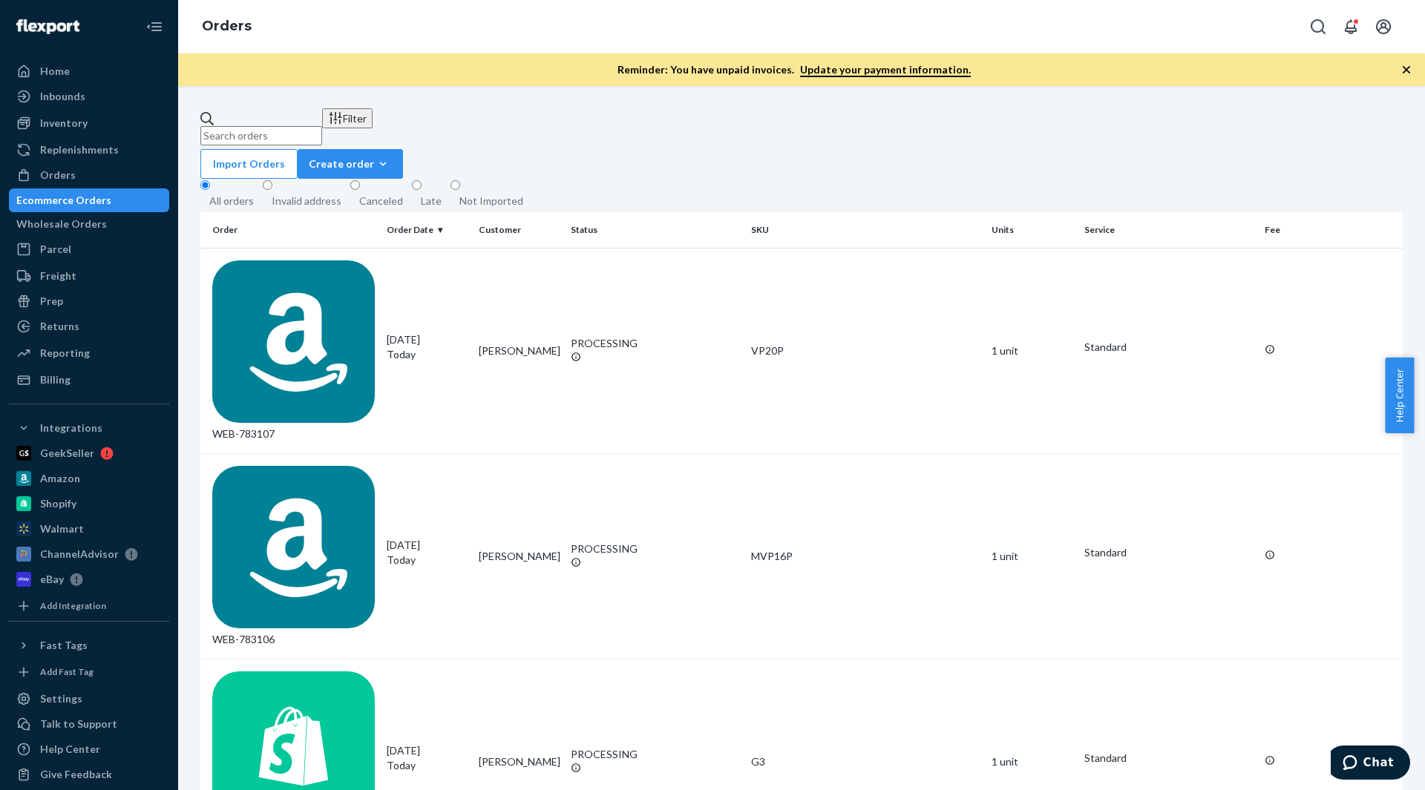
paste input "7363"
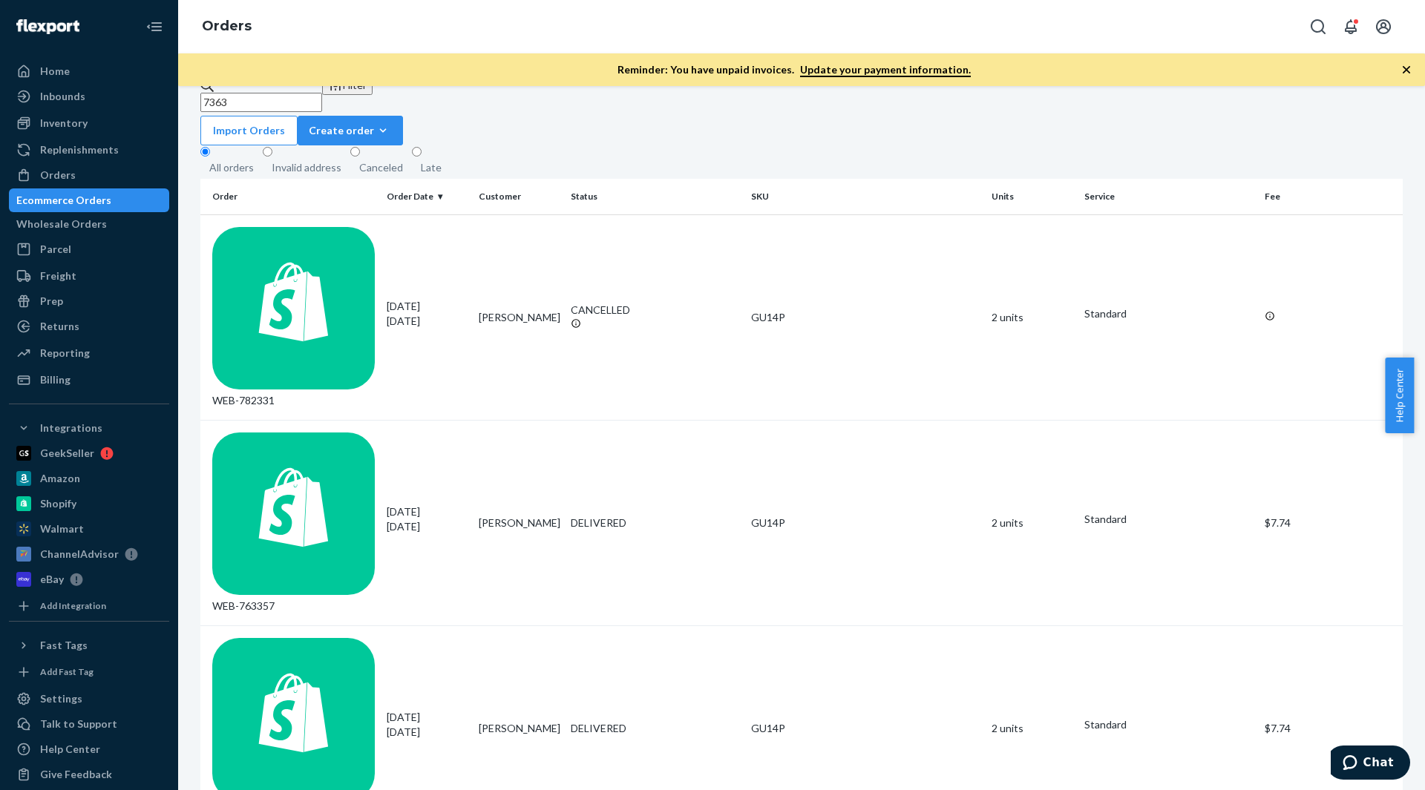
scroll to position [23, 0]
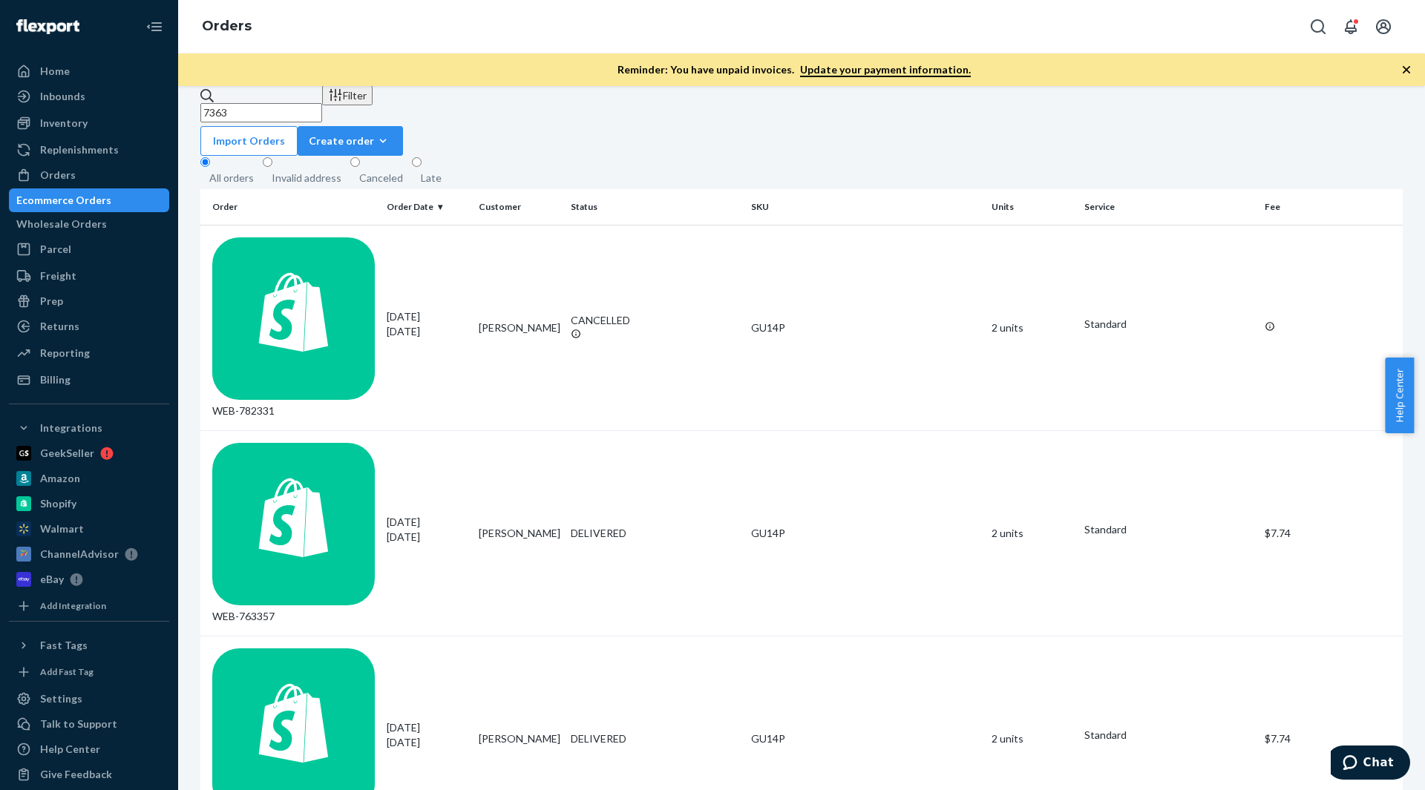
click at [322, 103] on input "7363" at bounding box center [261, 112] width 122 height 19
paste input "0109f2c"
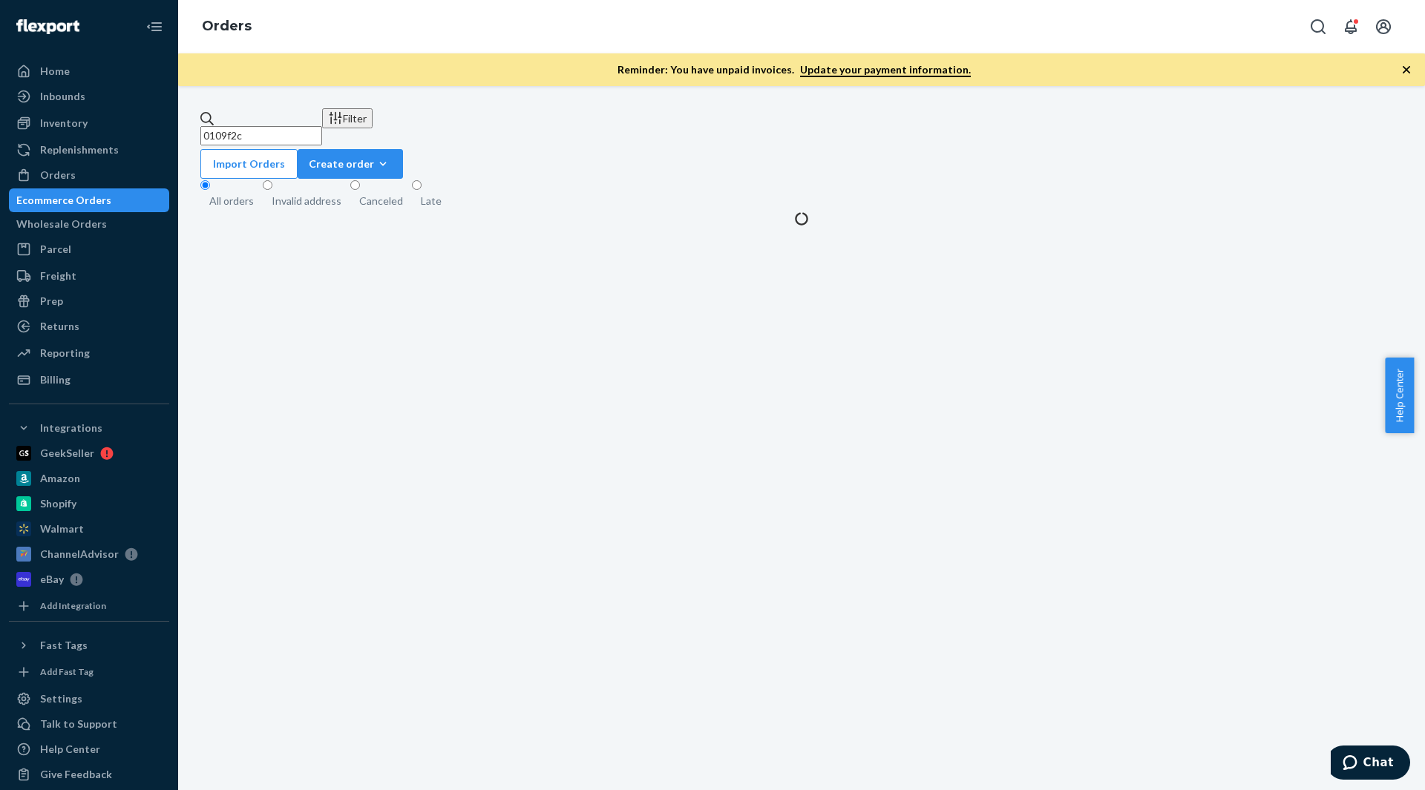
scroll to position [0, 0]
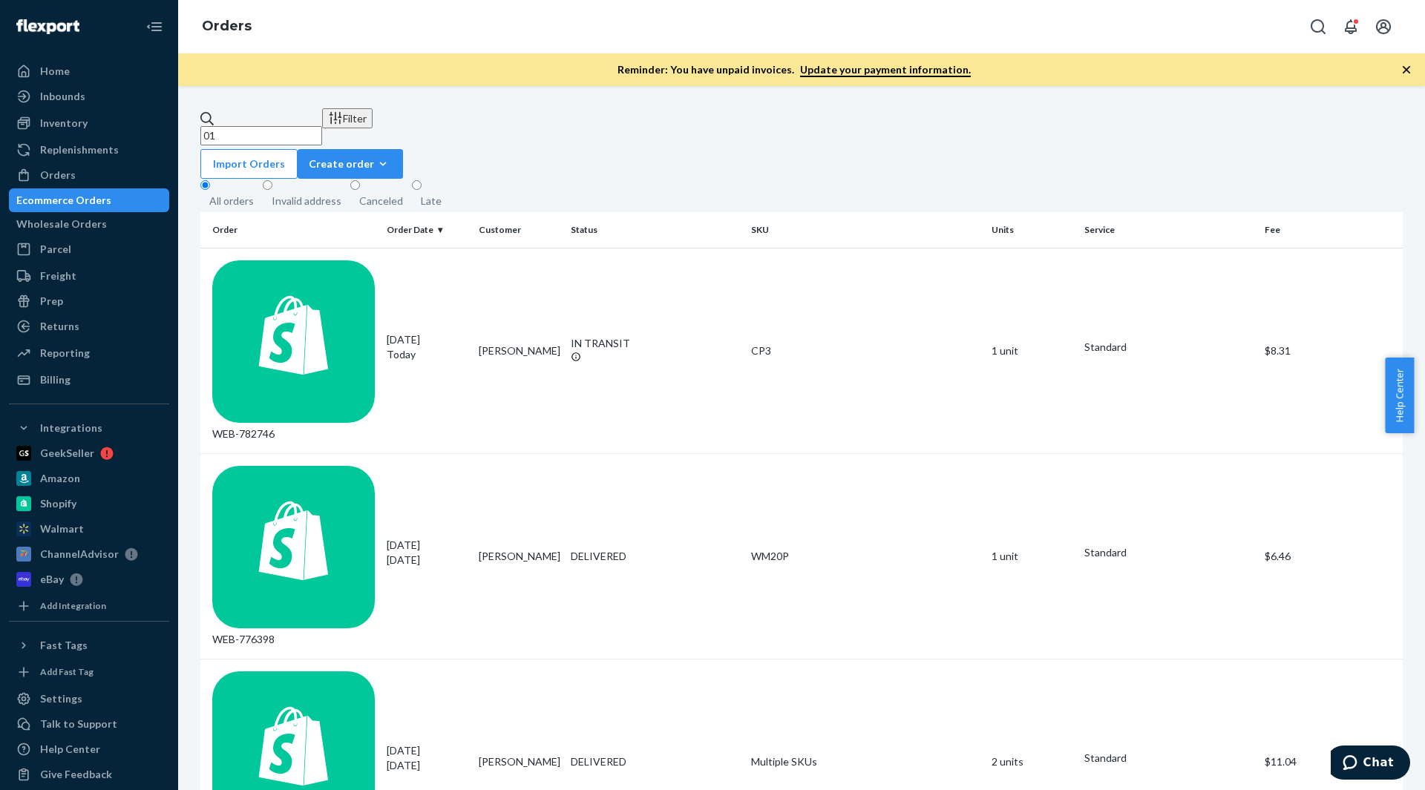
type input "0"
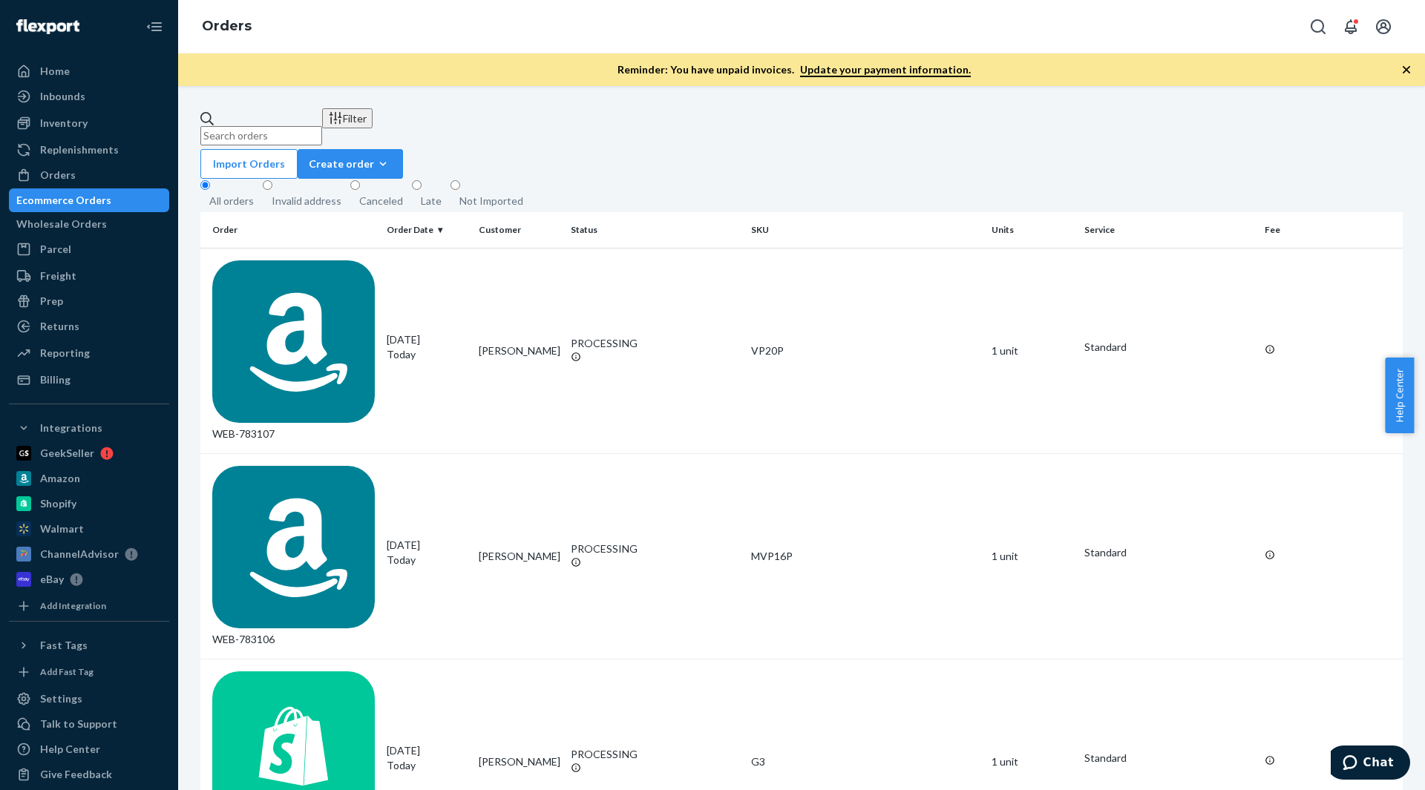
paste input "0109f2c"
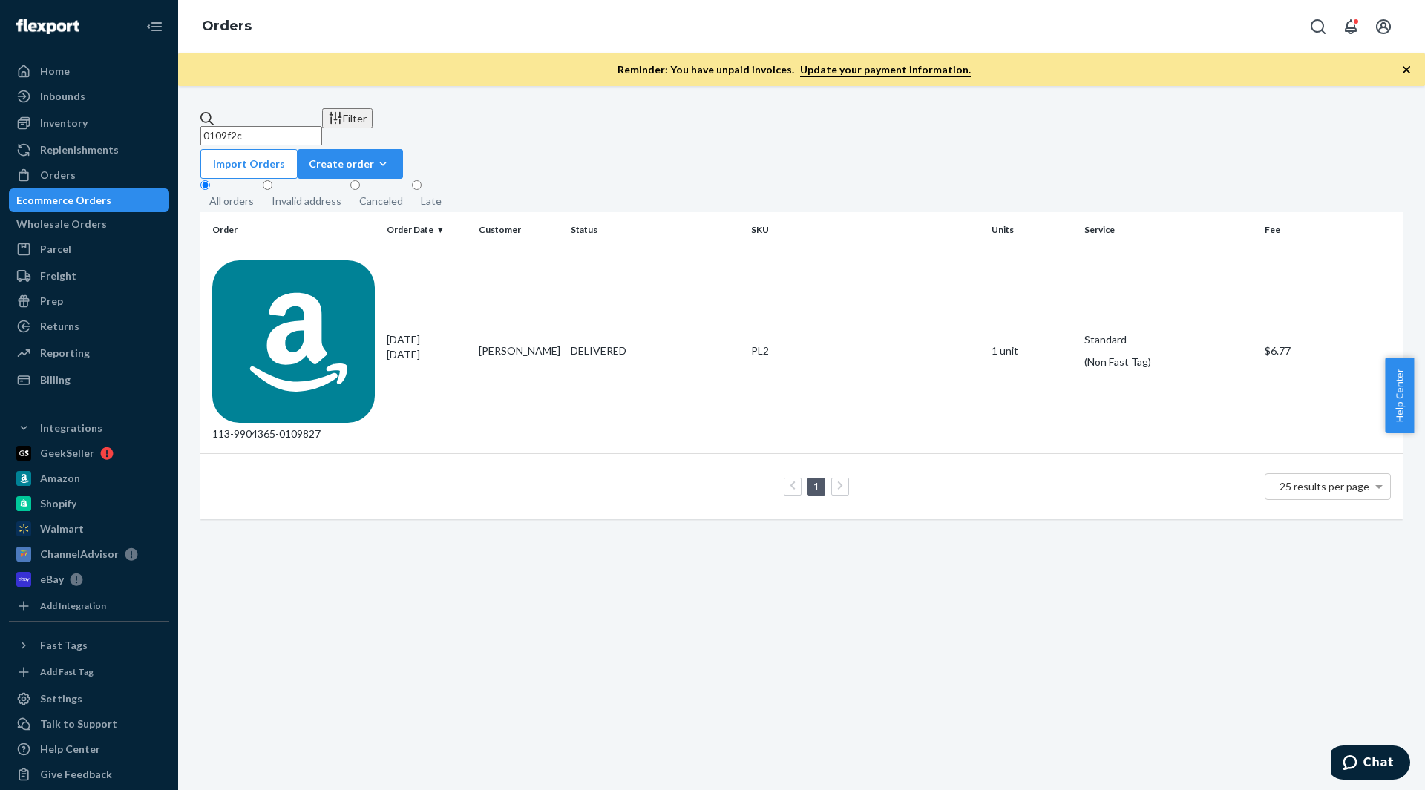
click at [322, 126] on input "0109f2c" at bounding box center [261, 135] width 122 height 19
paste input "775116"
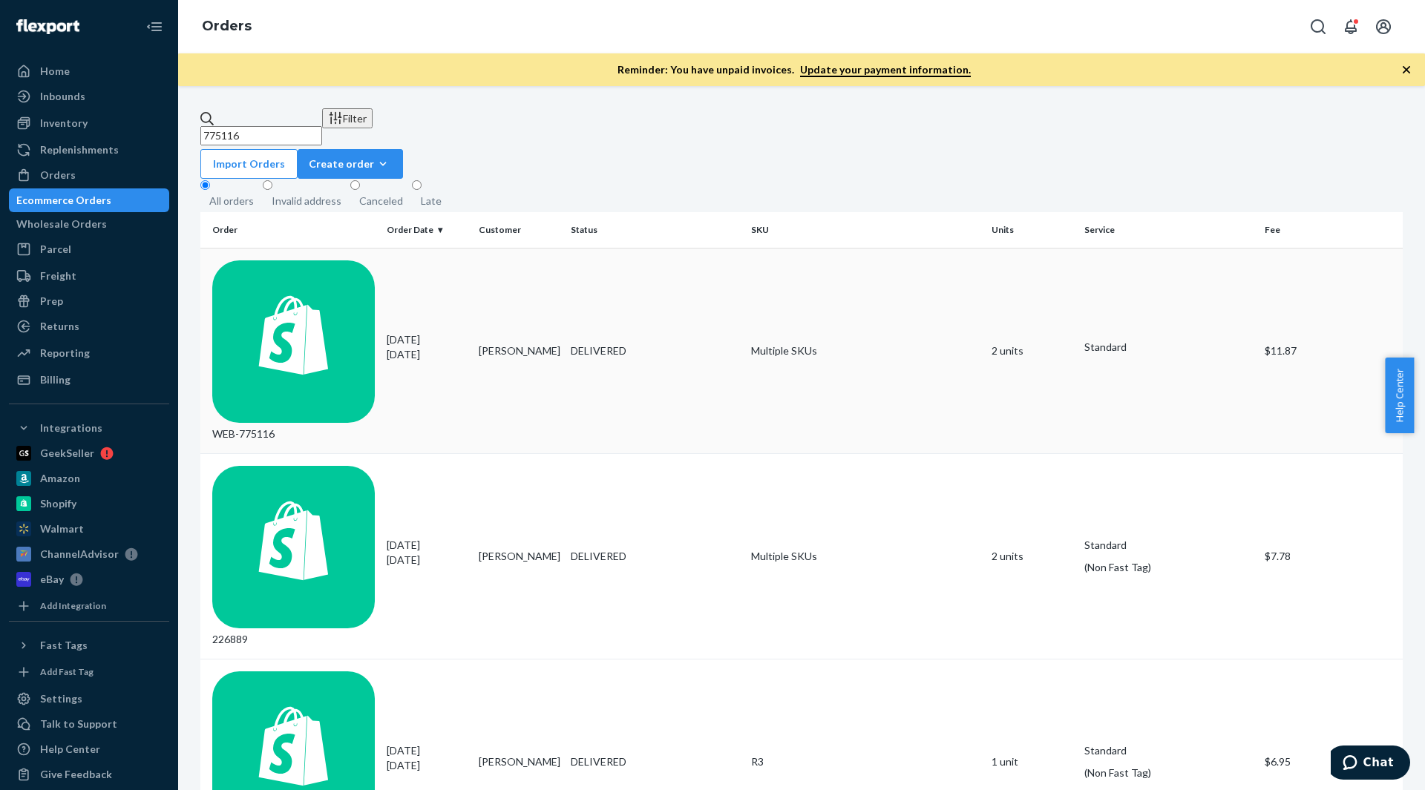
type input "775116"
click at [787, 260] on td "Multiple SKUs" at bounding box center [865, 351] width 240 height 206
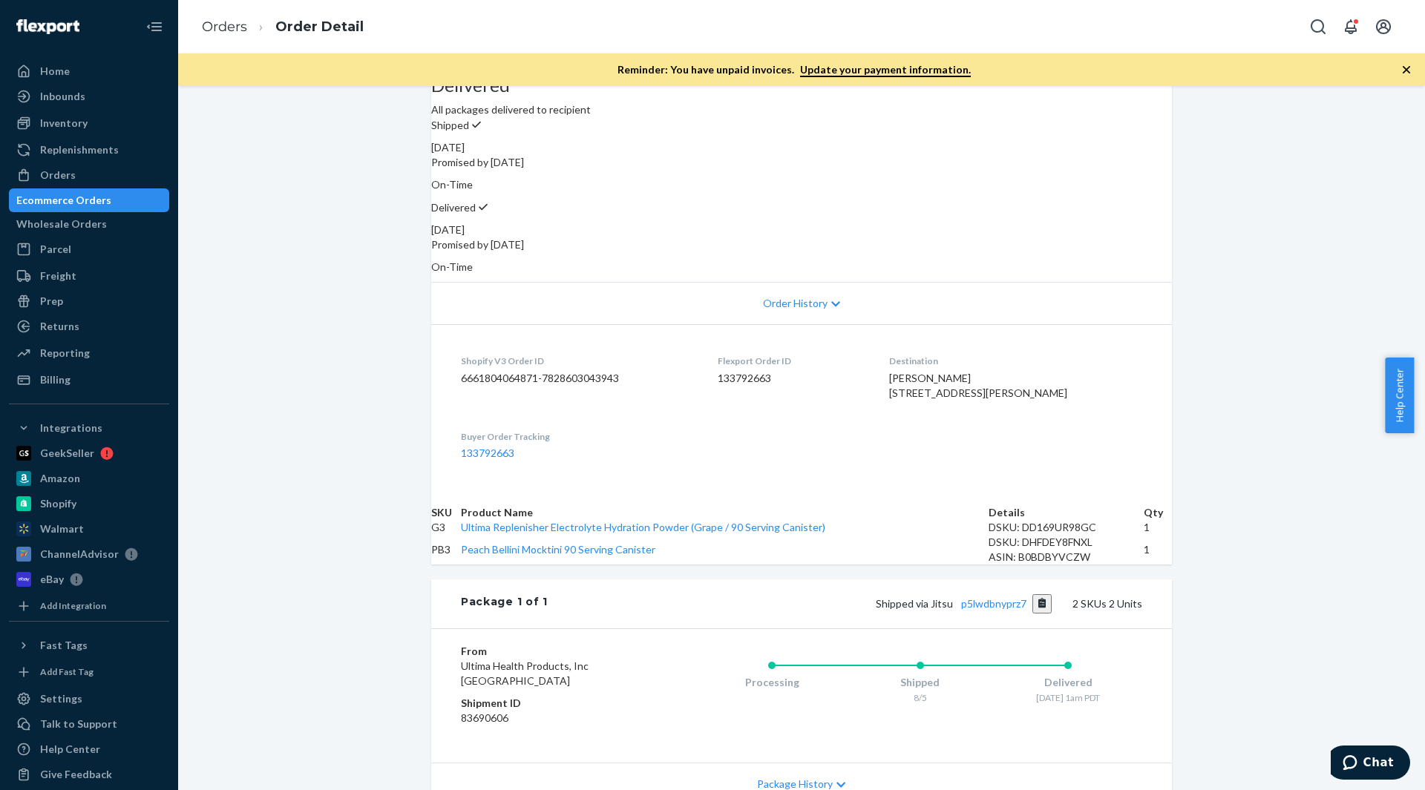
scroll to position [145, 0]
click at [214, 22] on link "Orders" at bounding box center [224, 27] width 45 height 16
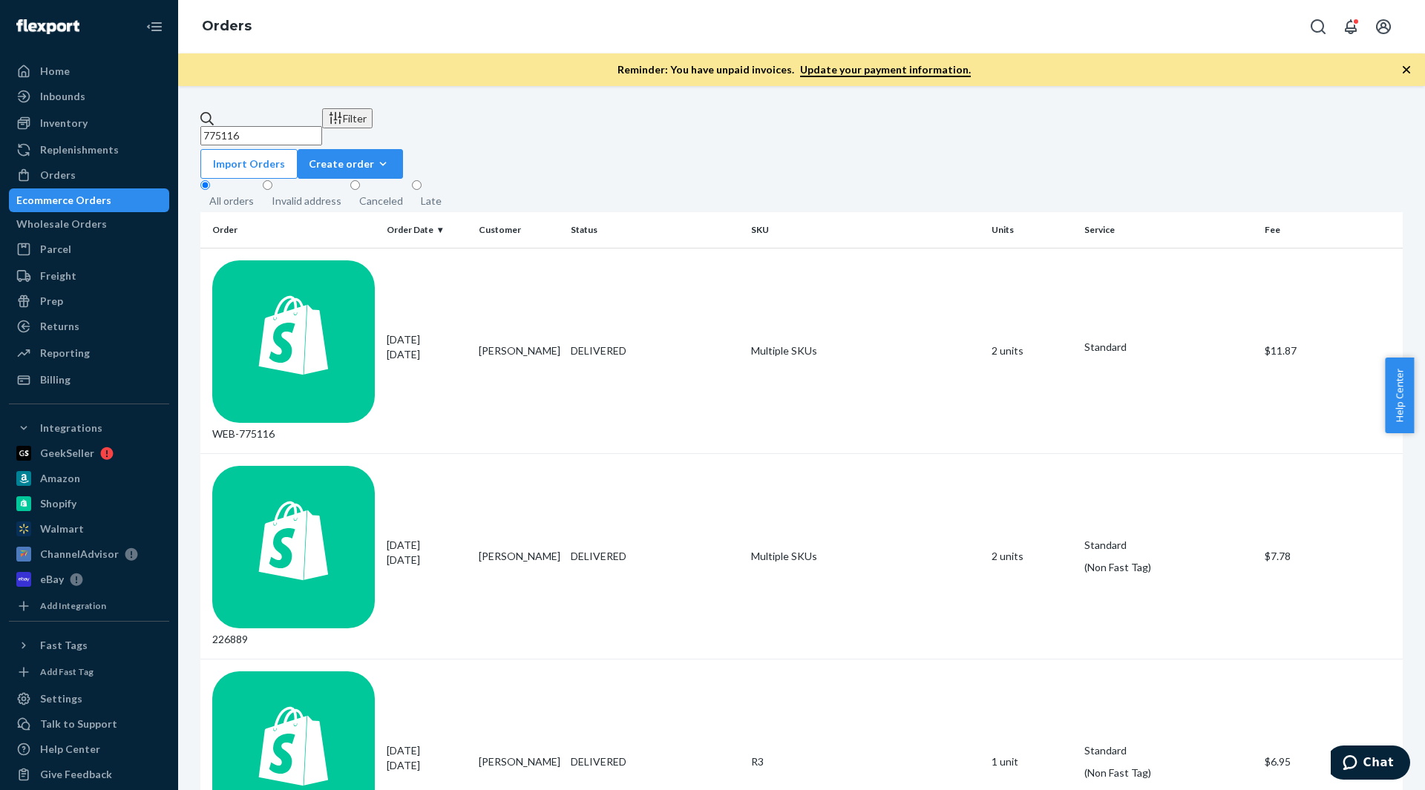
click at [305, 130] on input "775116" at bounding box center [261, 135] width 122 height 19
paste input "072"
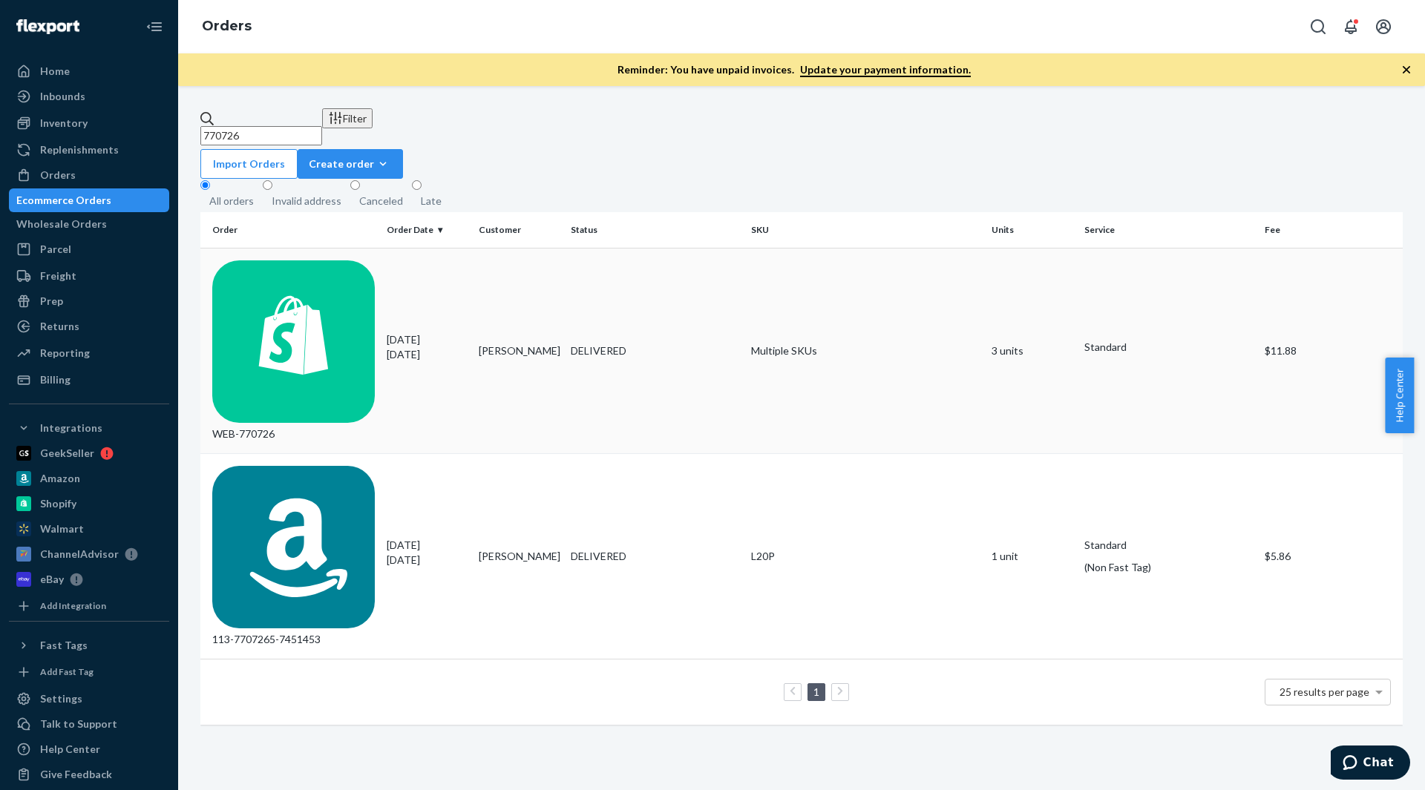
type input "770726"
click at [775, 272] on td "Multiple SKUs" at bounding box center [865, 351] width 240 height 206
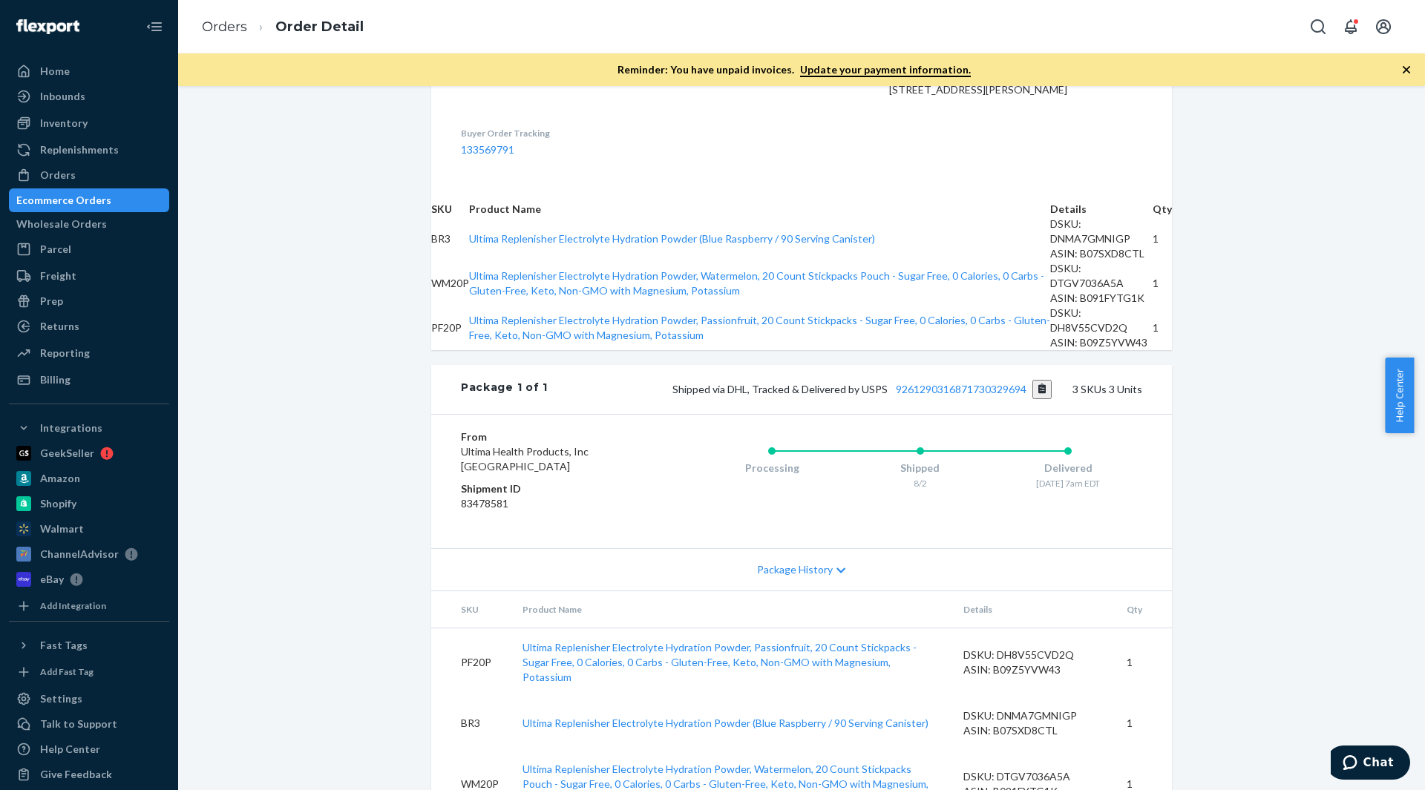
scroll to position [448, 0]
click at [234, 23] on link "Orders" at bounding box center [224, 27] width 45 height 16
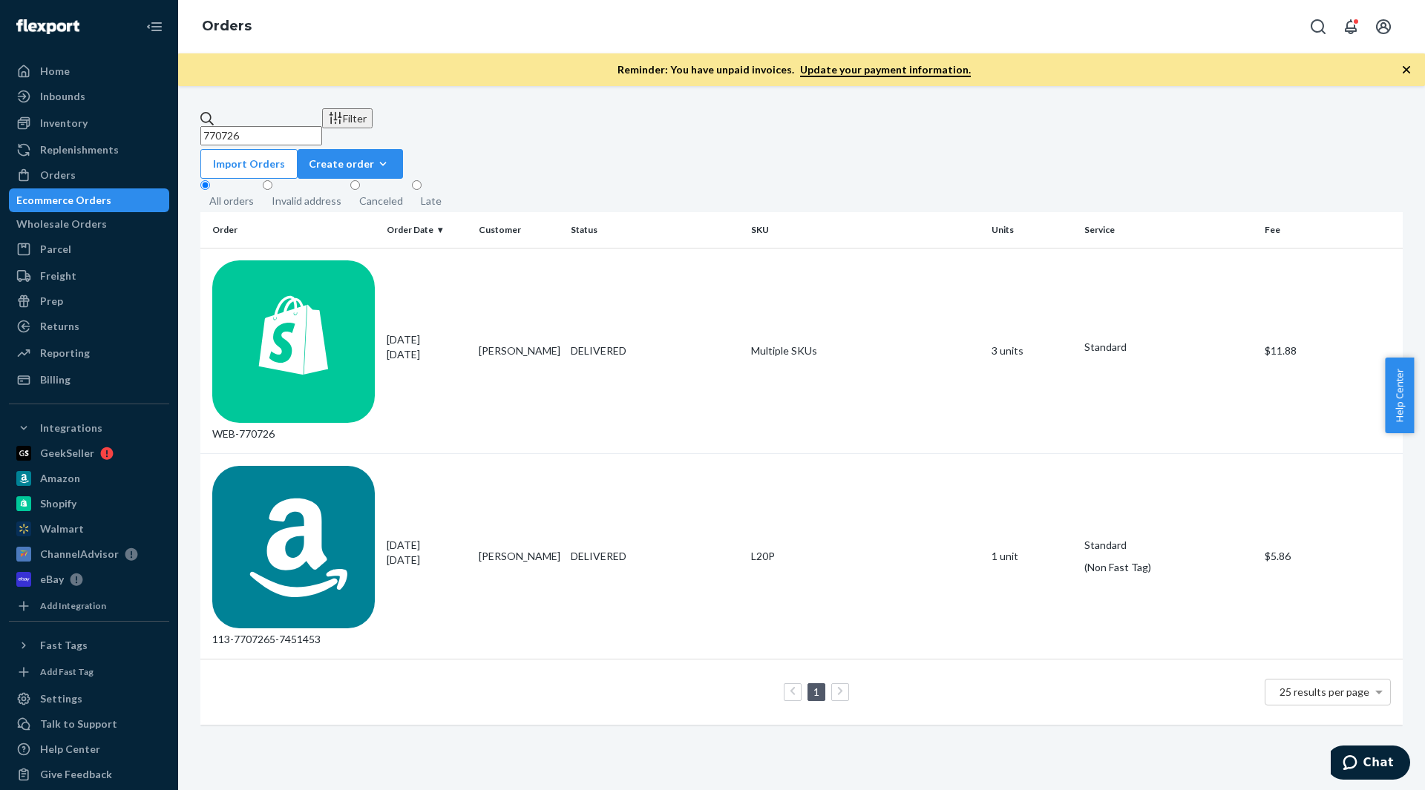
click at [311, 126] on input "770726" at bounding box center [261, 135] width 122 height 19
paste input "60971"
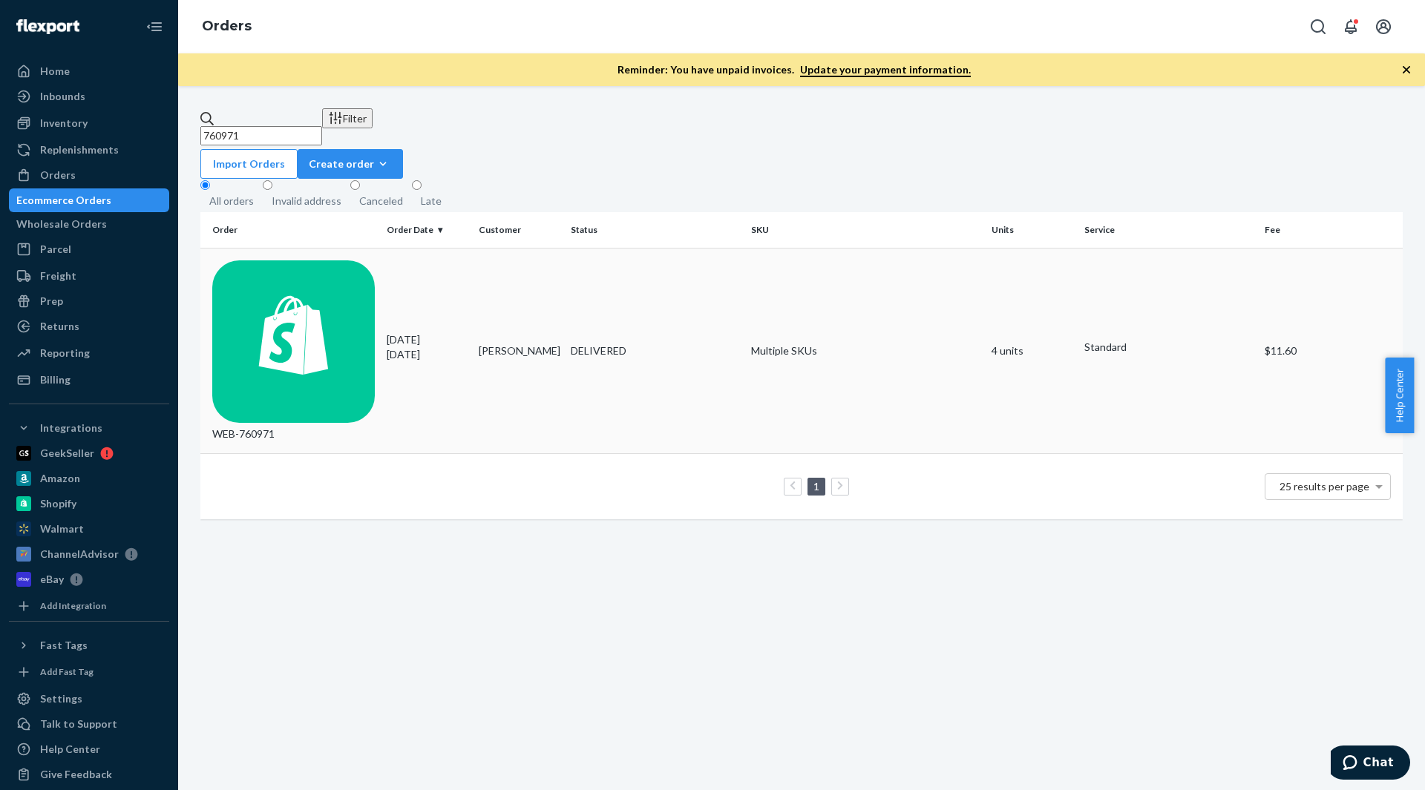
type input "760971"
click at [782, 267] on td "Multiple SKUs" at bounding box center [865, 351] width 240 height 206
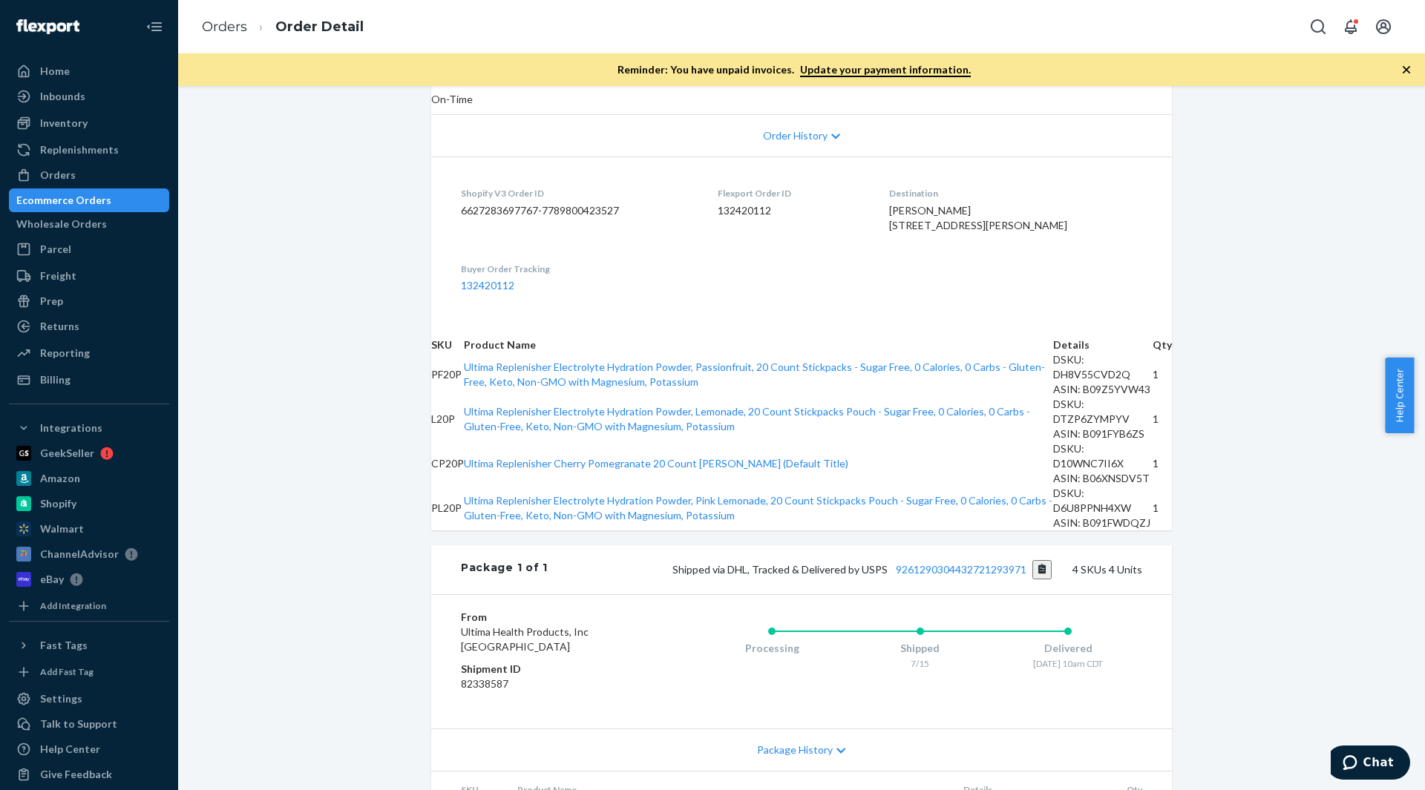
scroll to position [312, 0]
click at [231, 25] on link "Orders" at bounding box center [224, 27] width 45 height 16
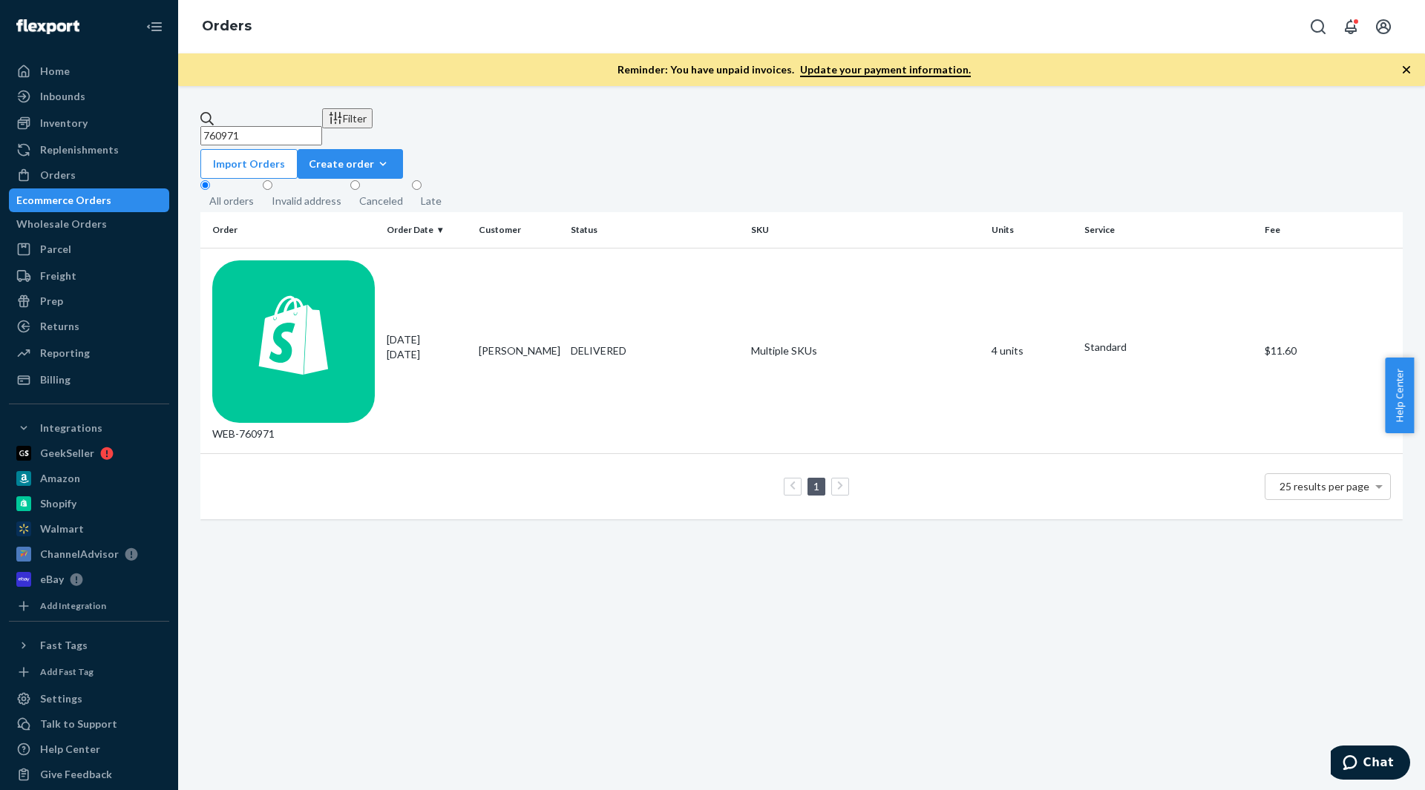
click at [308, 126] on input "760971" at bounding box center [261, 135] width 122 height 19
paste input "7382"
type input "773821"
click at [793, 272] on td "Multiple SKUs" at bounding box center [865, 351] width 240 height 206
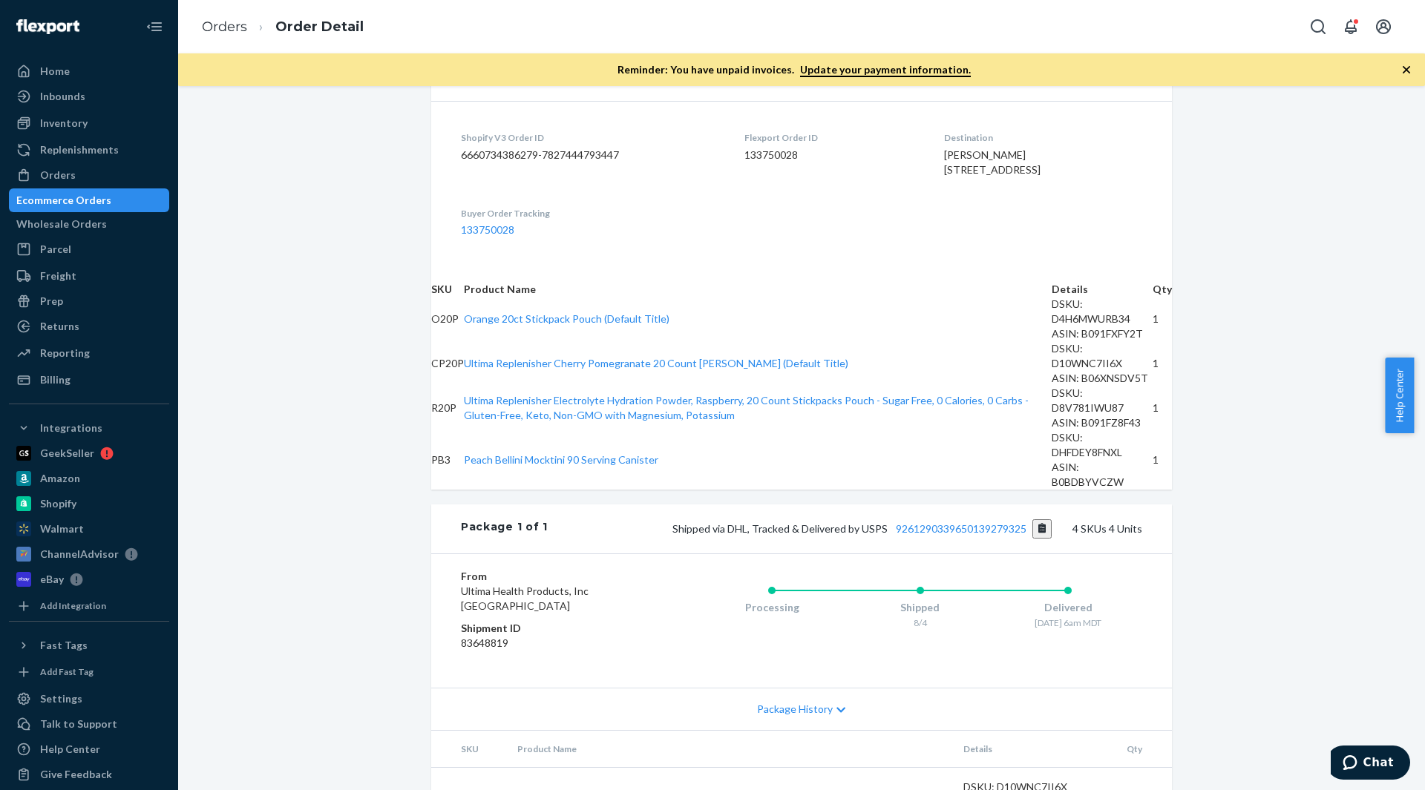
scroll to position [370, 0]
click at [220, 24] on link "Orders" at bounding box center [224, 27] width 45 height 16
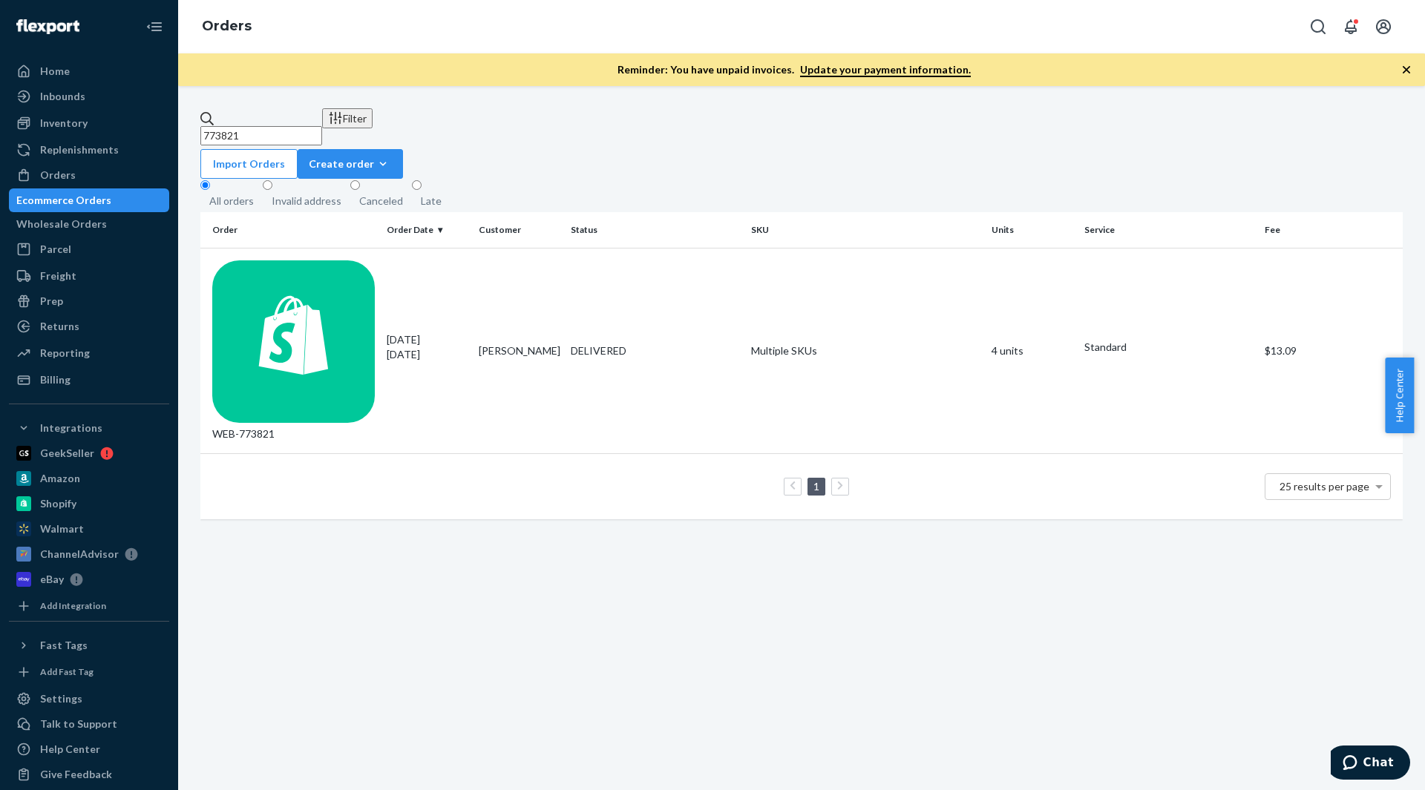
click at [322, 131] on input "773821" at bounding box center [261, 135] width 122 height 19
paste input "8084"
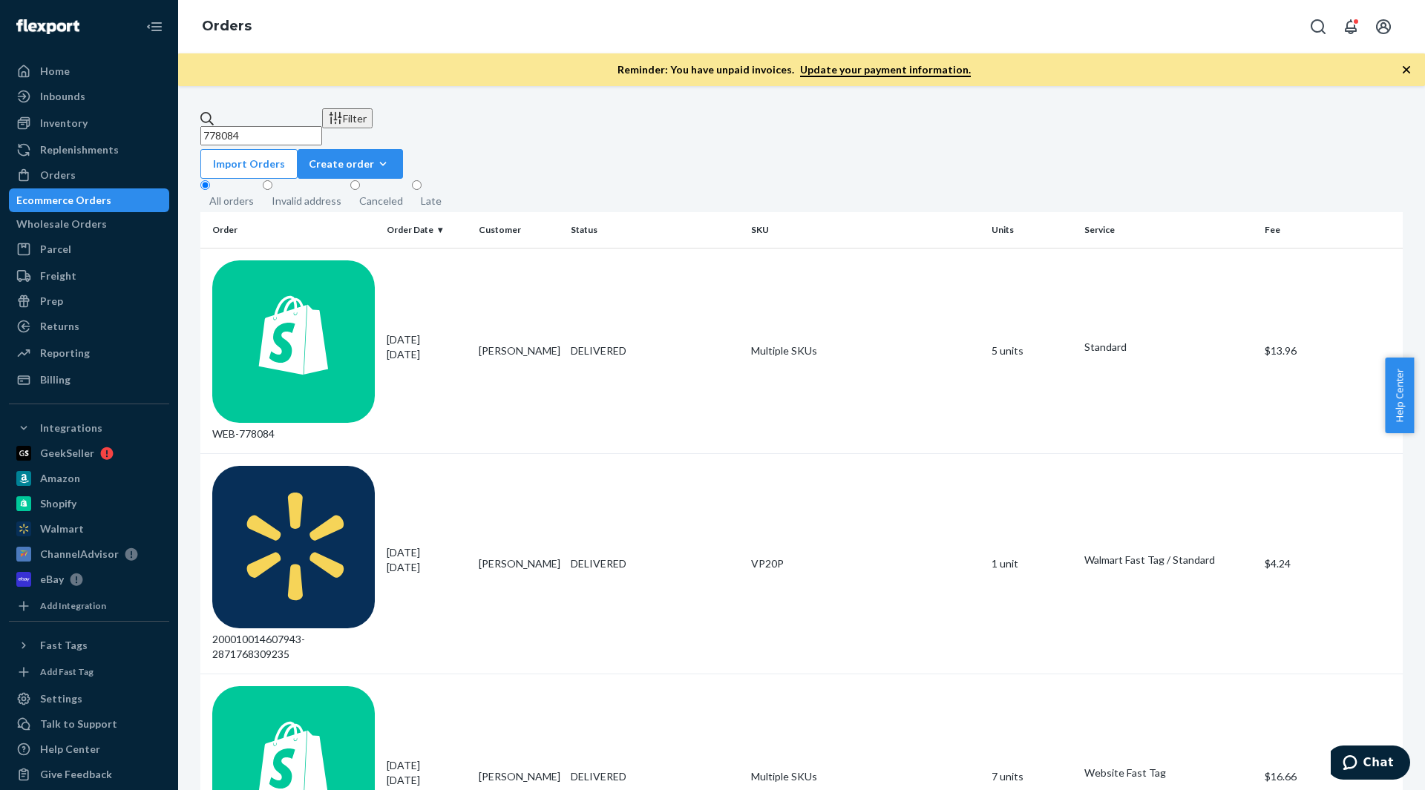
type input "778084"
click at [766, 260] on td "Multiple SKUs" at bounding box center [865, 351] width 240 height 206
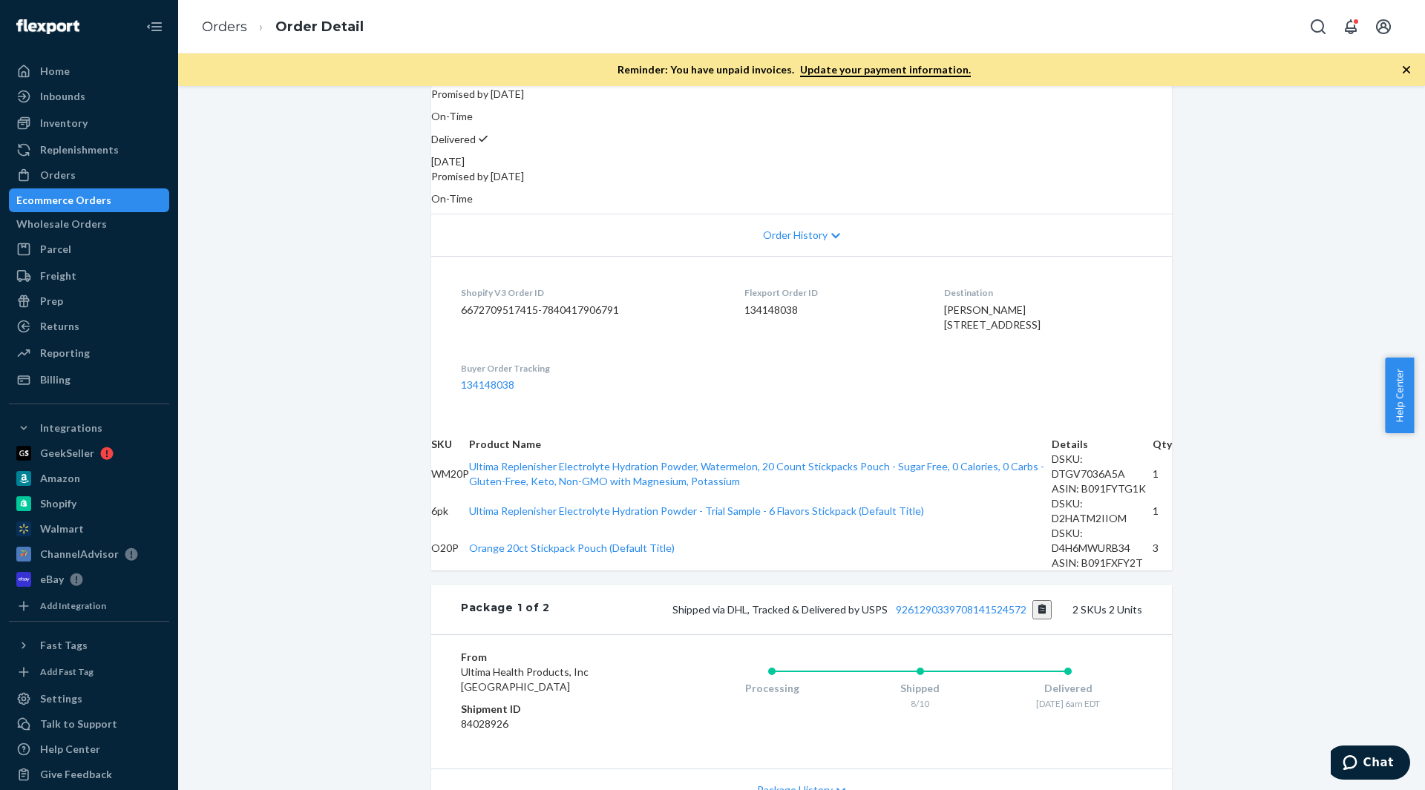
scroll to position [213, 0]
click at [223, 24] on link "Orders" at bounding box center [224, 27] width 45 height 16
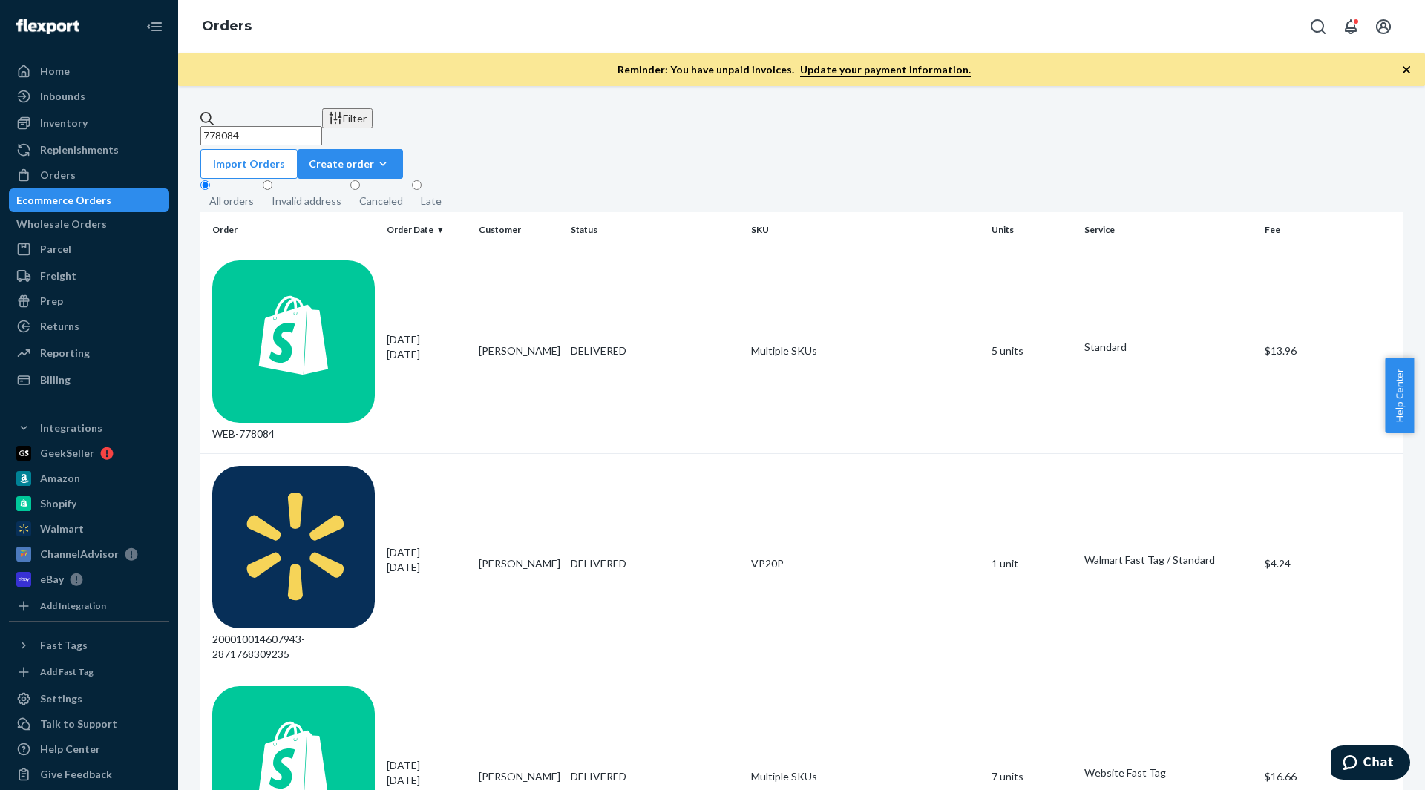
click at [287, 126] on input "778084" at bounding box center [261, 135] width 122 height 19
paste input "67322"
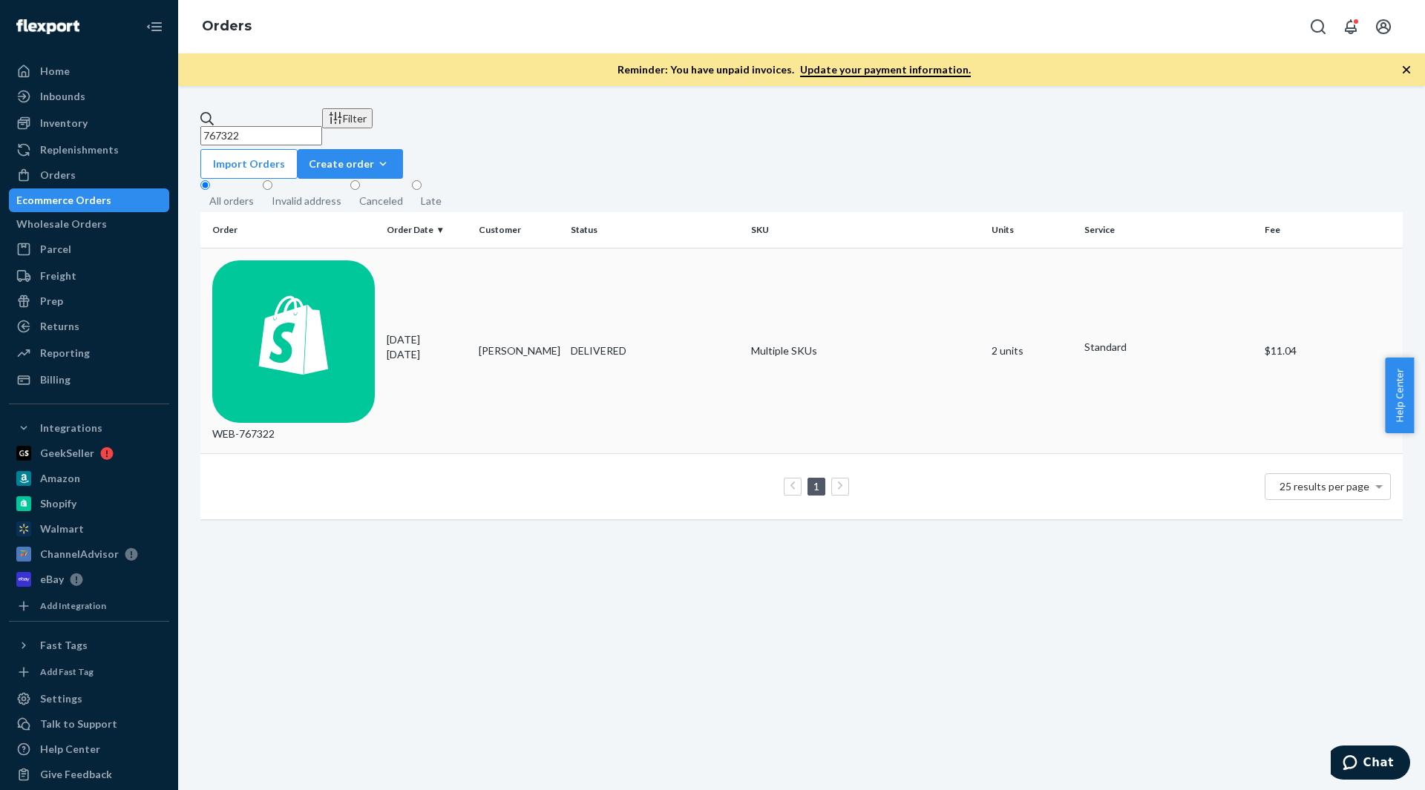
type input "767322"
click at [755, 255] on td "Multiple SKUs" at bounding box center [865, 351] width 240 height 206
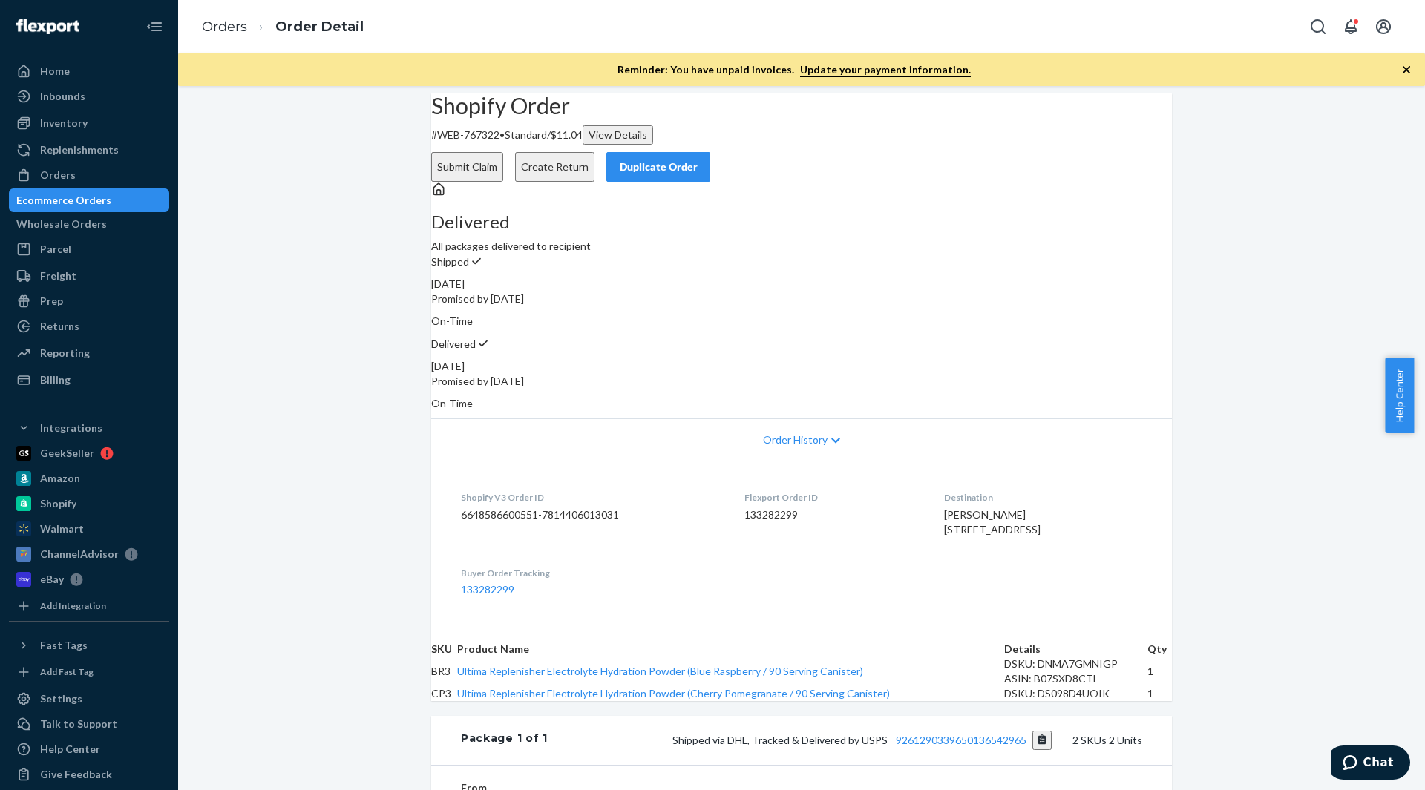
scroll to position [5, 0]
click at [226, 30] on link "Orders" at bounding box center [224, 27] width 45 height 16
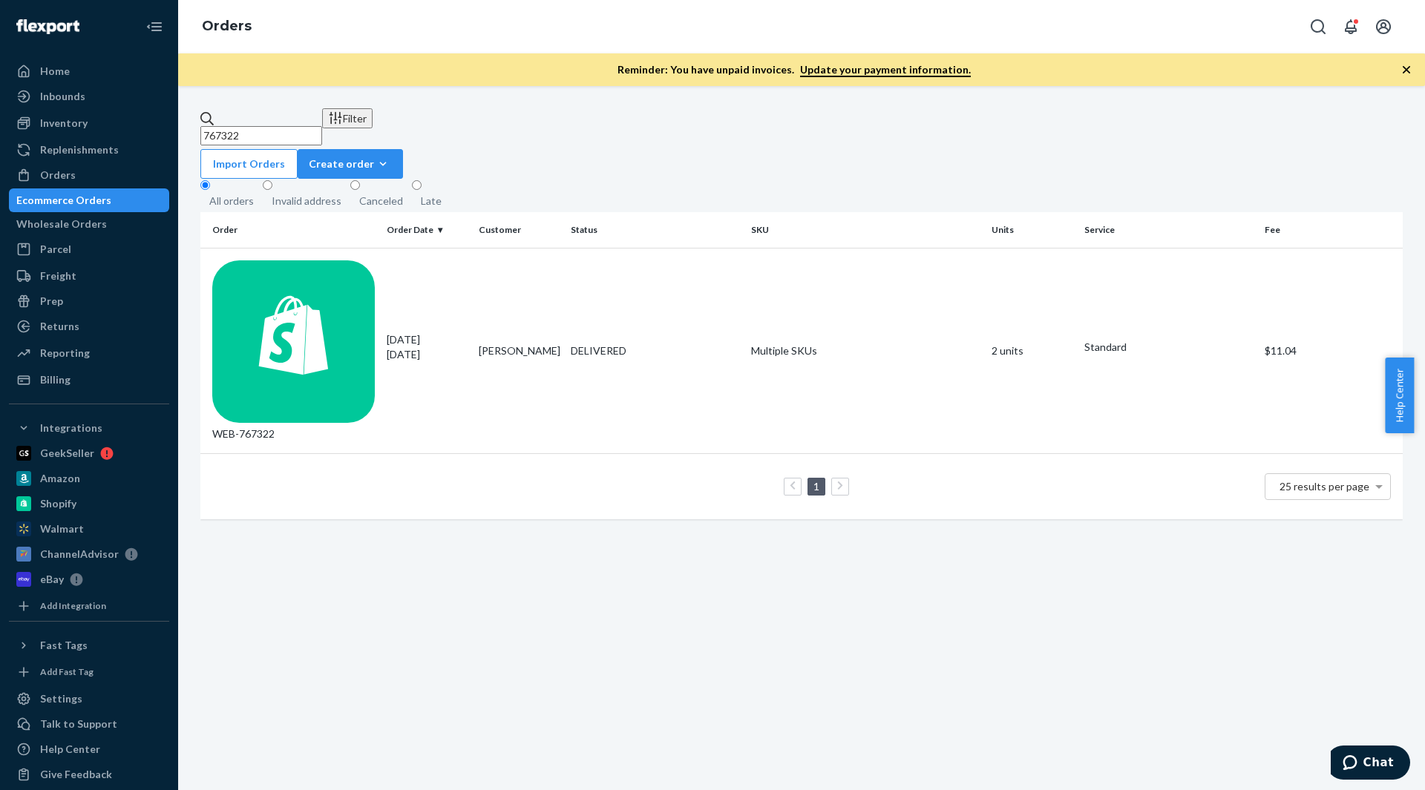
click at [292, 131] on input "767322" at bounding box center [261, 135] width 122 height 19
paste input "75116"
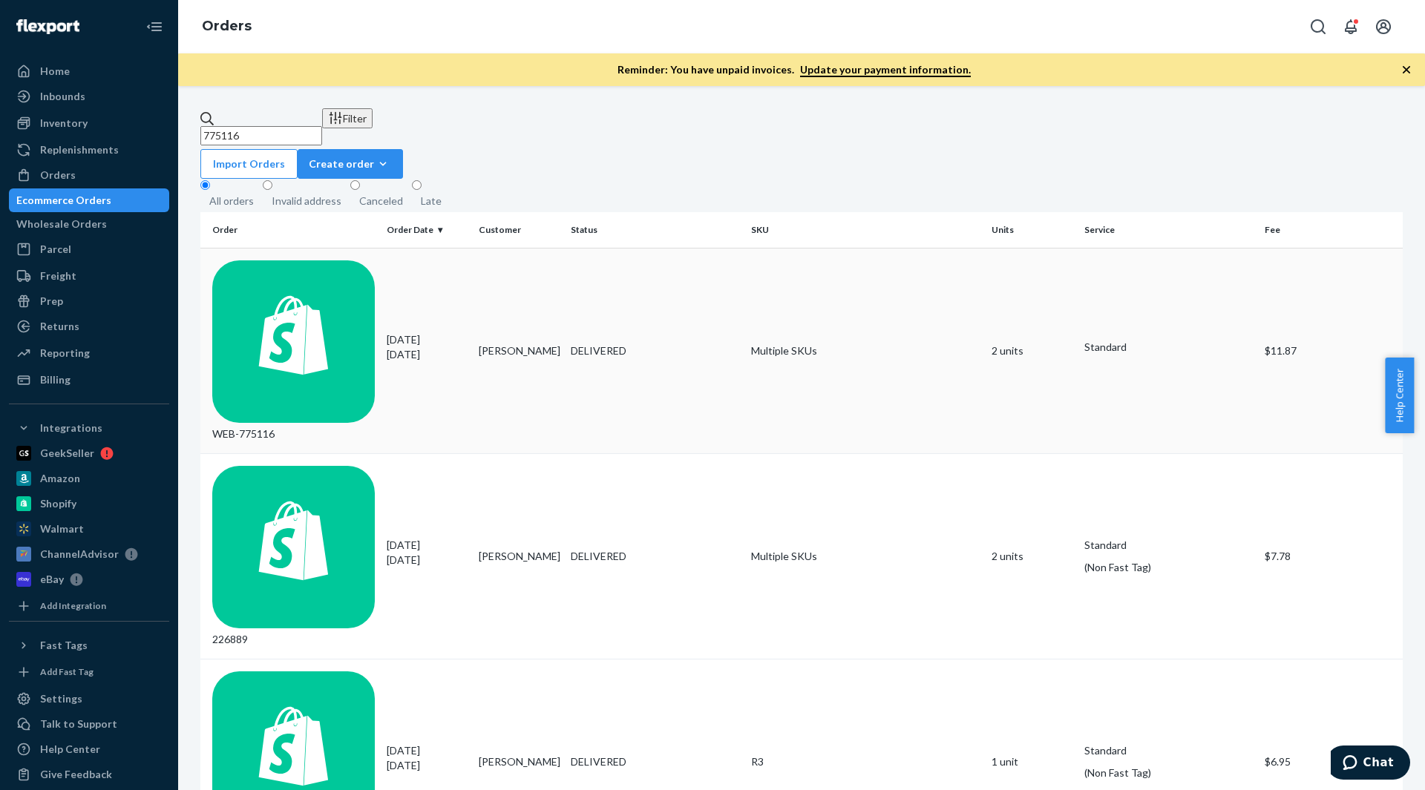
type input "775116"
click at [775, 266] on td "Multiple SKUs" at bounding box center [865, 351] width 240 height 206
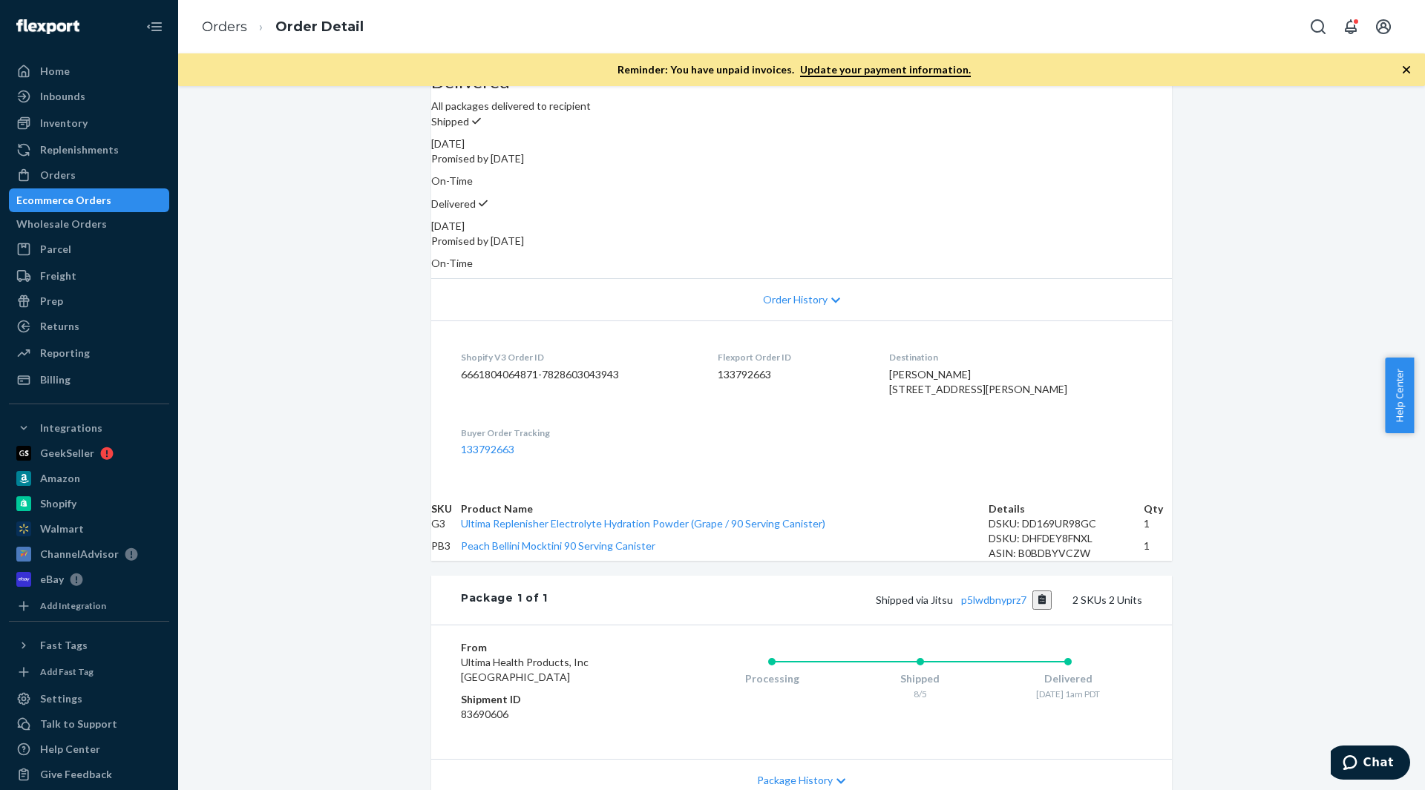
scroll to position [148, 0]
click at [235, 35] on li "Orders" at bounding box center [224, 27] width 45 height 19
click at [229, 27] on link "Orders" at bounding box center [224, 27] width 45 height 16
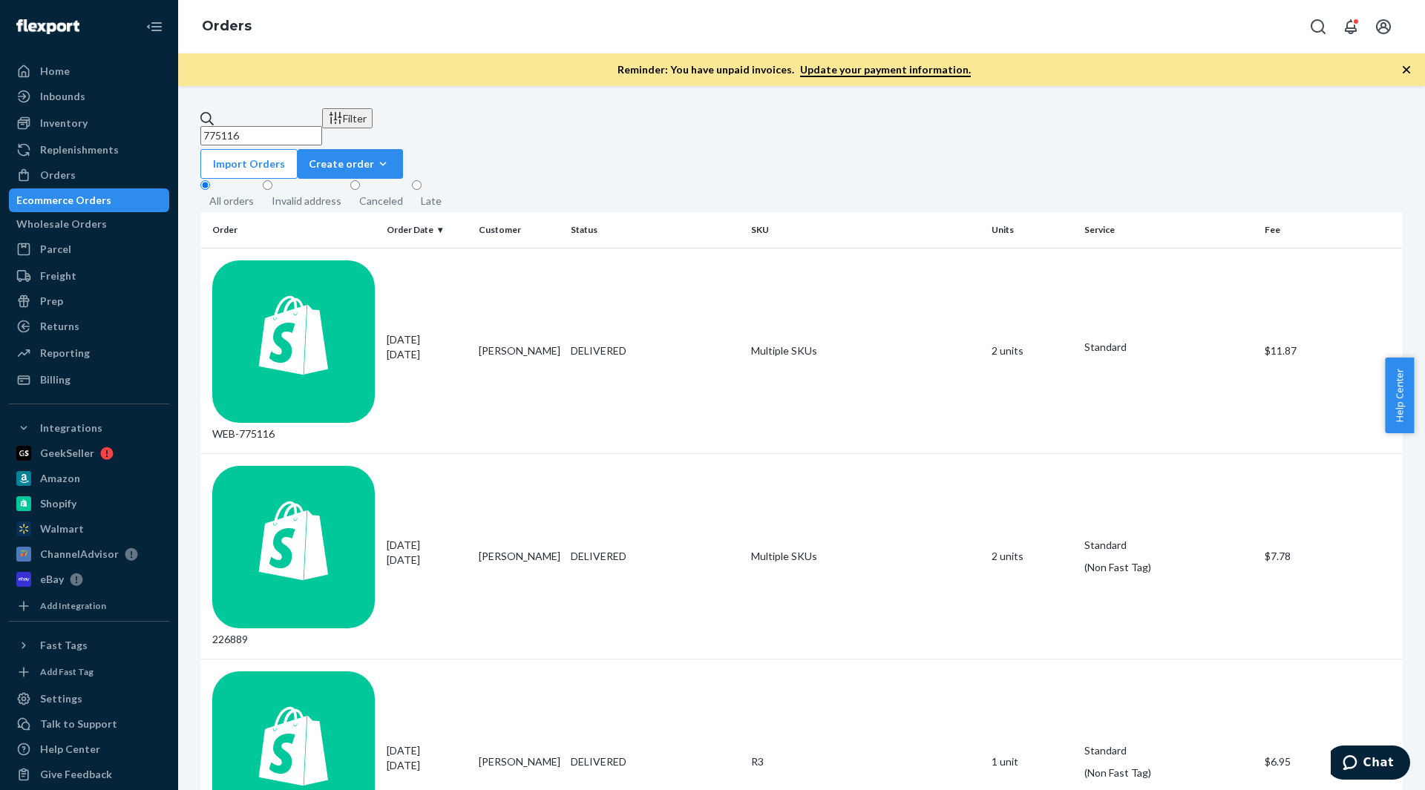
click at [281, 131] on input "775116" at bounding box center [261, 135] width 122 height 19
paste input "9237"
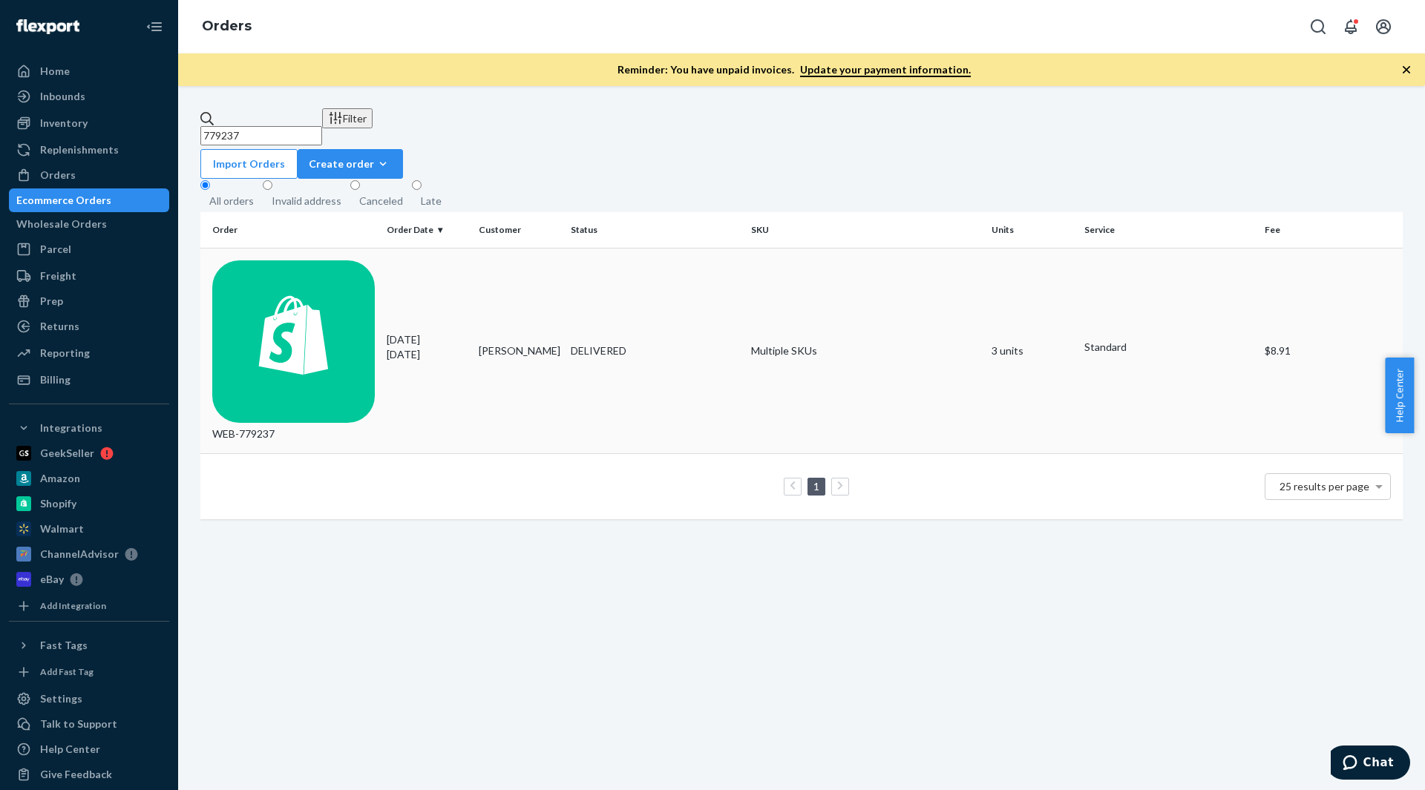
type input "779237"
click at [775, 257] on td "Multiple SKUs" at bounding box center [865, 351] width 240 height 206
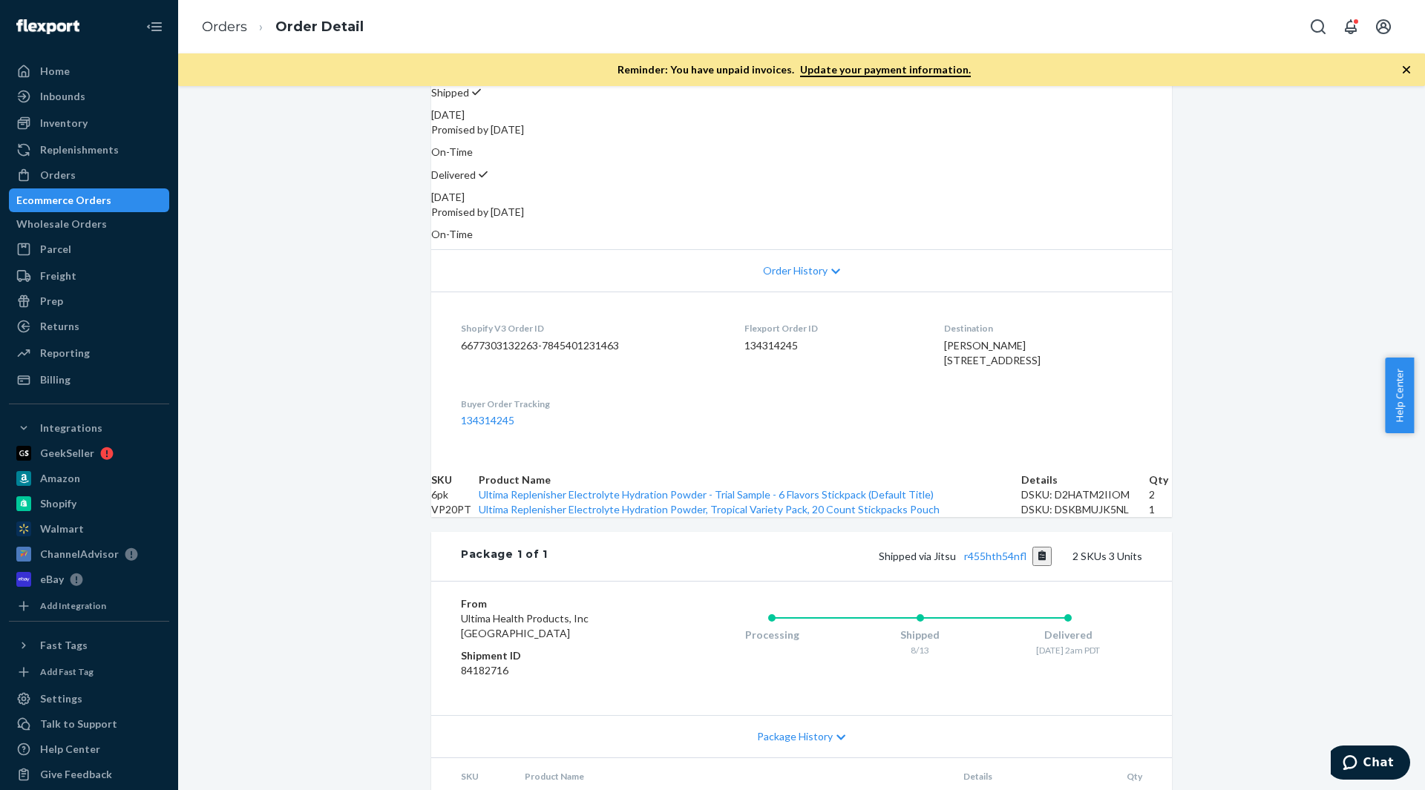
scroll to position [177, 0]
click at [232, 22] on link "Orders" at bounding box center [224, 27] width 45 height 16
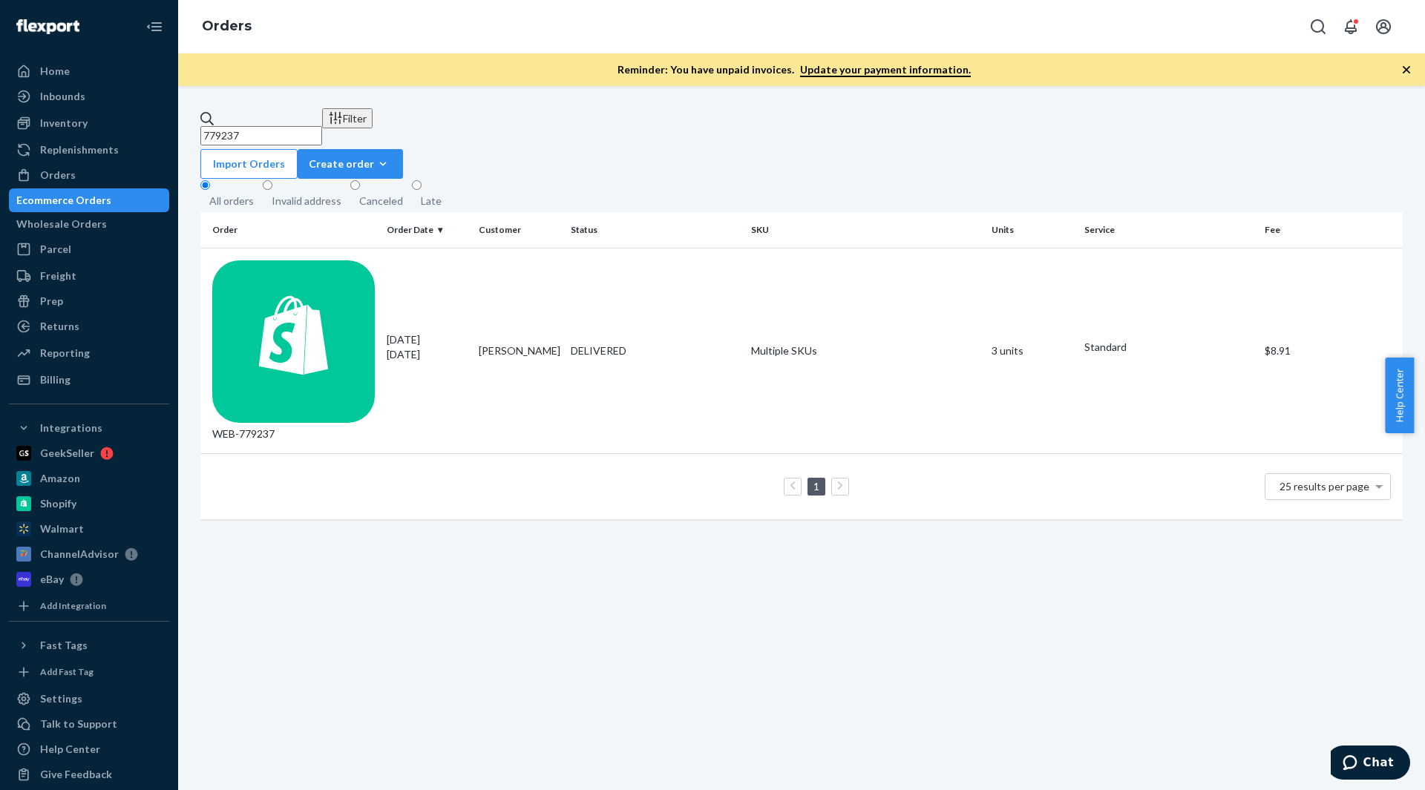
click at [283, 126] on input "779237" at bounding box center [261, 135] width 122 height 19
paste input "65555"
type input "765555"
click at [751, 258] on td "Multiple SKUs" at bounding box center [865, 351] width 240 height 206
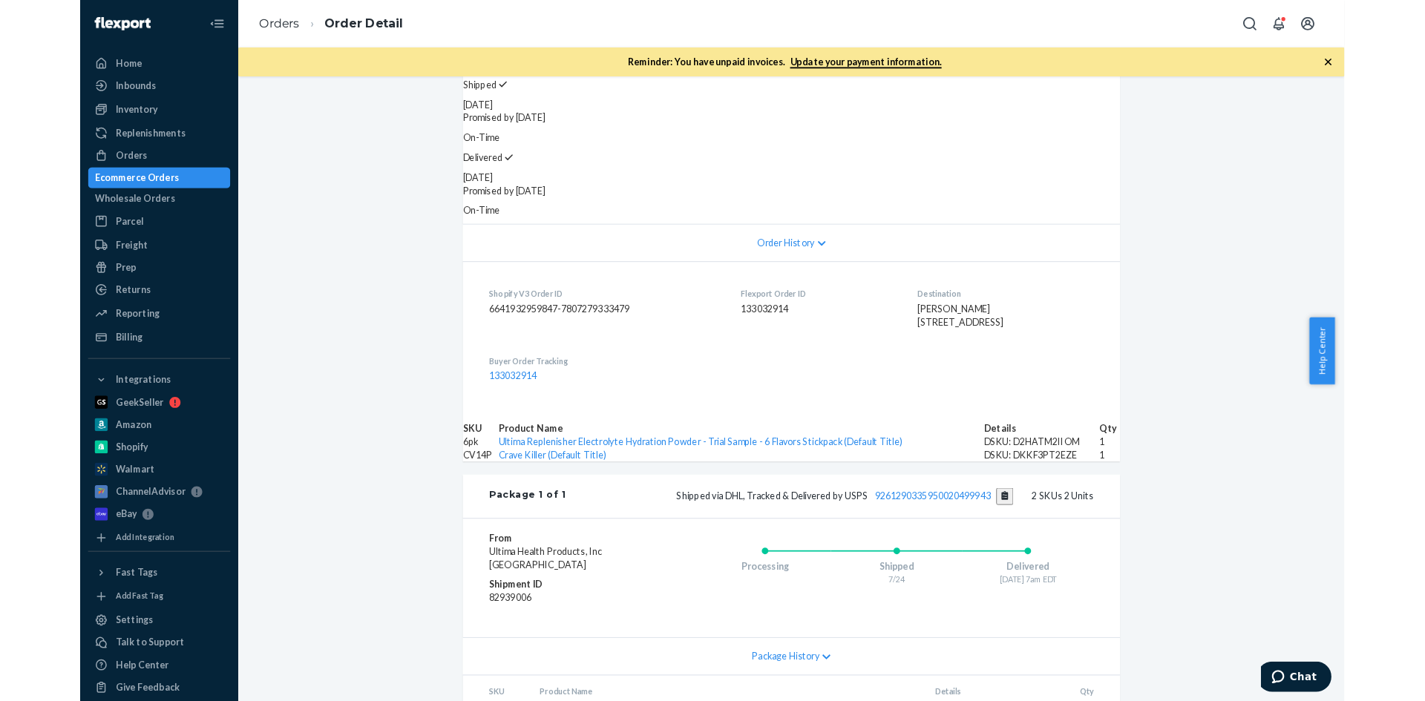
scroll to position [181, 0]
